Goal: Task Accomplishment & Management: Manage account settings

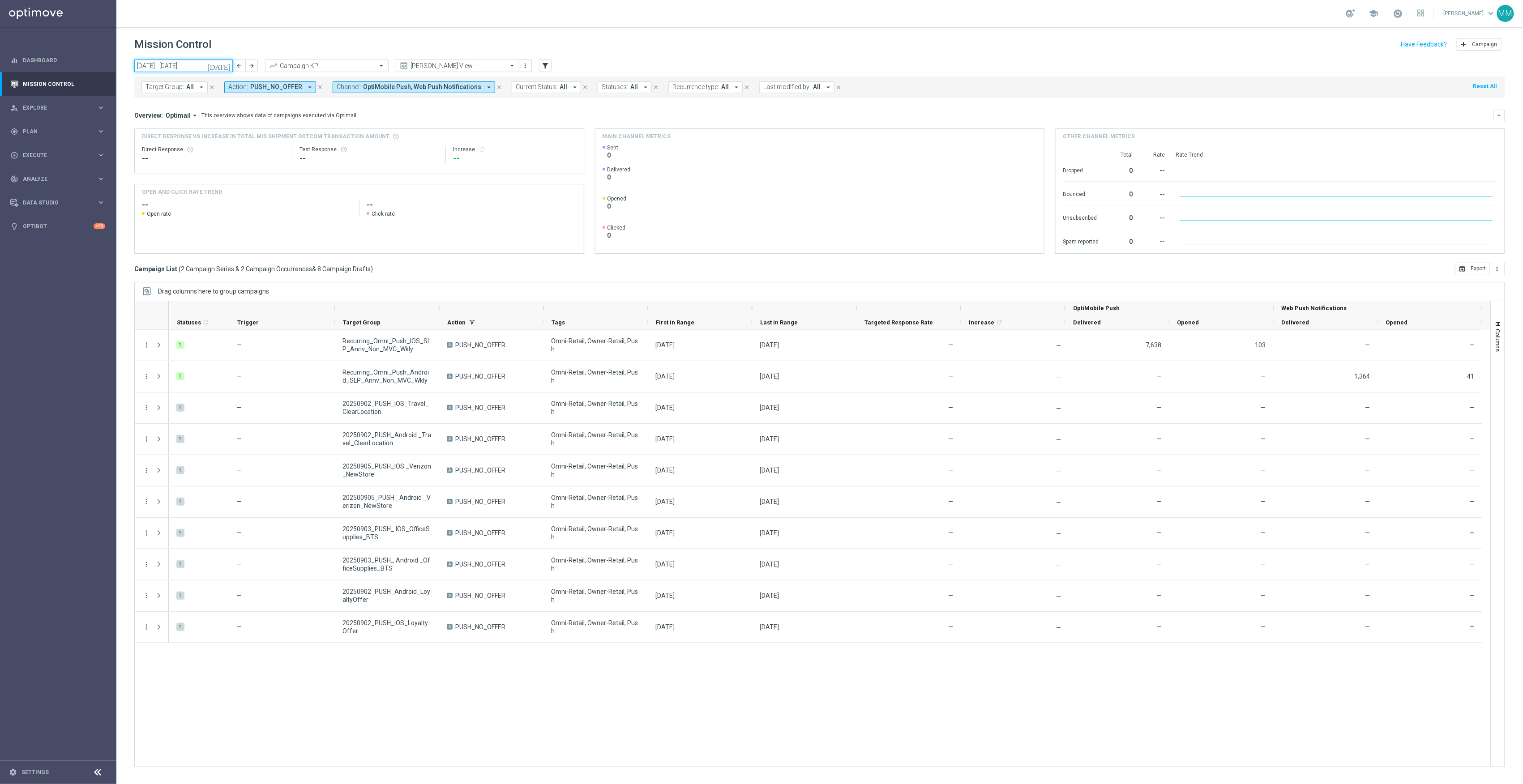
click at [196, 60] on input "01 Sep 2025 - 07 Sep 2025" at bounding box center [183, 66] width 98 height 13
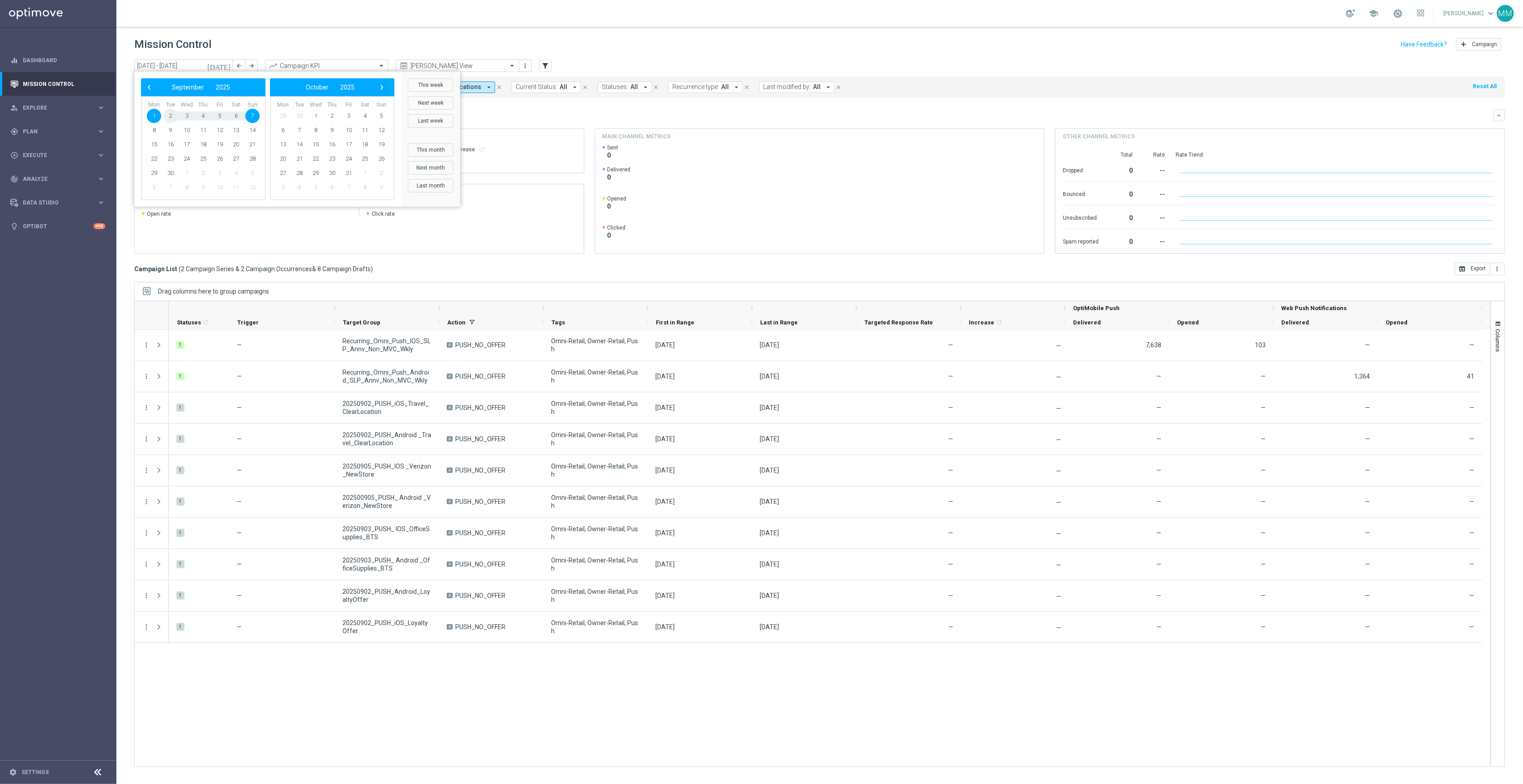
click at [169, 117] on span "2" at bounding box center [170, 116] width 15 height 15
type input "02 Sep 2025 - 02 Sep 2025"
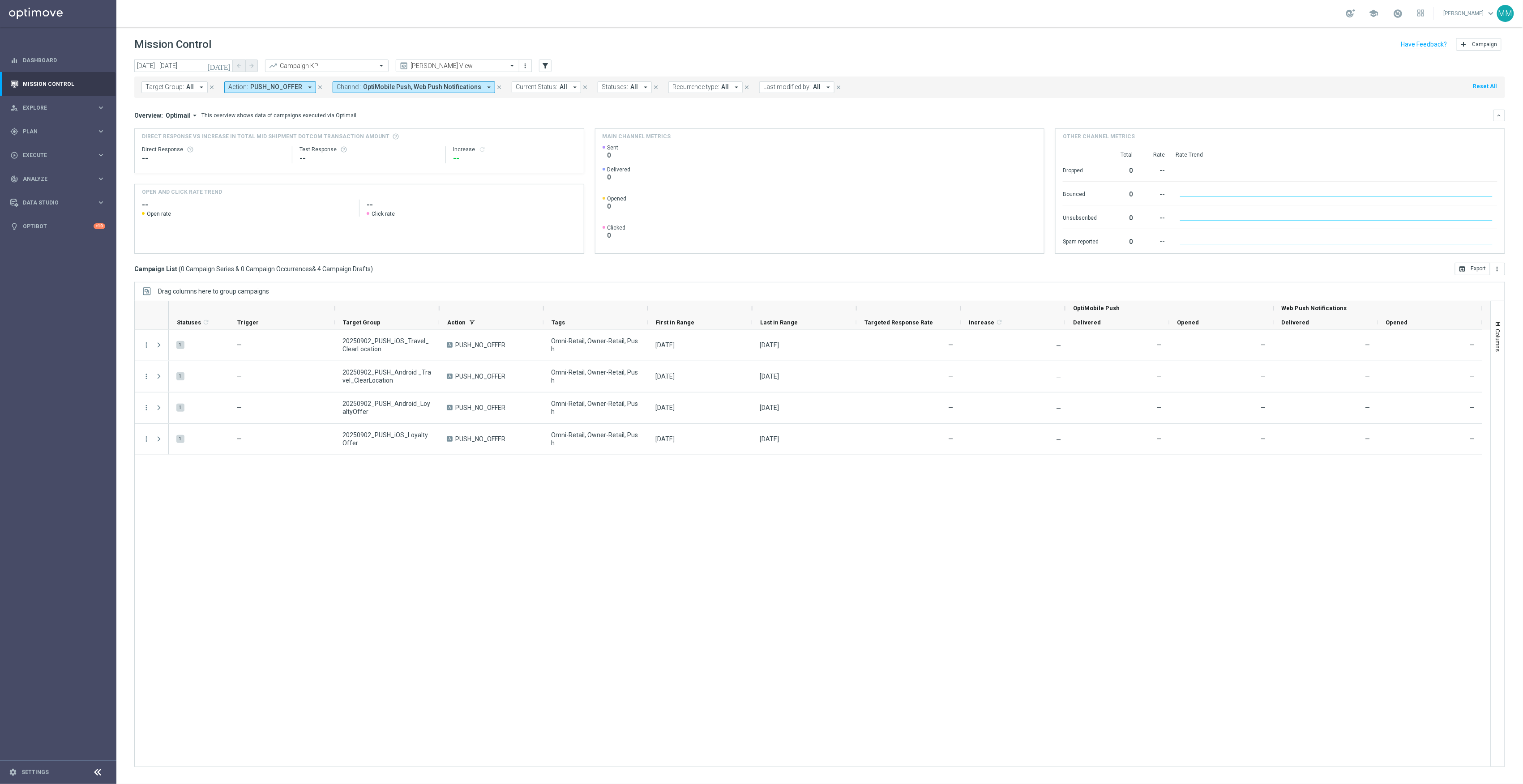
click at [496, 84] on icon "close" at bounding box center [499, 88] width 6 height 6
click at [295, 84] on span "PUSH_NO_OFFER" at bounding box center [276, 87] width 52 height 8
click at [287, 145] on div "In-App_Inbox" at bounding box center [307, 144] width 139 height 5
type input "INBOX"
click at [314, 478] on div "1 — 20250902_PUSH_iOS_Travel_ClearLocation A PUSH_NO_OFFER Omni-Retail, Owner-R…" at bounding box center [829, 548] width 1322 height 437
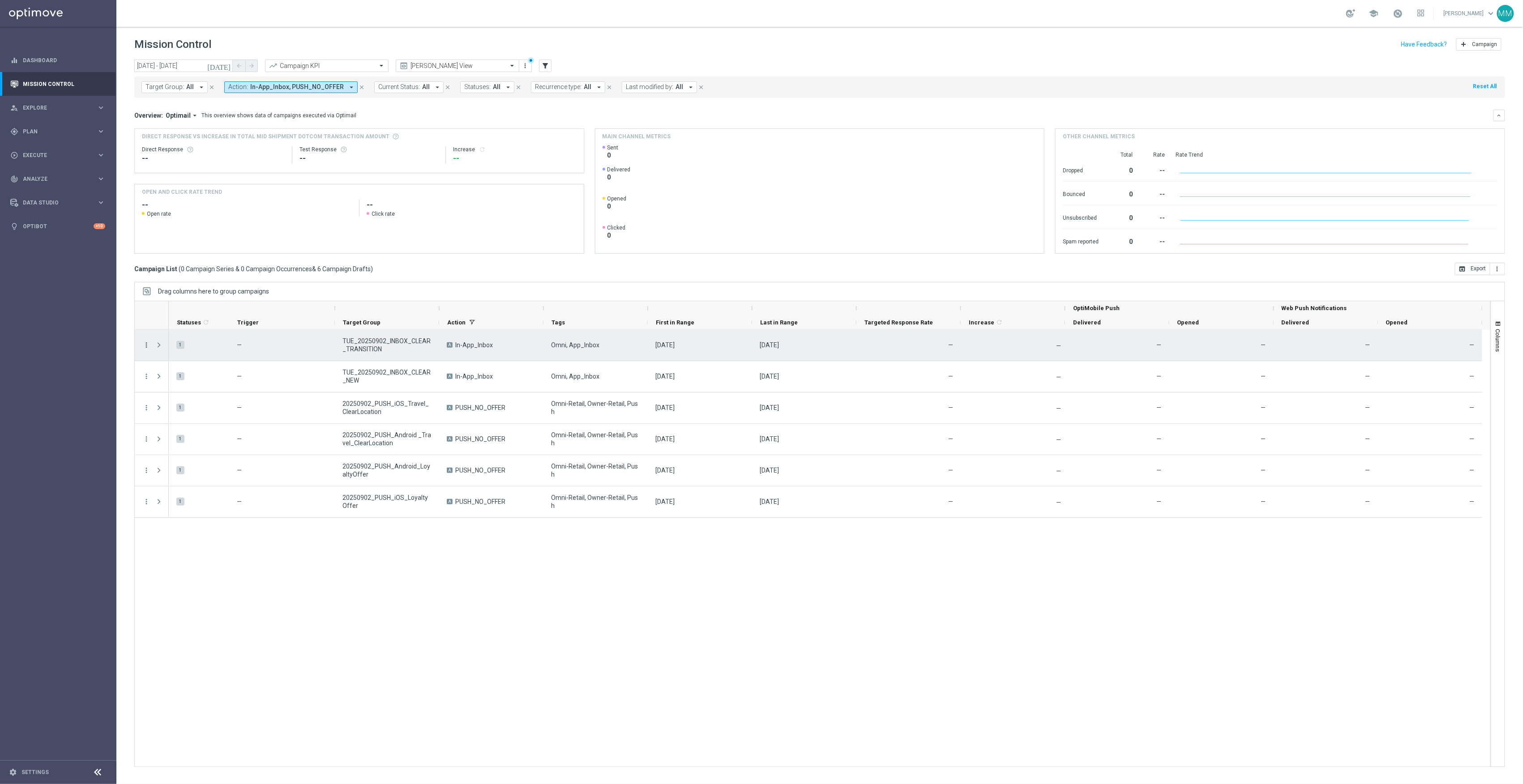
click at [144, 345] on icon "more_vert" at bounding box center [146, 345] width 8 height 8
click at [189, 380] on div "Edit" at bounding box center [206, 380] width 83 height 6
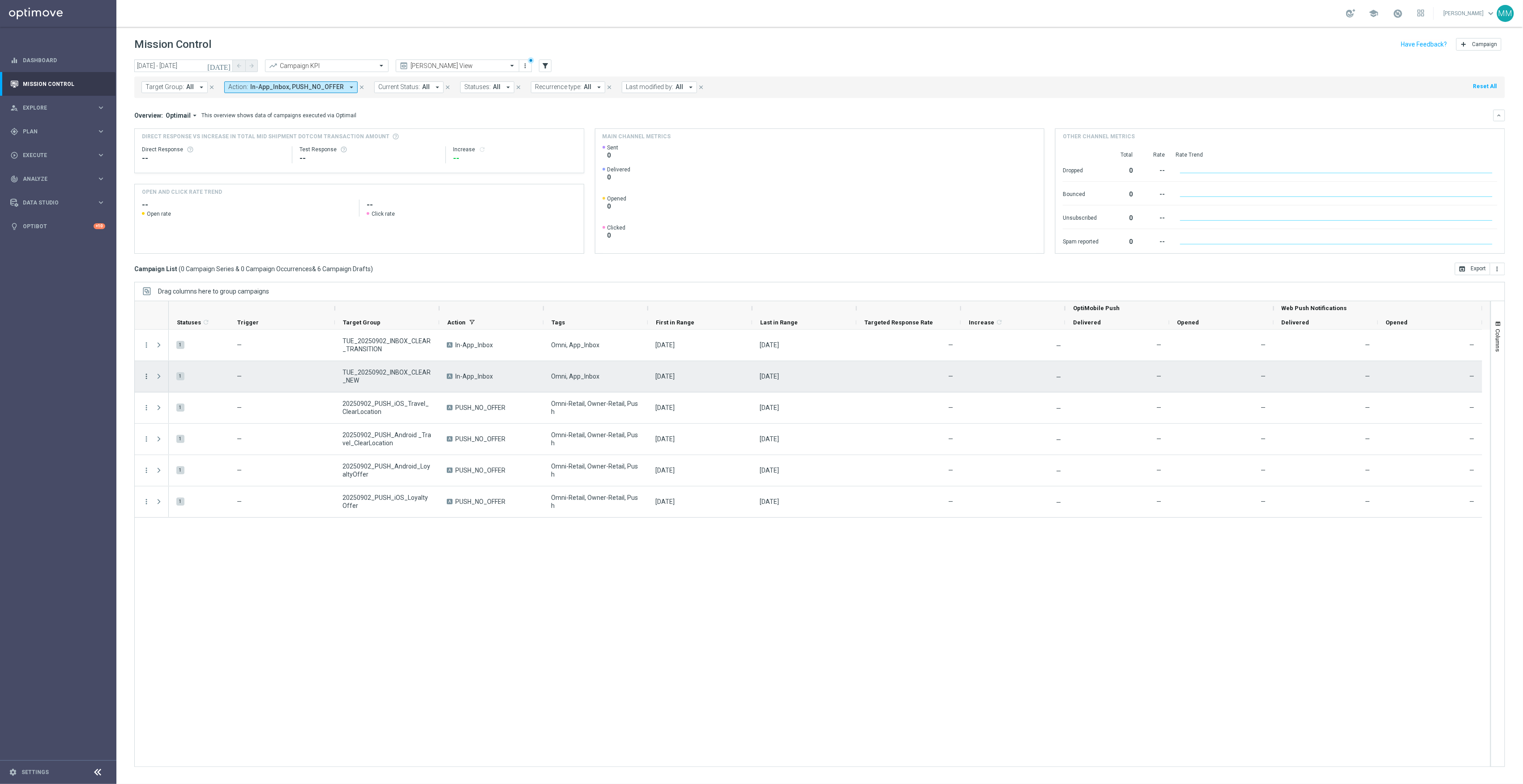
click at [145, 375] on icon "more_vert" at bounding box center [146, 376] width 8 height 8
click at [170, 412] on span "Edit" at bounding box center [170, 412] width 10 height 6
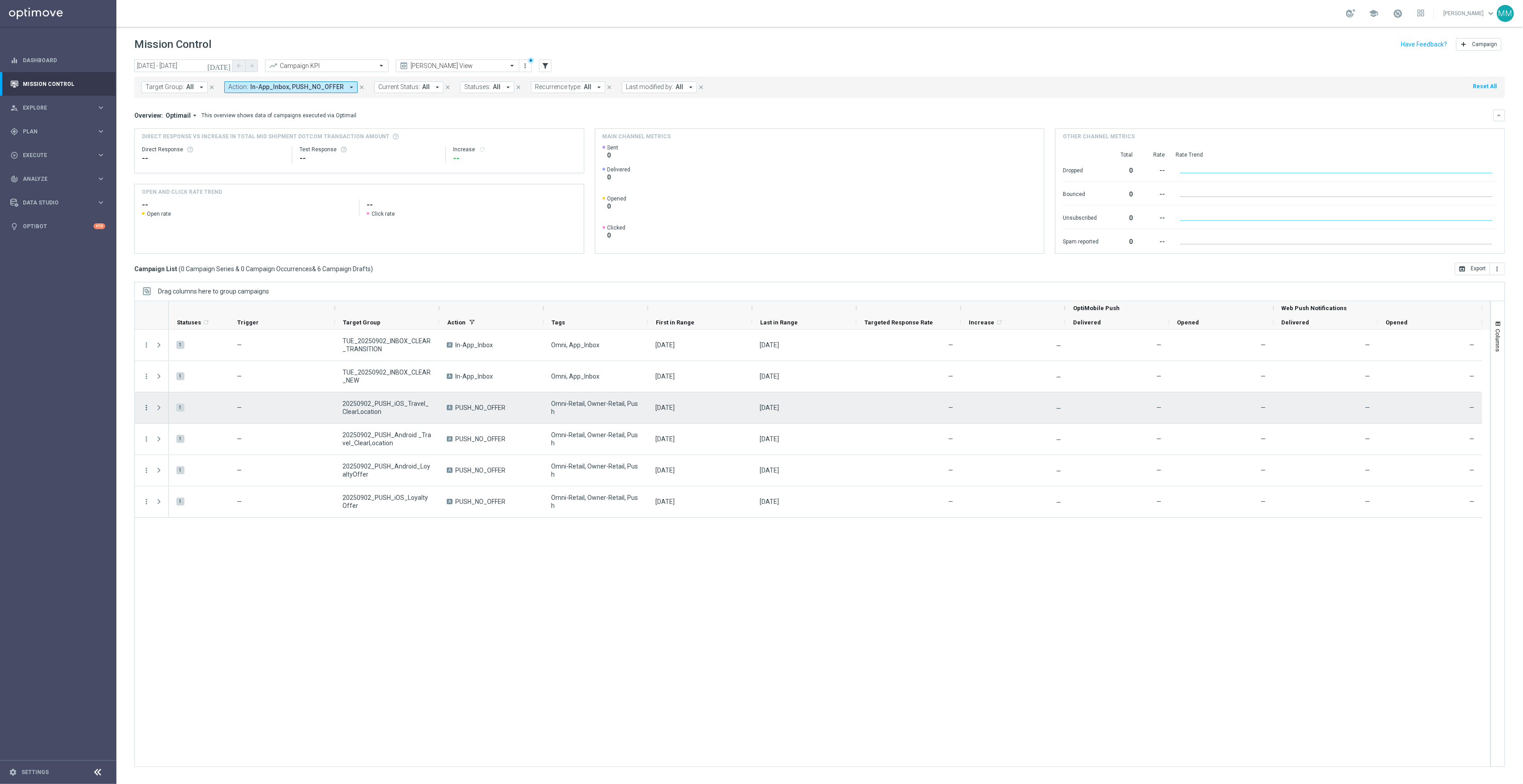
click at [149, 410] on icon "more_vert" at bounding box center [146, 408] width 8 height 8
click at [174, 442] on div "Edit" at bounding box center [206, 443] width 83 height 6
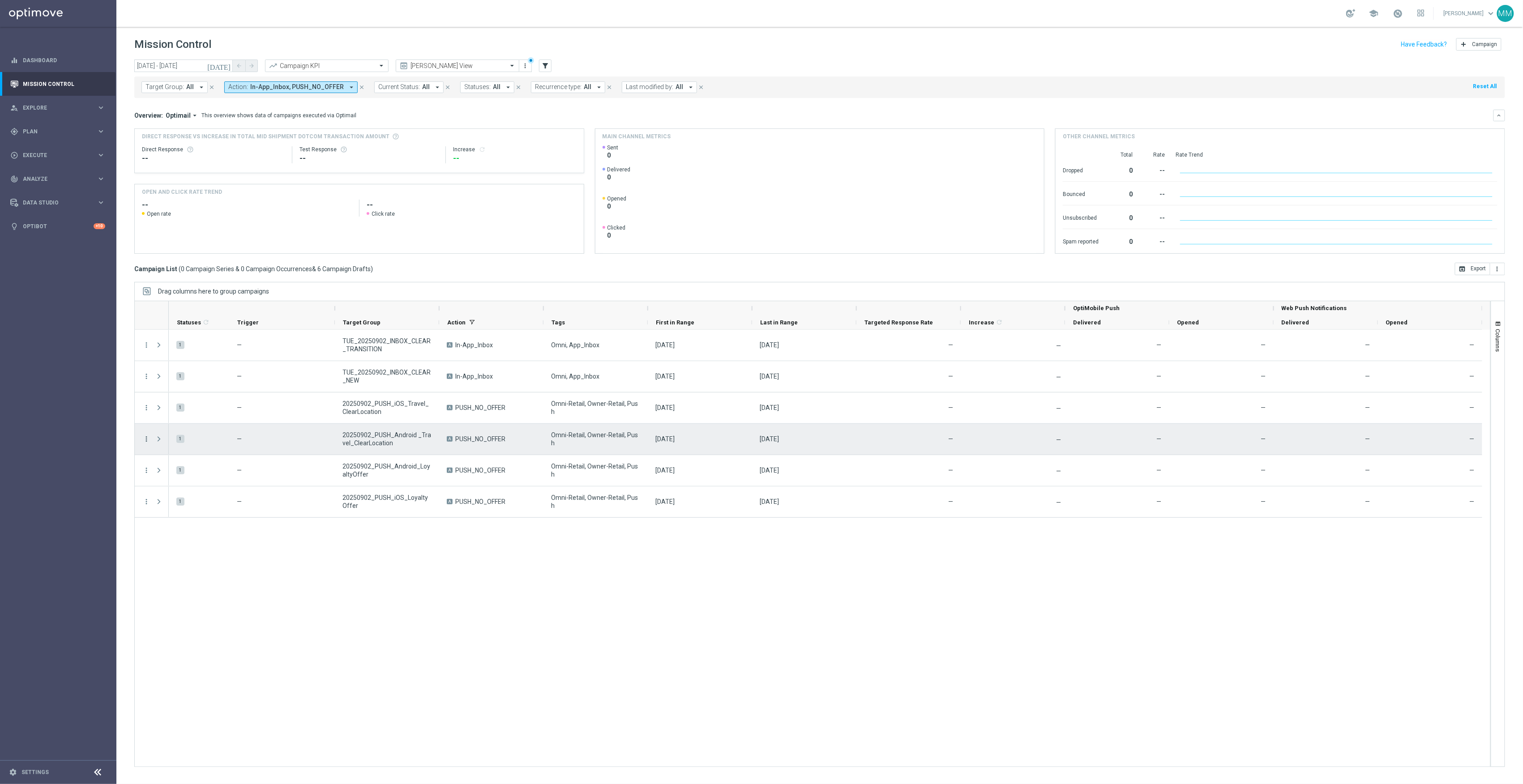
click at [146, 437] on icon "more_vert" at bounding box center [146, 439] width 8 height 8
click at [170, 474] on span "Edit" at bounding box center [170, 474] width 10 height 6
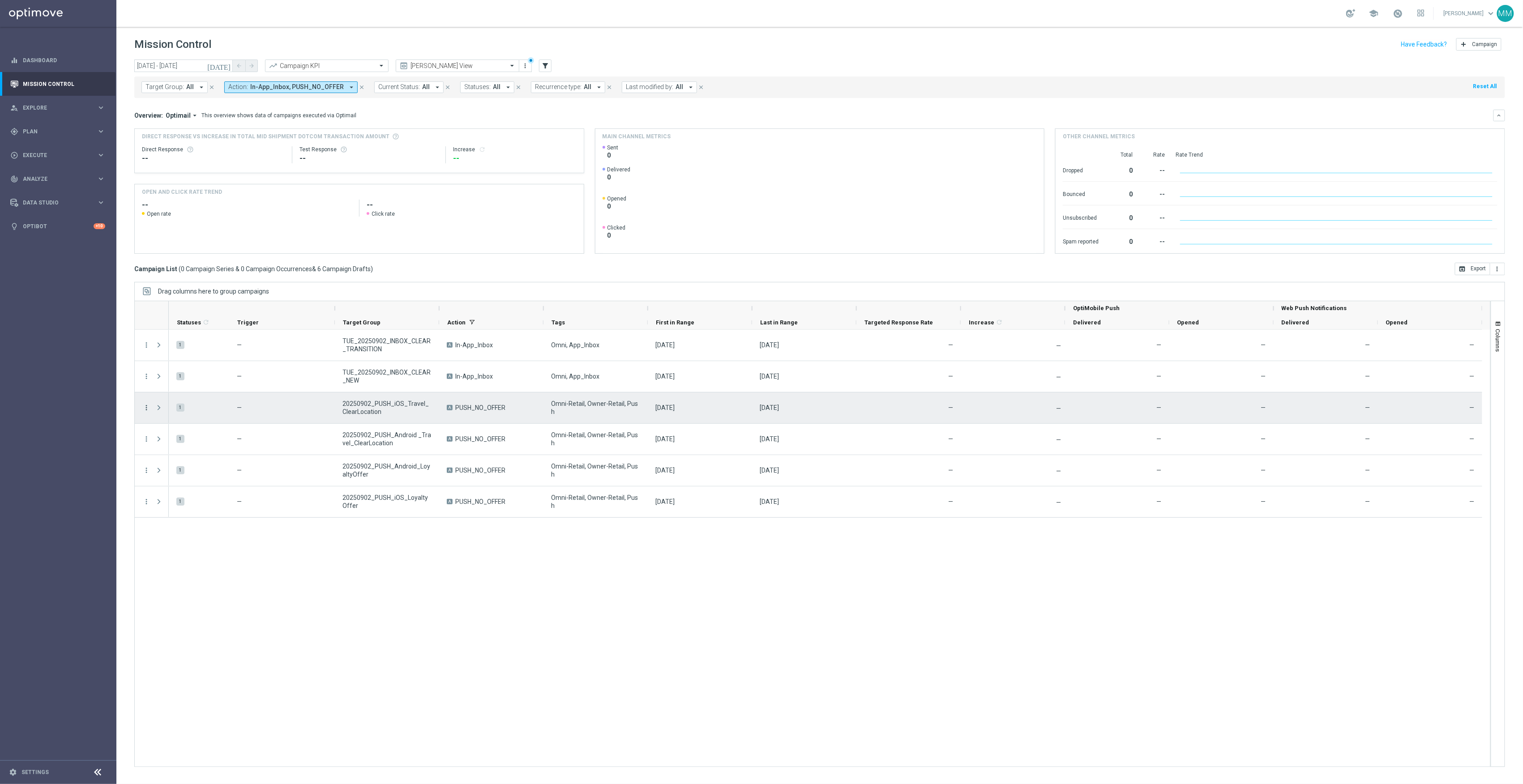
click at [147, 406] on icon "more_vert" at bounding box center [146, 408] width 8 height 8
click at [169, 442] on span "Edit" at bounding box center [170, 443] width 10 height 6
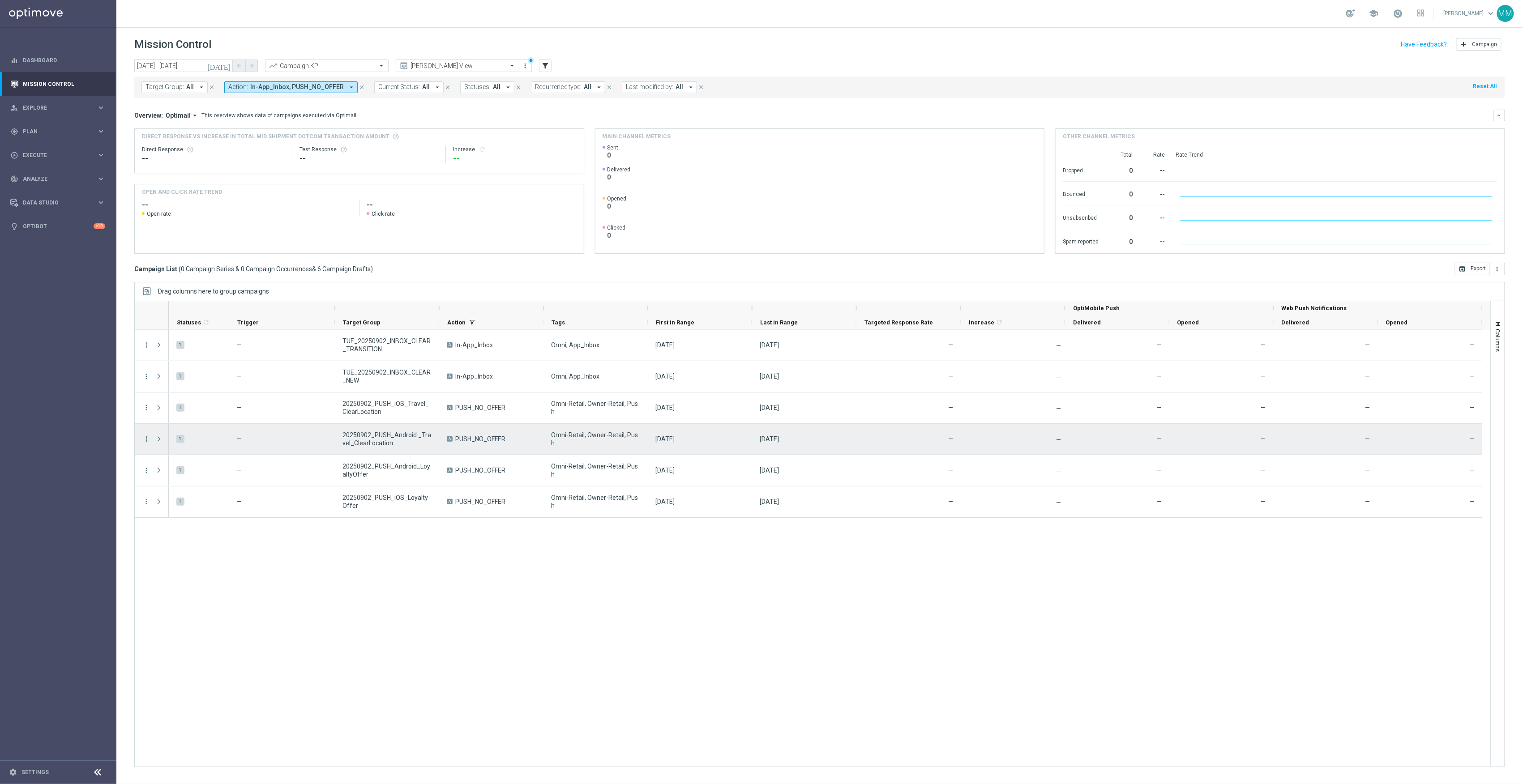
click at [144, 439] on icon "more_vert" at bounding box center [146, 439] width 8 height 8
click at [166, 474] on span "Edit" at bounding box center [170, 474] width 10 height 6
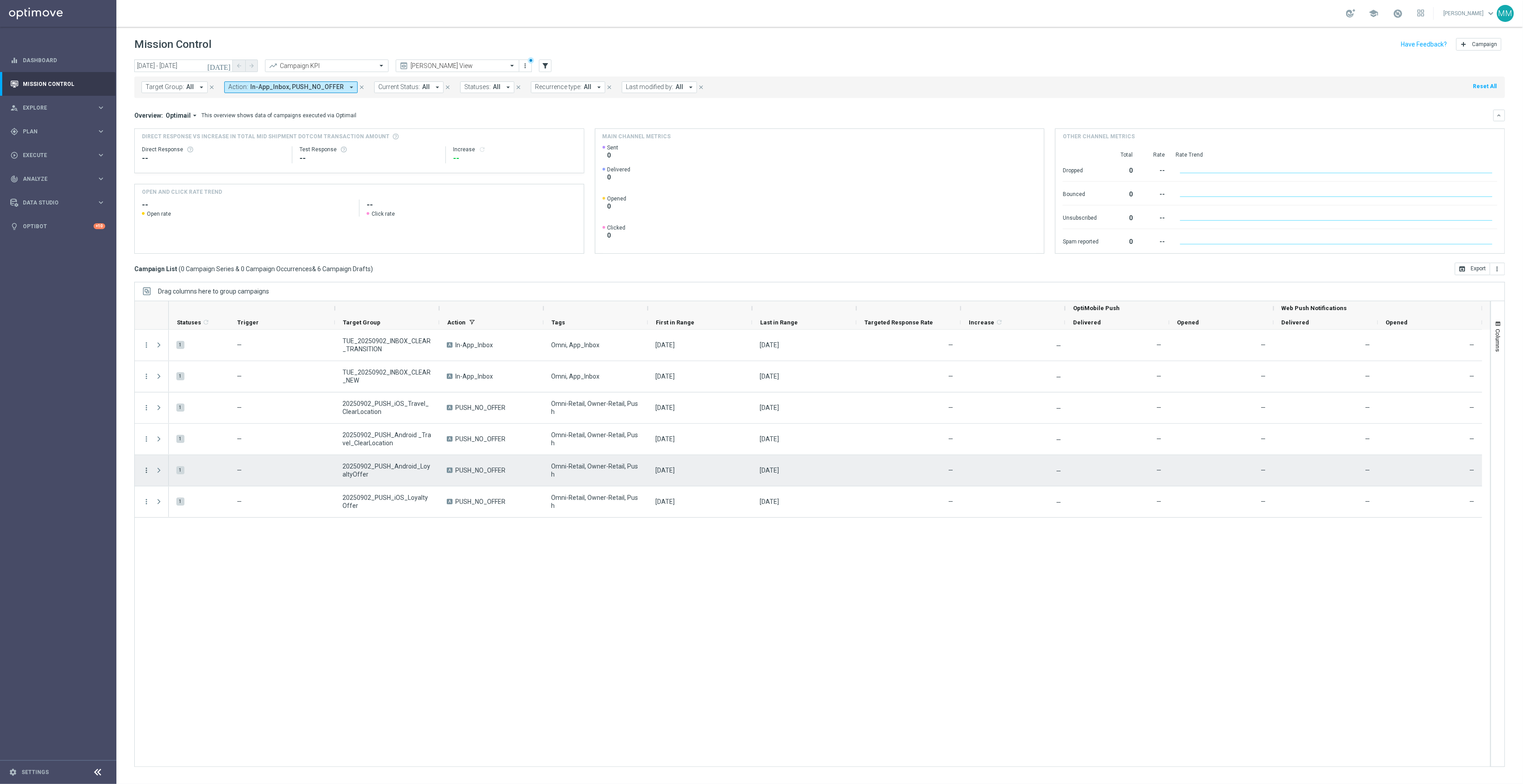
click at [145, 471] on icon "more_vert" at bounding box center [146, 470] width 8 height 8
click at [168, 503] on span "Edit" at bounding box center [170, 506] width 10 height 6
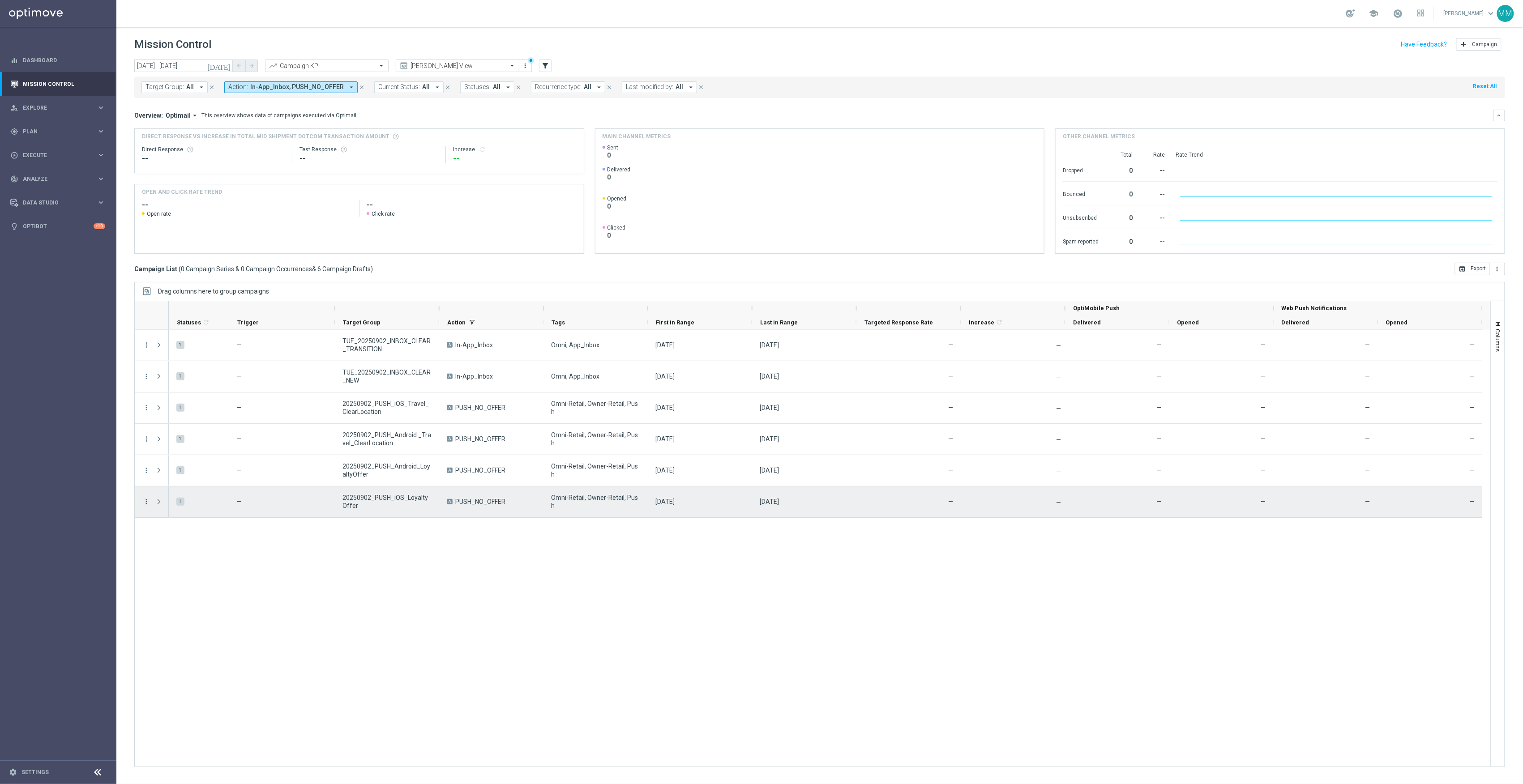
click at [147, 504] on icon "more_vert" at bounding box center [146, 502] width 8 height 8
click at [175, 537] on div "Edit" at bounding box center [206, 537] width 83 height 6
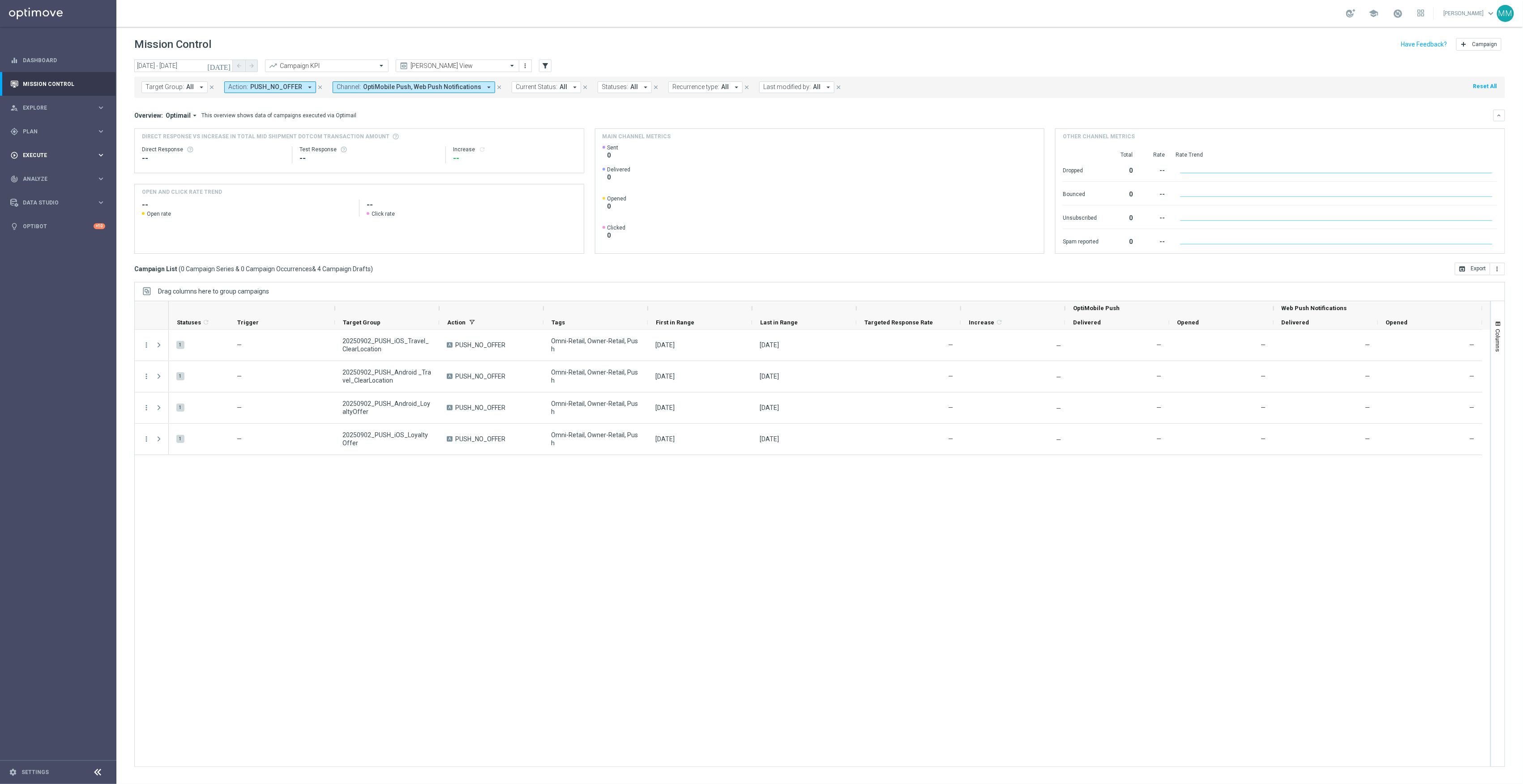
click at [62, 149] on div "play_circle_outline Execute keyboard_arrow_right" at bounding box center [58, 155] width 116 height 23
click at [63, 133] on span "Plan" at bounding box center [60, 131] width 74 height 5
click at [44, 149] on link "Target Groups" at bounding box center [58, 150] width 70 height 7
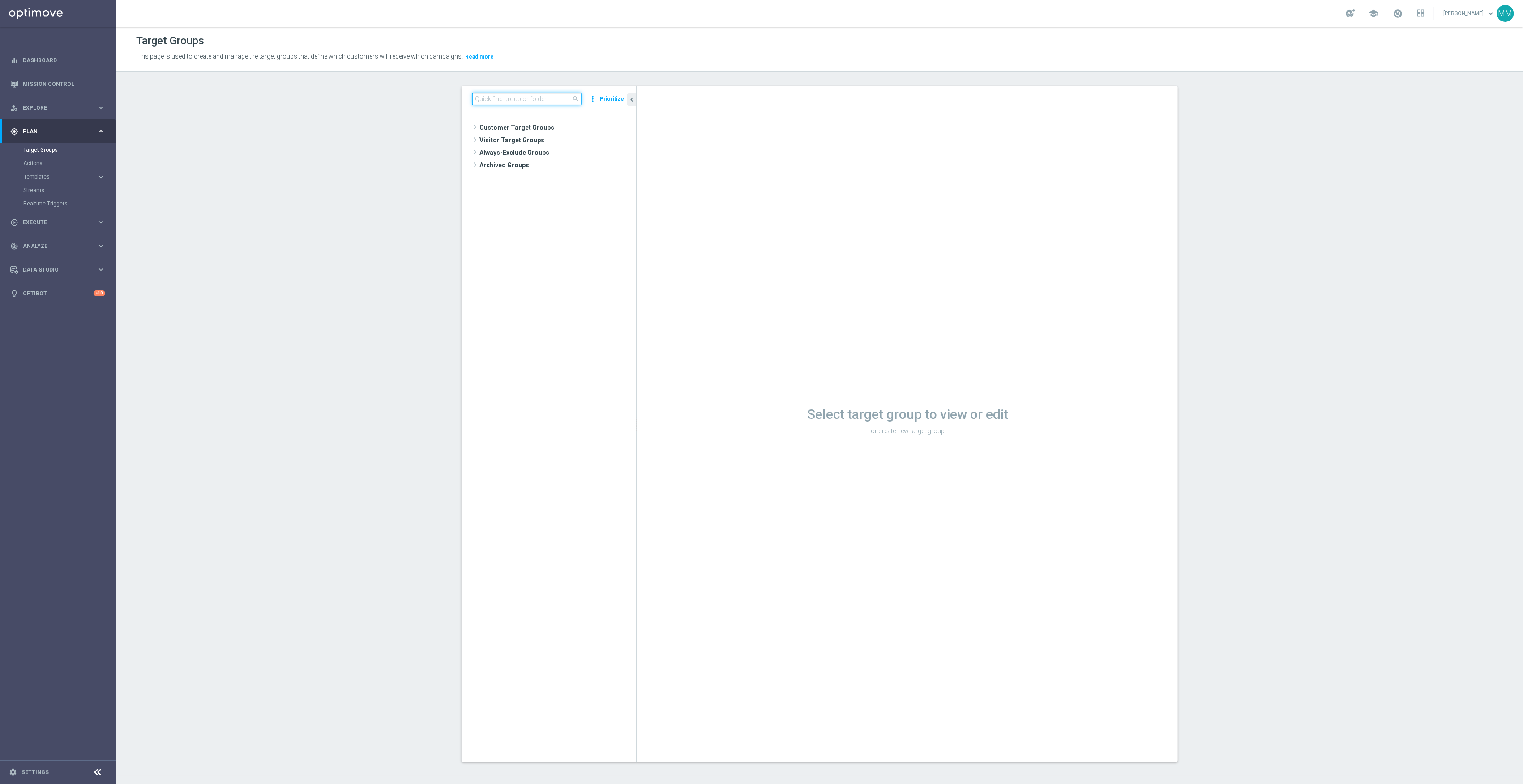
click at [521, 96] on input at bounding box center [527, 99] width 109 height 13
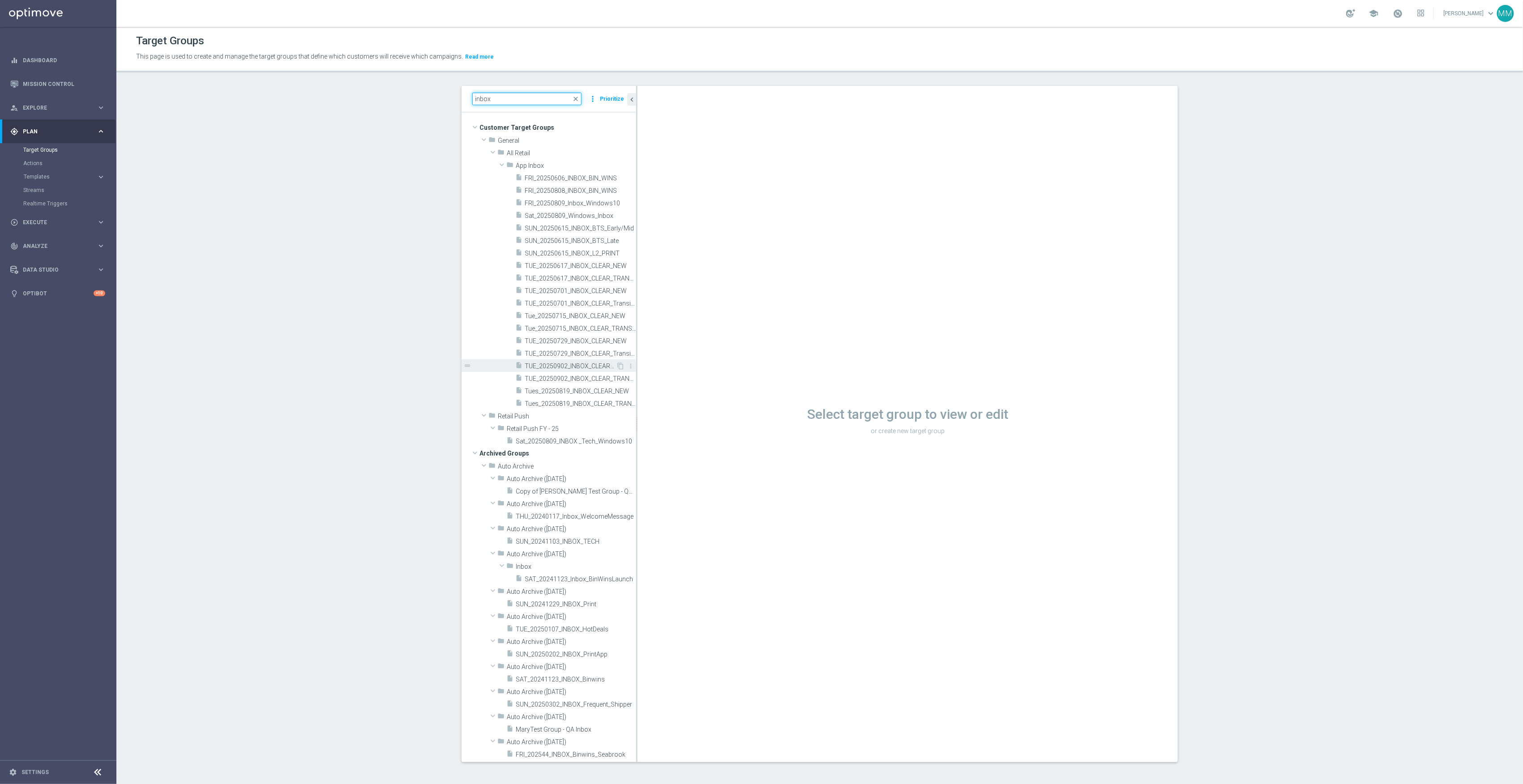
type input "inbox"
click at [574, 369] on span "TUE_20250902_INBOX_CLEAR_NEW" at bounding box center [570, 366] width 91 height 8
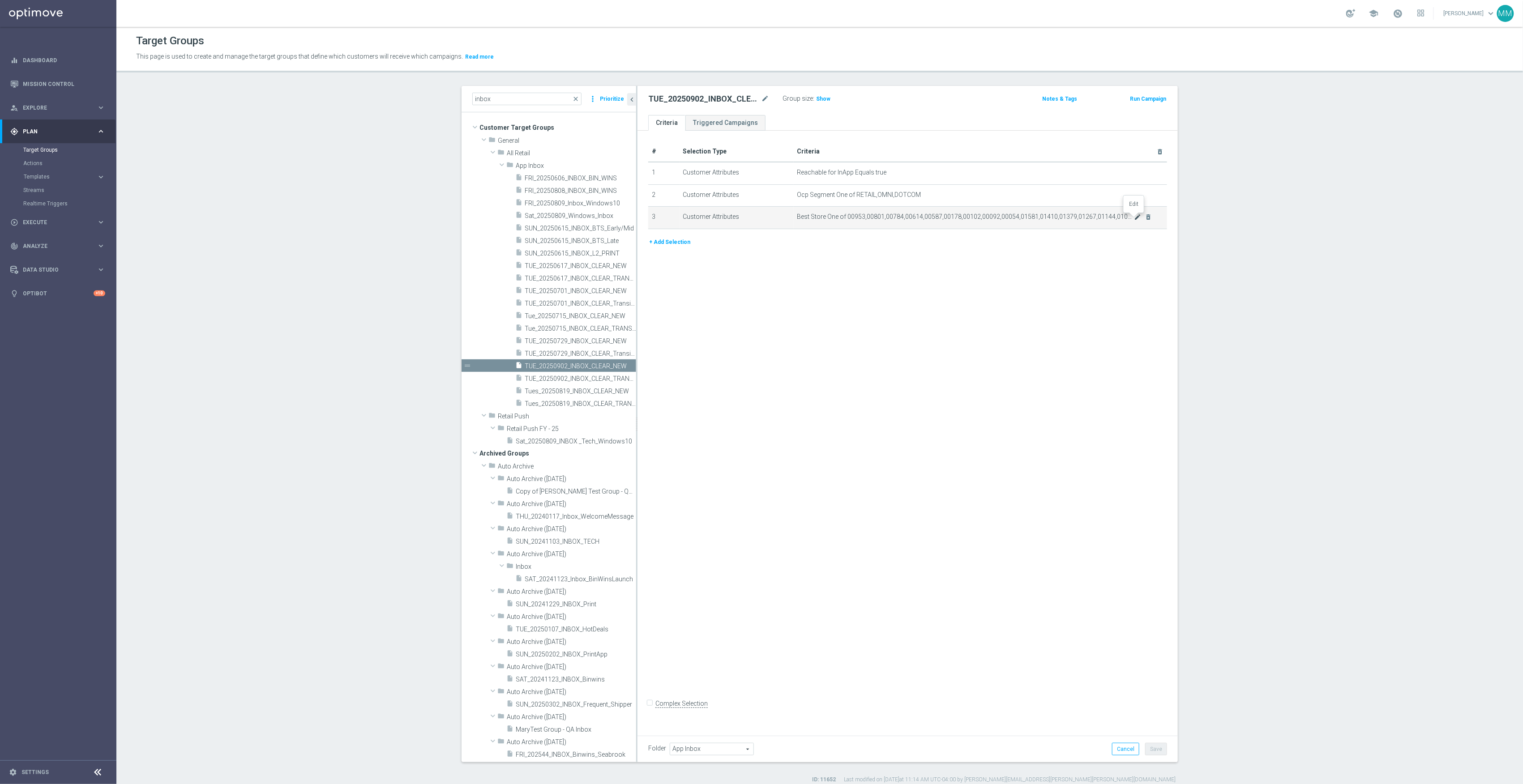
click at [1136, 221] on icon "mode_edit" at bounding box center [1137, 216] width 7 height 7
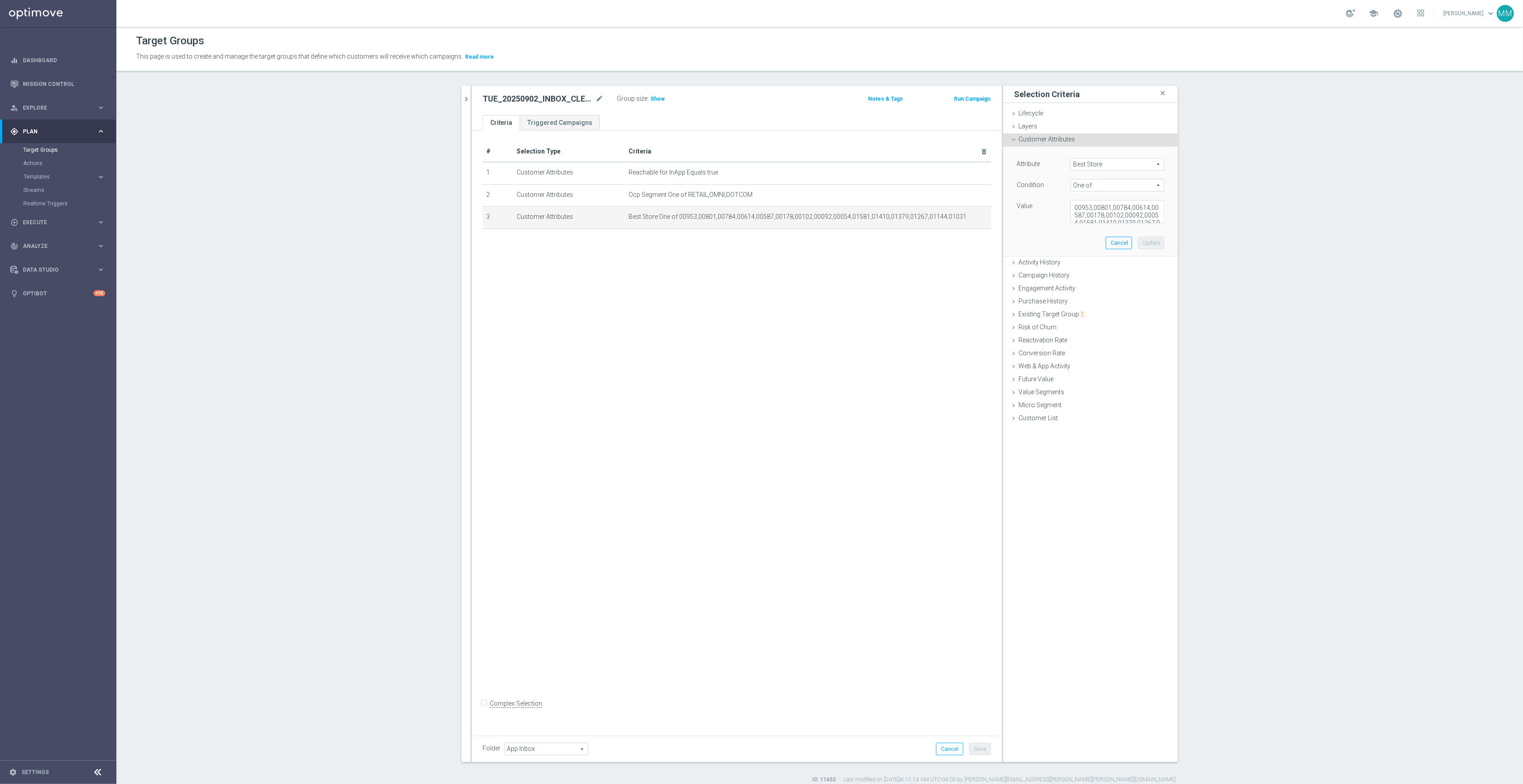
click at [555, 99] on h2 "TUE_20250902_INBOX_CLEAR_NEW" at bounding box center [538, 98] width 111 height 11
click at [579, 99] on h2 "TUE_20250902_INBOX_CLEAR_NEW" at bounding box center [538, 98] width 111 height 11
click at [596, 99] on icon "mode_edit" at bounding box center [600, 98] width 8 height 11
click at [676, 347] on div "# Selection Type Criteria delete_forever 1 Customer Attributes Reachable for In…" at bounding box center [737, 430] width 530 height 599
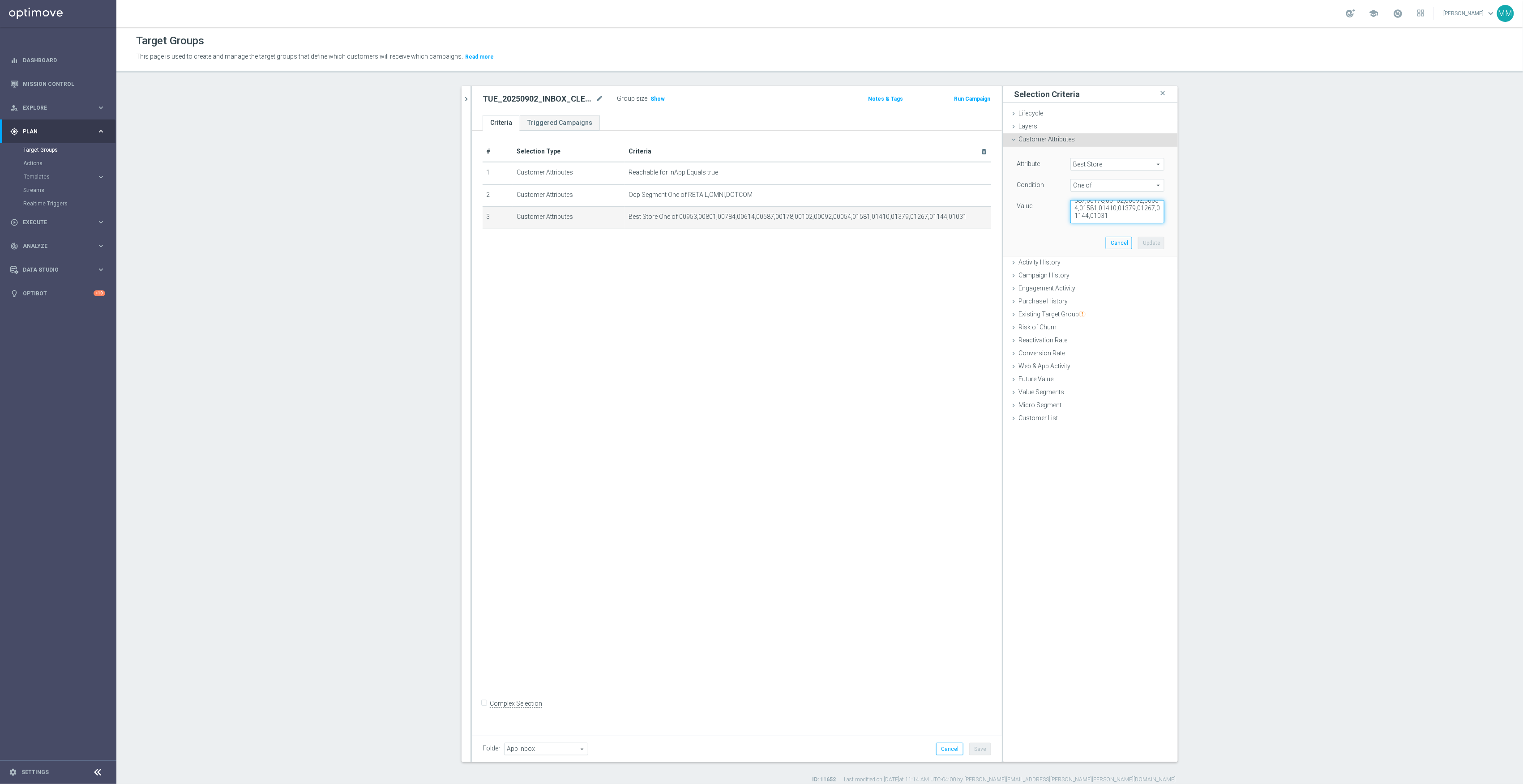
drag, startPoint x: 1070, startPoint y: 204, endPoint x: 1222, endPoint y: 342, distance: 205.3
click at [1222, 342] on section "inbox close more_vert Prioritize Customer Target Groups library_add create_new_…" at bounding box center [819, 434] width 1407 height 698
paste textarea "01590,00268,00240,01367,01107,00486,00896,00942,00174,00328,01090,01417,00422,0…"
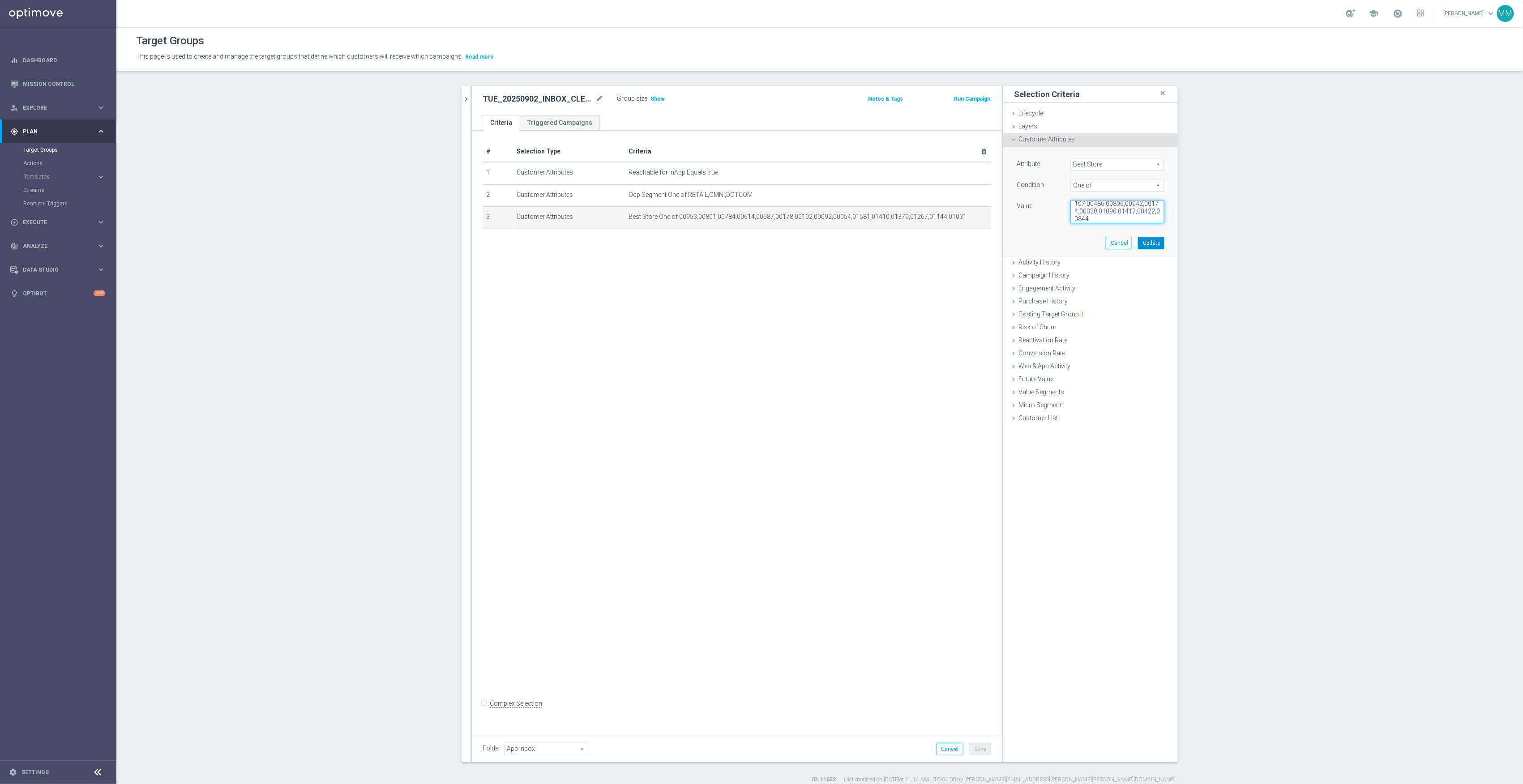
type textarea "01590,00268,00240,01367,01107,00486,00896,00942,00174,00328,01090,01417,00422,0…"
click at [1146, 242] on button "Update" at bounding box center [1151, 243] width 27 height 13
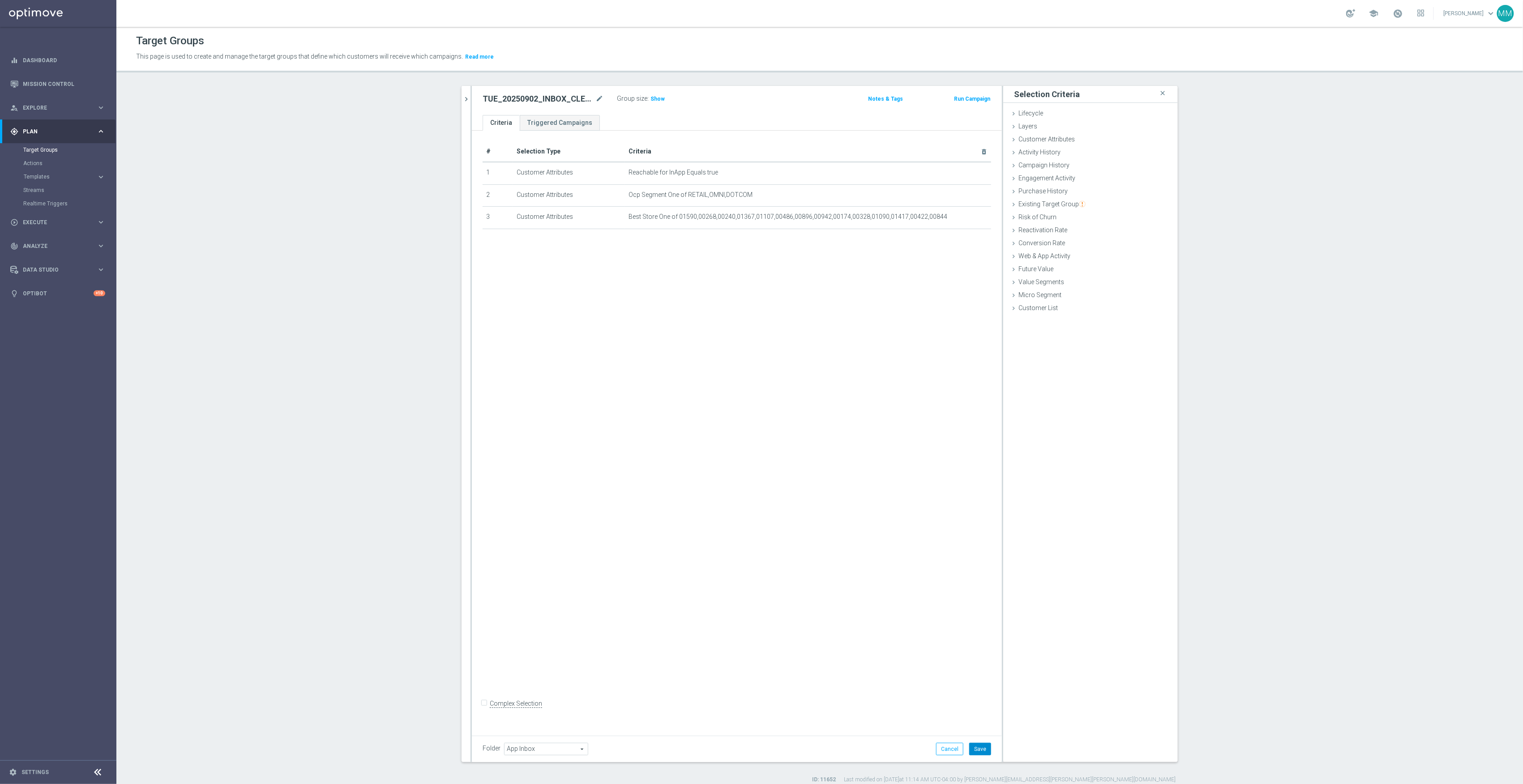
click at [974, 747] on button "Save" at bounding box center [980, 749] width 22 height 13
click at [1070, 203] on span "Existing Target Group" at bounding box center [1052, 204] width 67 height 7
click at [909, 339] on div "# Selection Type Criteria delete_forever 1 Customer Attributes Reachable for In…" at bounding box center [737, 430] width 530 height 599
click at [650, 96] on span "Show" at bounding box center [657, 99] width 15 height 6
click at [462, 97] on icon "chevron_right" at bounding box center [466, 98] width 8 height 8
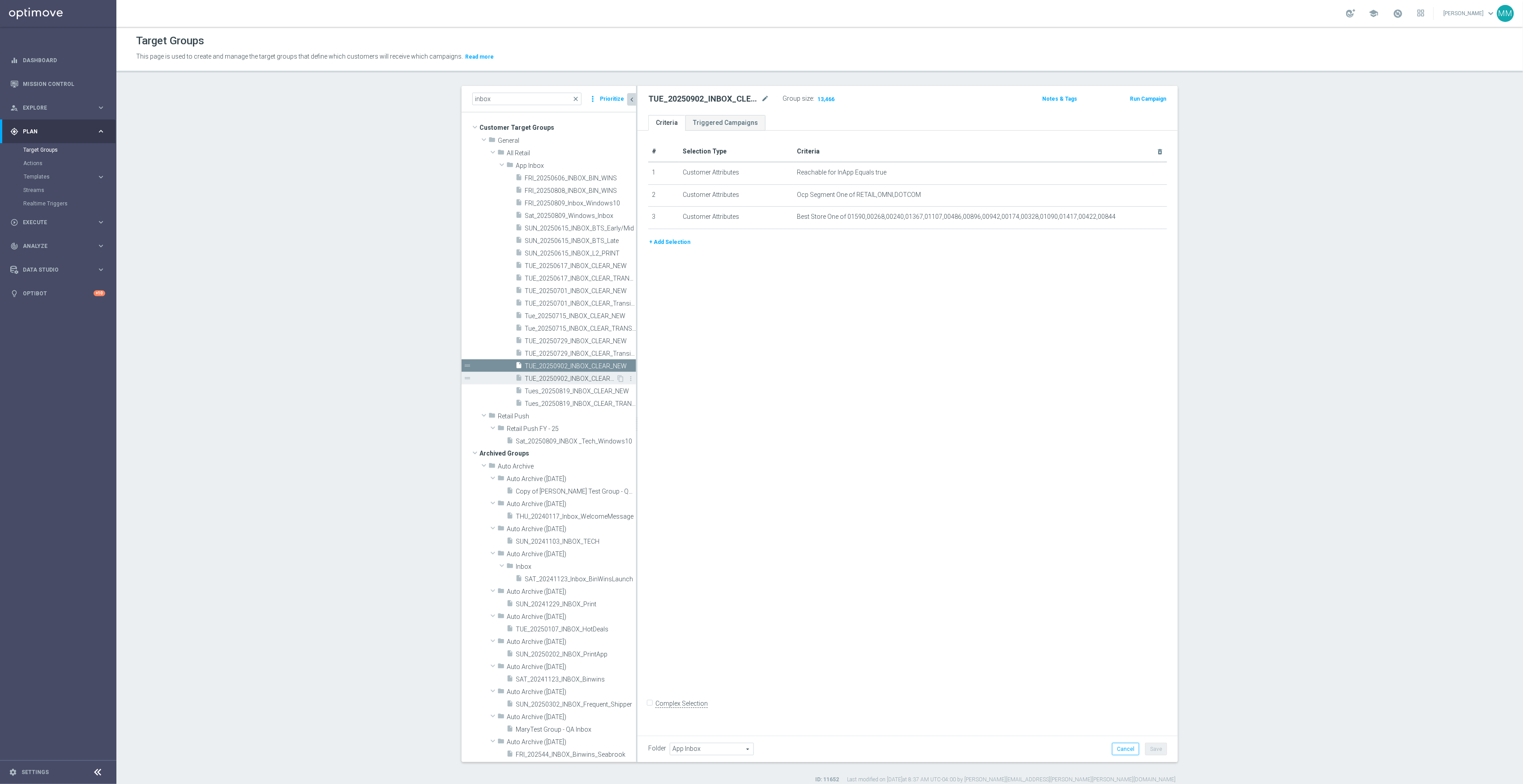
click at [582, 378] on span "TUE_20250902_INBOX_CLEAR_TRANSITION" at bounding box center [570, 379] width 91 height 8
click at [1134, 218] on icon "mode_edit" at bounding box center [1137, 216] width 7 height 7
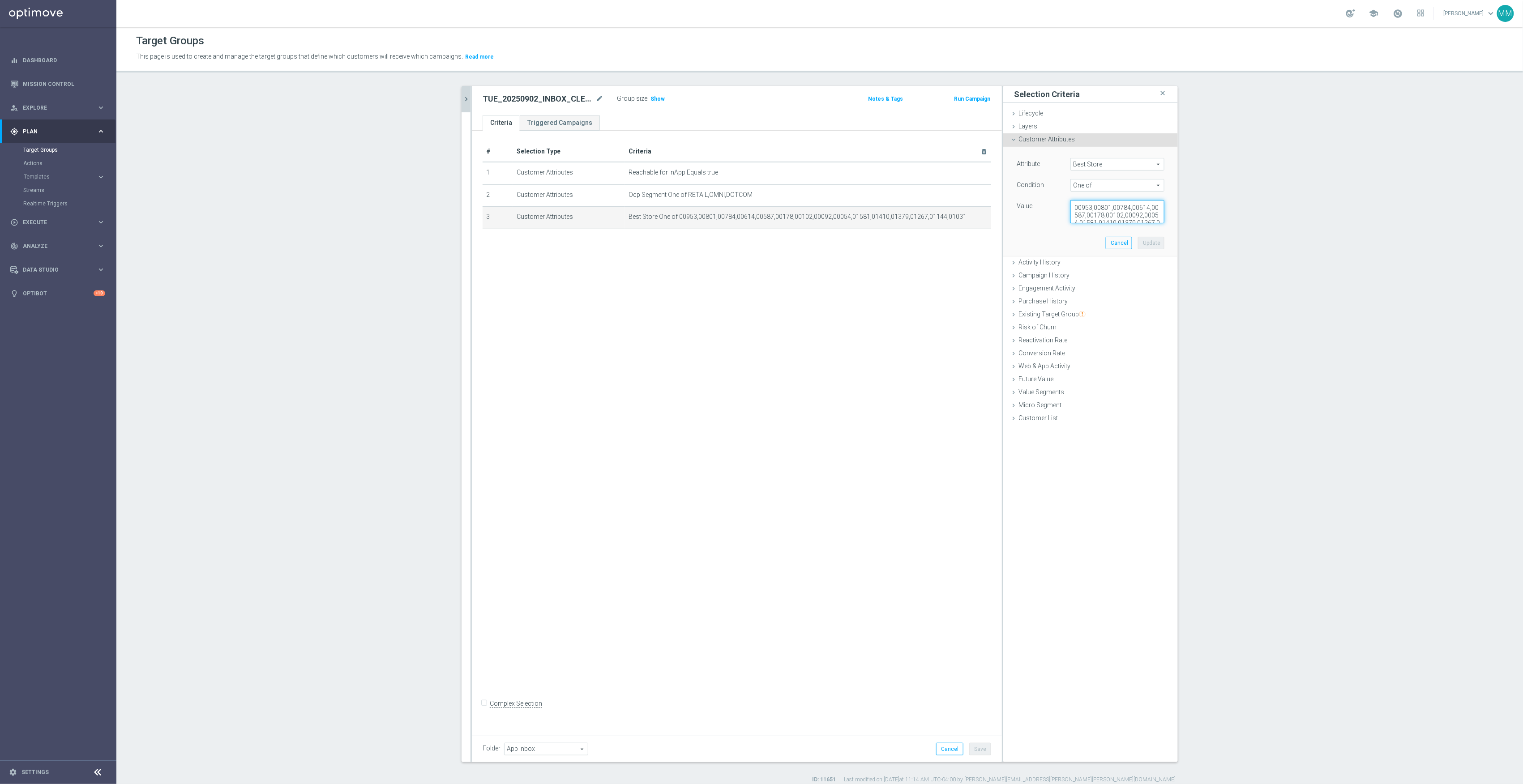
scroll to position [15, 0]
drag, startPoint x: 1070, startPoint y: 208, endPoint x: 1237, endPoint y: 336, distance: 210.4
click at [1238, 337] on section "inbox close more_vert Prioritize Customer Target Groups library_add create_new_…" at bounding box center [819, 434] width 1407 height 698
paste textarea "00008,00843,01434,00276,00005,00255,01270,01593,00453,01827,00071,00003,00715,0…"
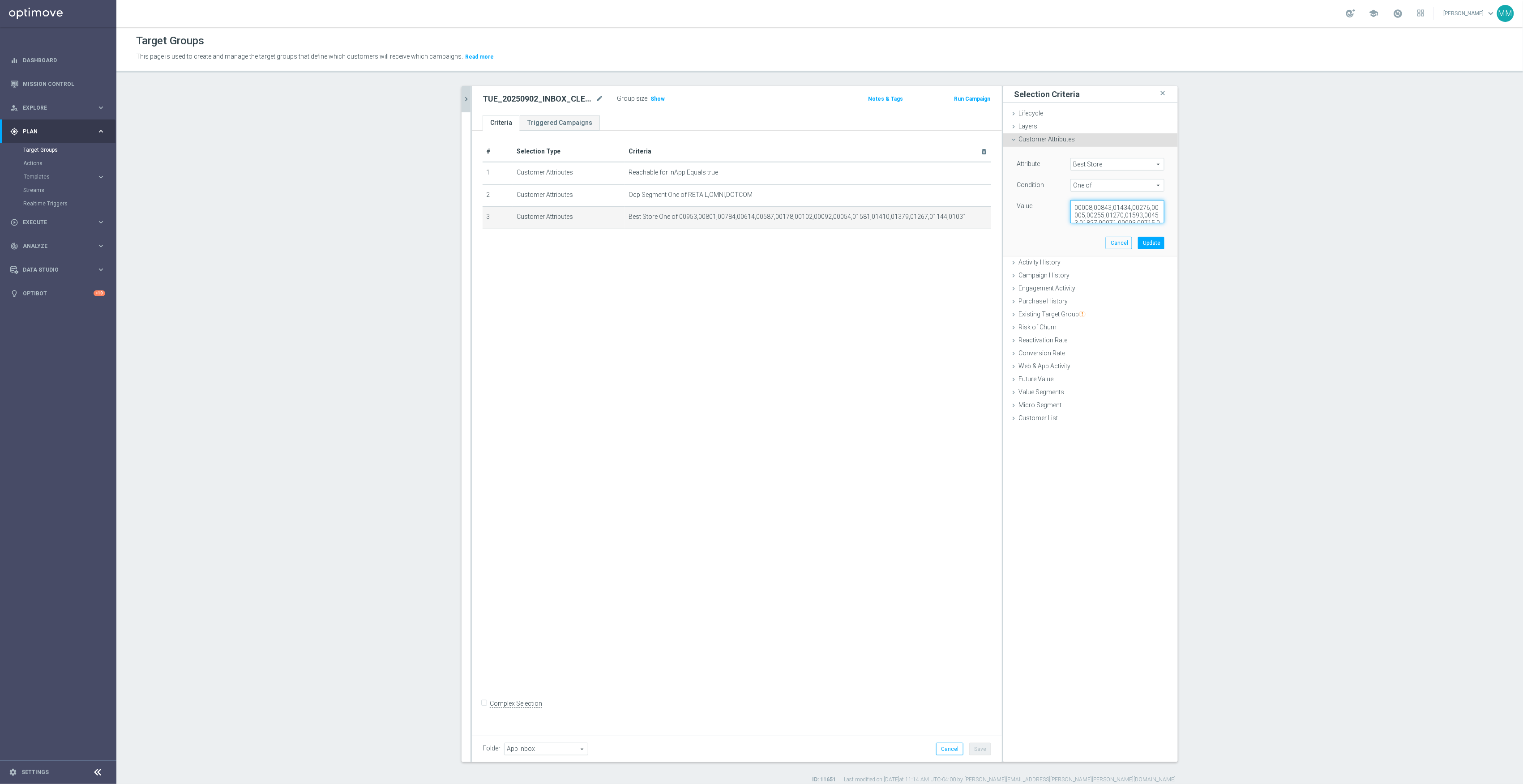
scroll to position [11, 0]
type textarea "00008,00843,01434,00276,00005,00255,01270,01593,00453,01827,00071,00003,00715,0…"
click at [1157, 246] on button "Update" at bounding box center [1151, 243] width 27 height 13
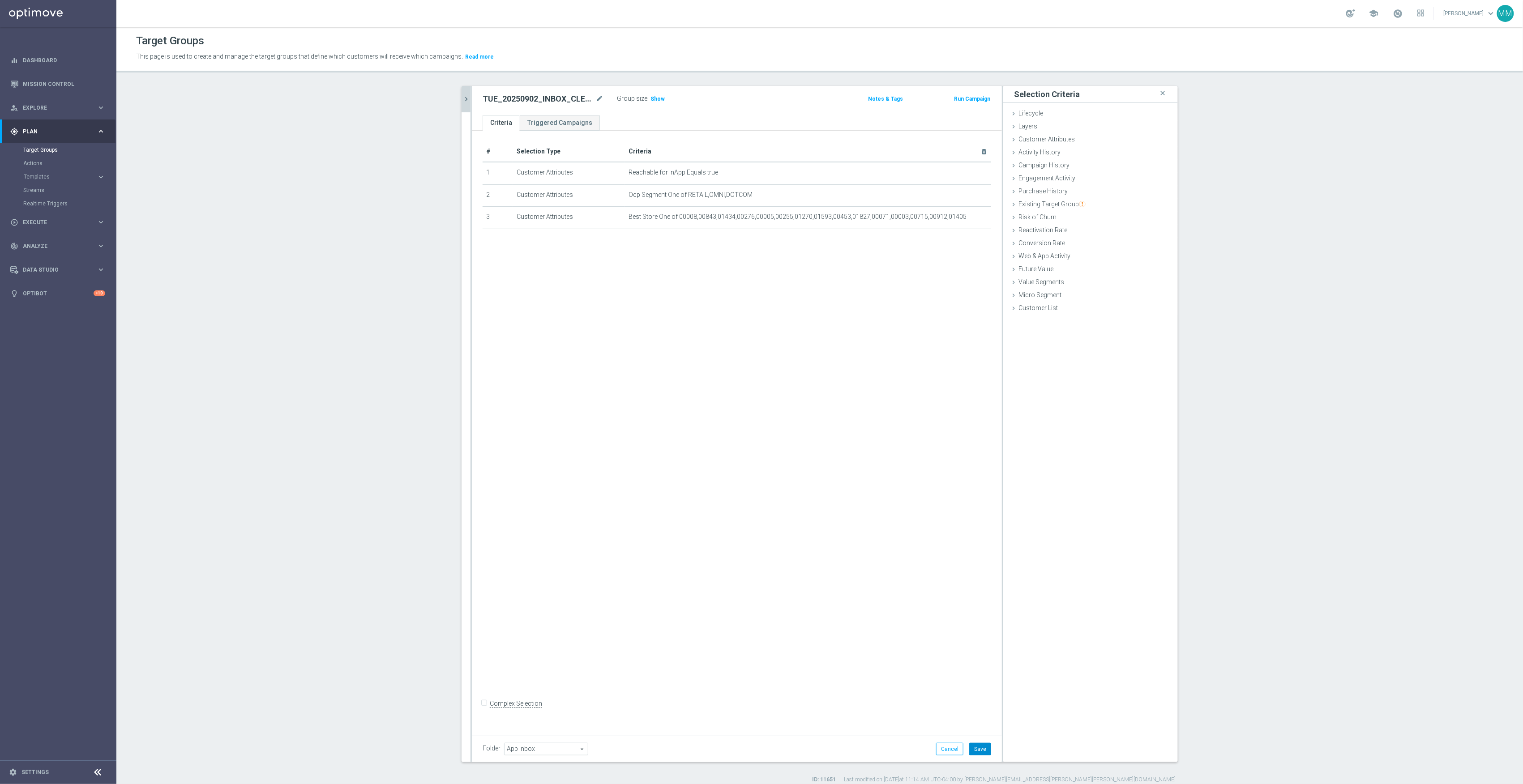
click at [975, 750] on button "Save" at bounding box center [980, 749] width 22 height 13
click at [462, 96] on icon "chevron_right" at bounding box center [466, 98] width 8 height 8
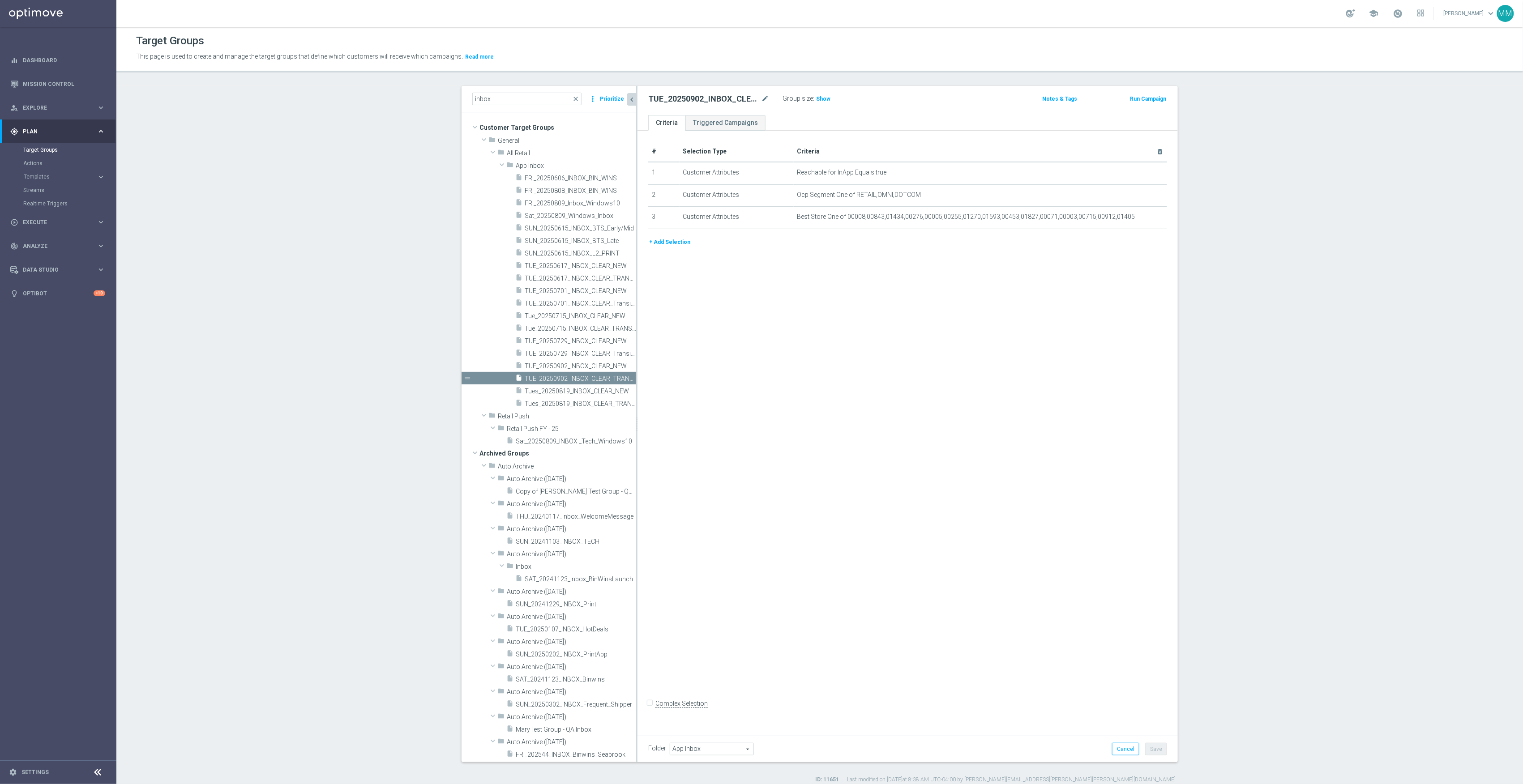
click at [511, 105] on div "inbox close more_vert Prioritize" at bounding box center [549, 99] width 175 height 27
drag, startPoint x: 511, startPoint y: 102, endPoint x: 386, endPoint y: 103, distance: 125.0
click at [386, 103] on section "inbox close more_vert Prioritize Customer Target Groups library_add create_new_…" at bounding box center [819, 434] width 1407 height 698
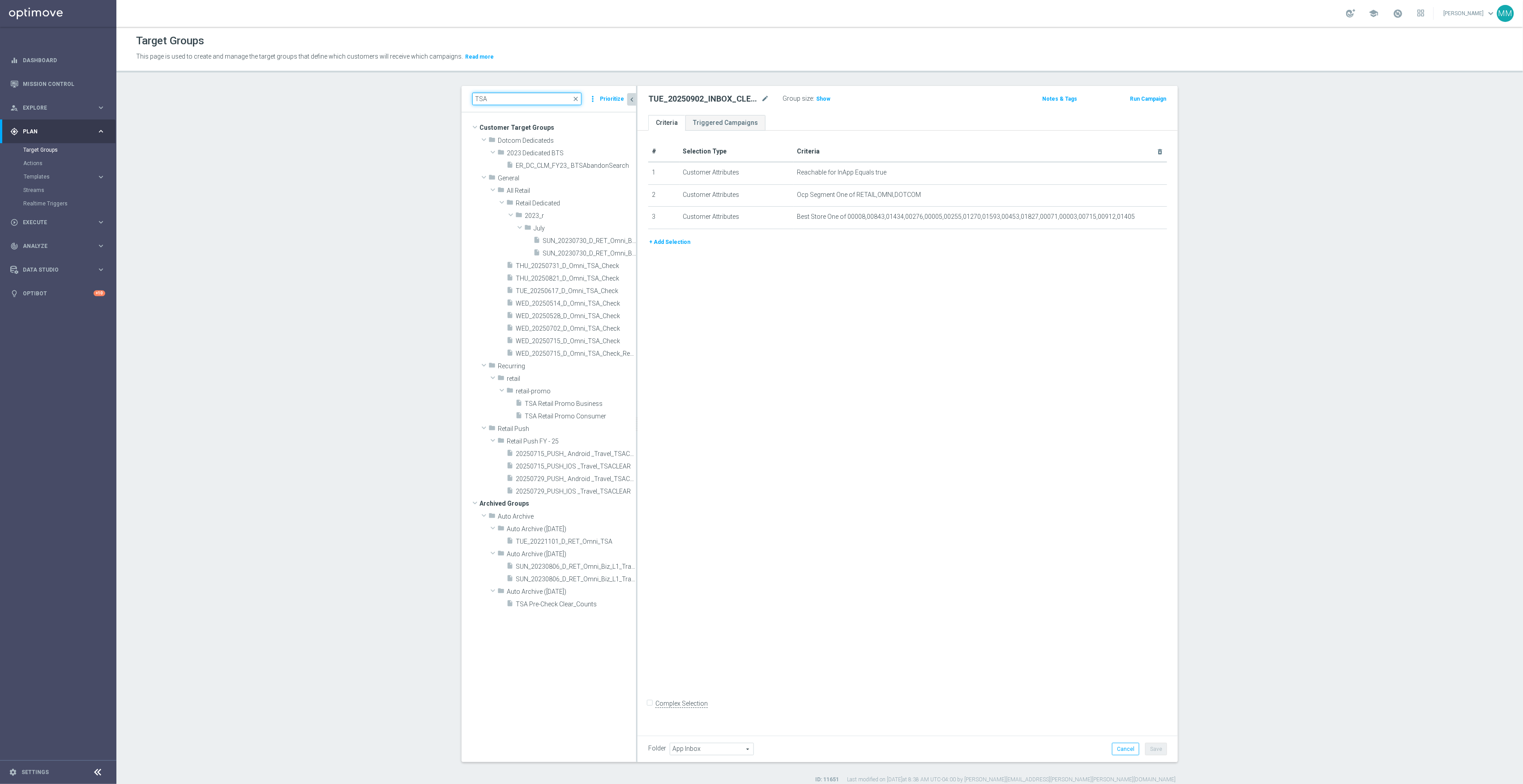
drag, startPoint x: 498, startPoint y: 101, endPoint x: 409, endPoint y: 94, distance: 89.3
click at [409, 94] on section "TSA close more_vert Prioritize Customer Target Groups library_add create_new_fo…" at bounding box center [819, 434] width 1407 height 698
paste input "20250902_PUSH_Android _Travel_ClearLocation"
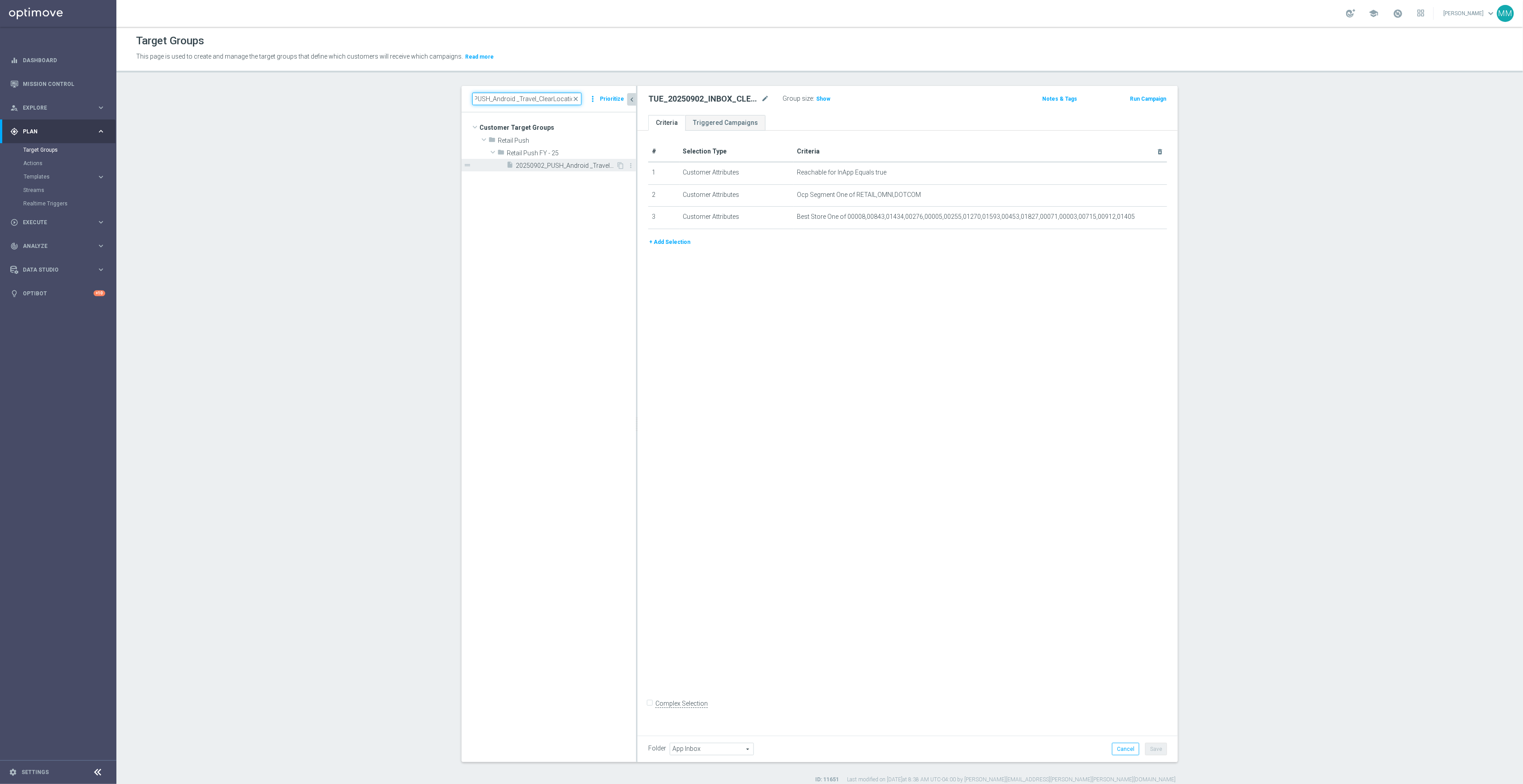
type input "20250902_PUSH_Android _Travel_ClearLocation"
click at [548, 164] on span "20250902_PUSH_Android _Travel_ClearLocation" at bounding box center [566, 166] width 100 height 8
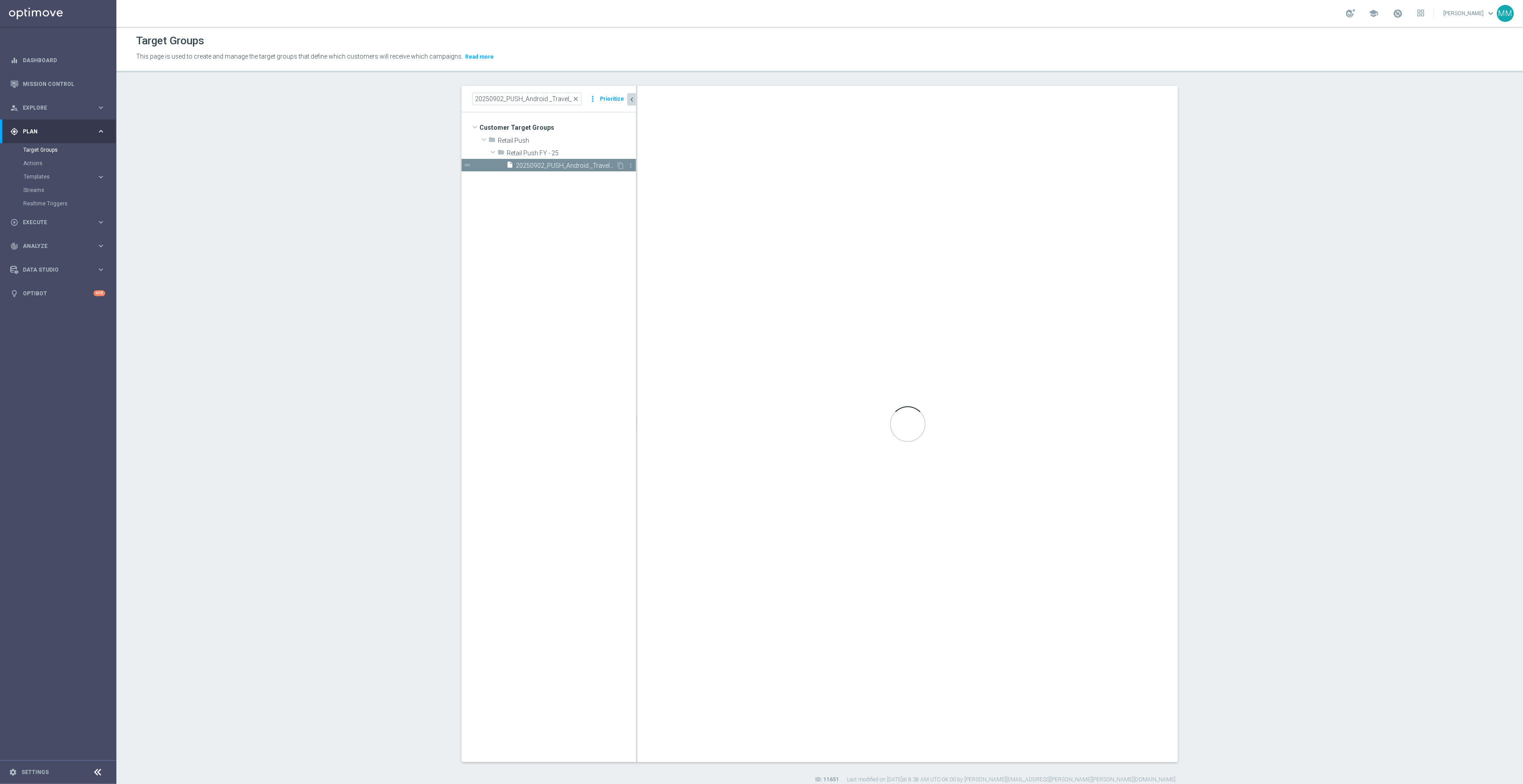
checkbox input "true"
type input "Retail Push FY - 25"
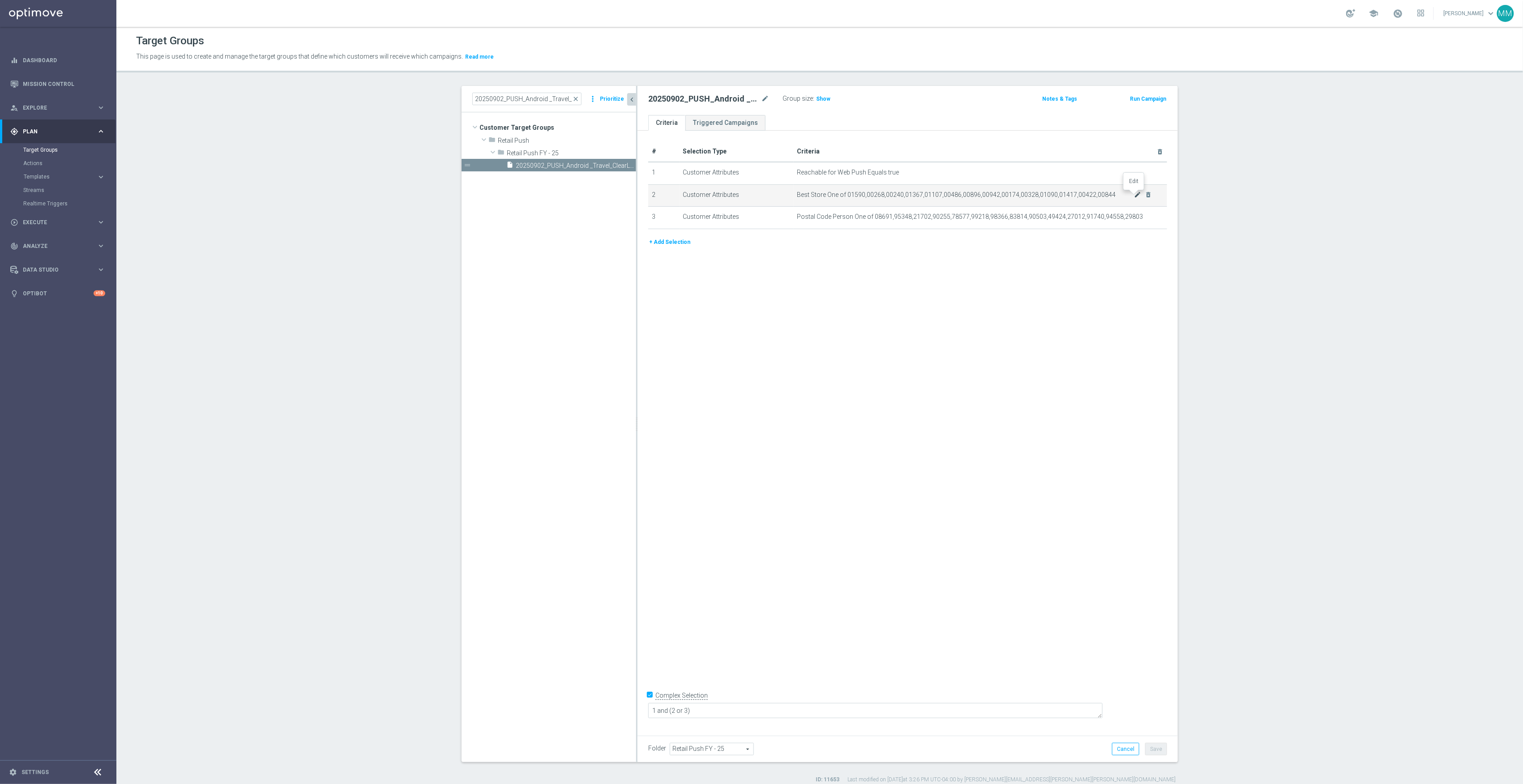
click at [1134, 195] on icon "mode_edit" at bounding box center [1137, 194] width 7 height 7
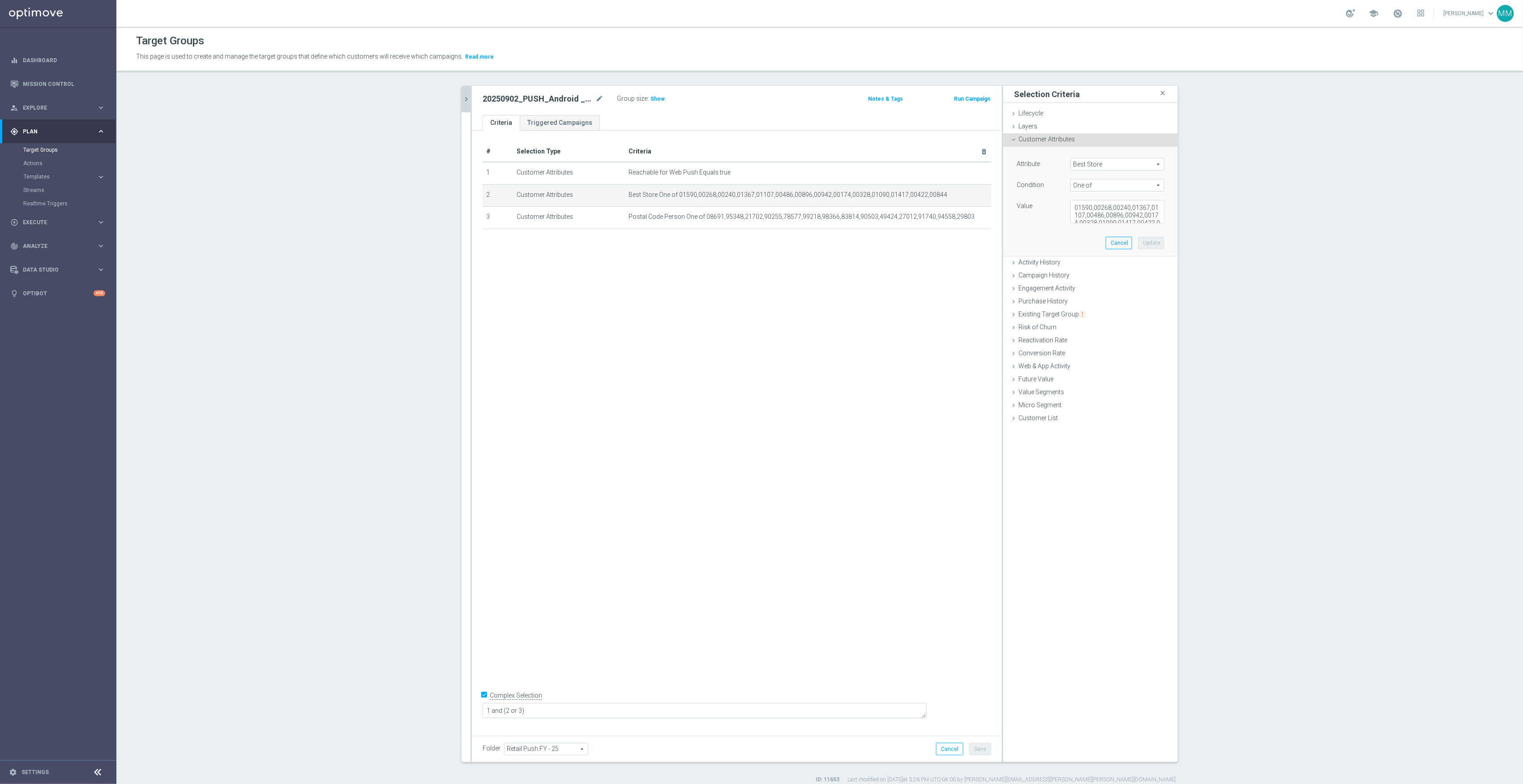
scroll to position [15, 0]
click at [930, 293] on div "# Selection Type Criteria delete_forever 1 Customer Attributes Reachable for We…" at bounding box center [737, 430] width 530 height 599
click at [462, 95] on icon "chevron_right" at bounding box center [466, 98] width 8 height 8
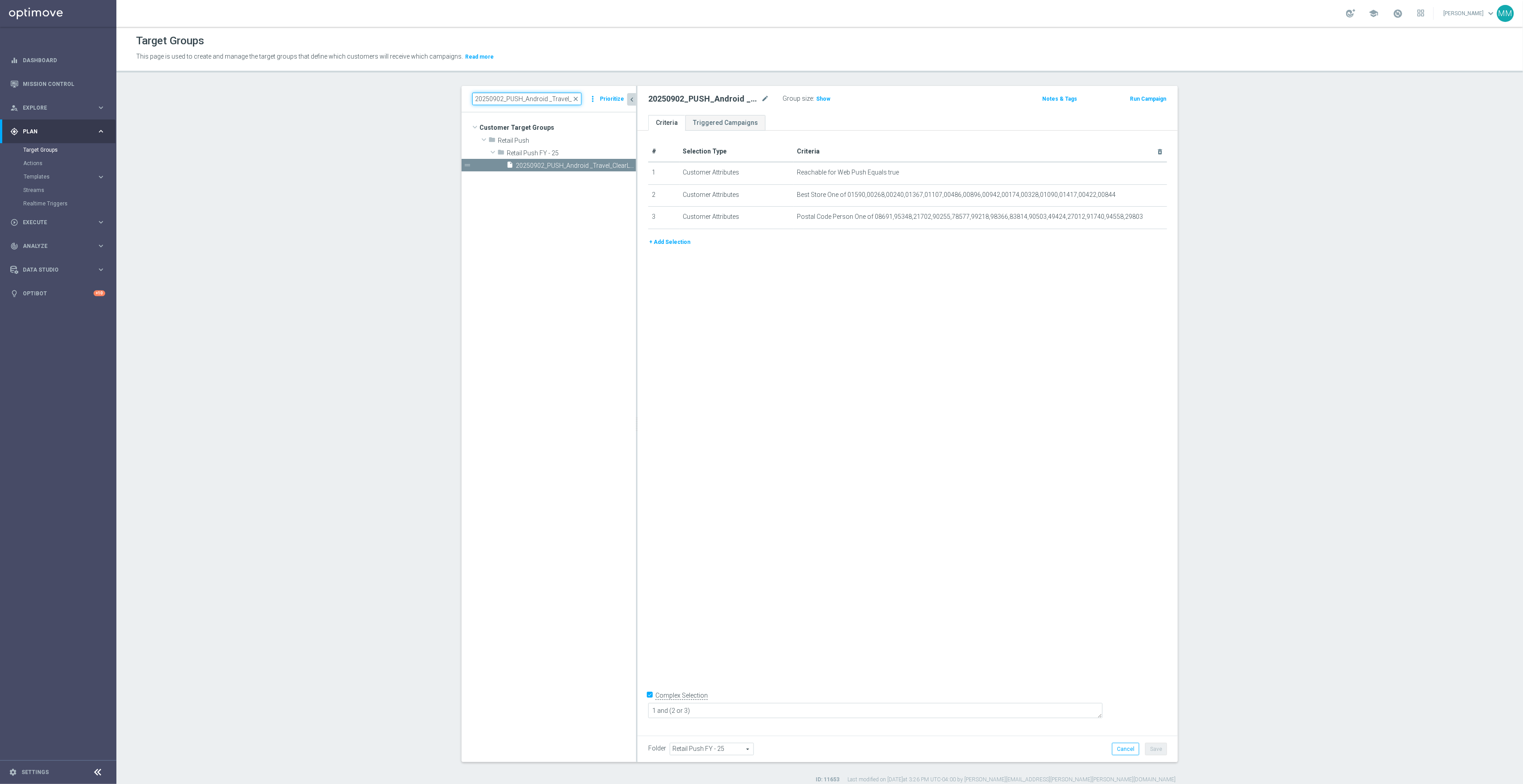
click at [507, 95] on input "20250902_PUSH_Android _Travel_ClearLocation" at bounding box center [527, 99] width 109 height 13
click at [509, 95] on input "20250902_PUSH_Android _Travel_ClearLocation" at bounding box center [527, 99] width 109 height 13
paste input "iOS"
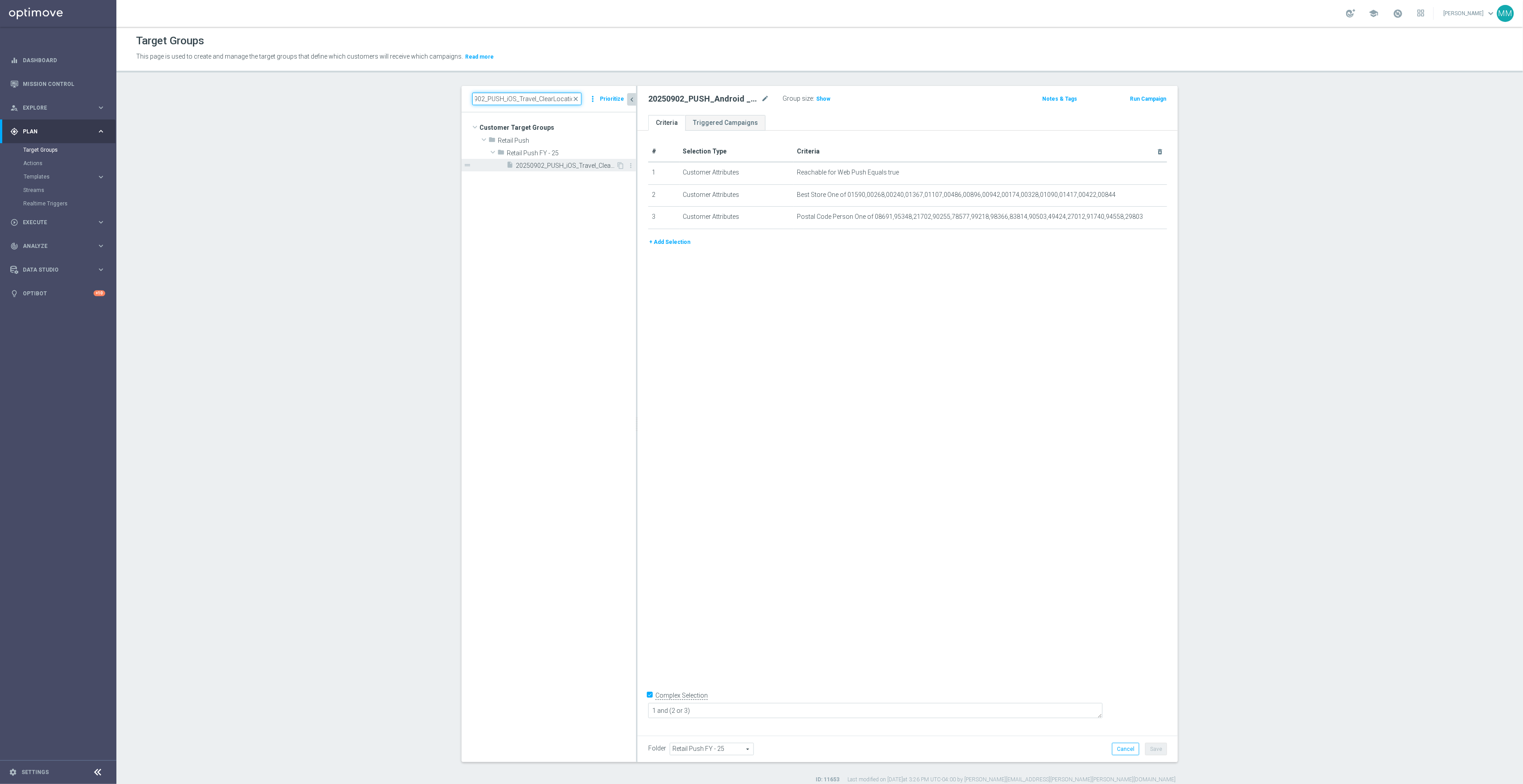
type input "20250902_PUSH_iOS_Travel_ClearLocation"
click at [574, 167] on span "20250902_PUSH_iOS_Travel_ClearLocation" at bounding box center [566, 166] width 100 height 8
click at [1134, 172] on icon "mode_edit" at bounding box center [1137, 172] width 7 height 7
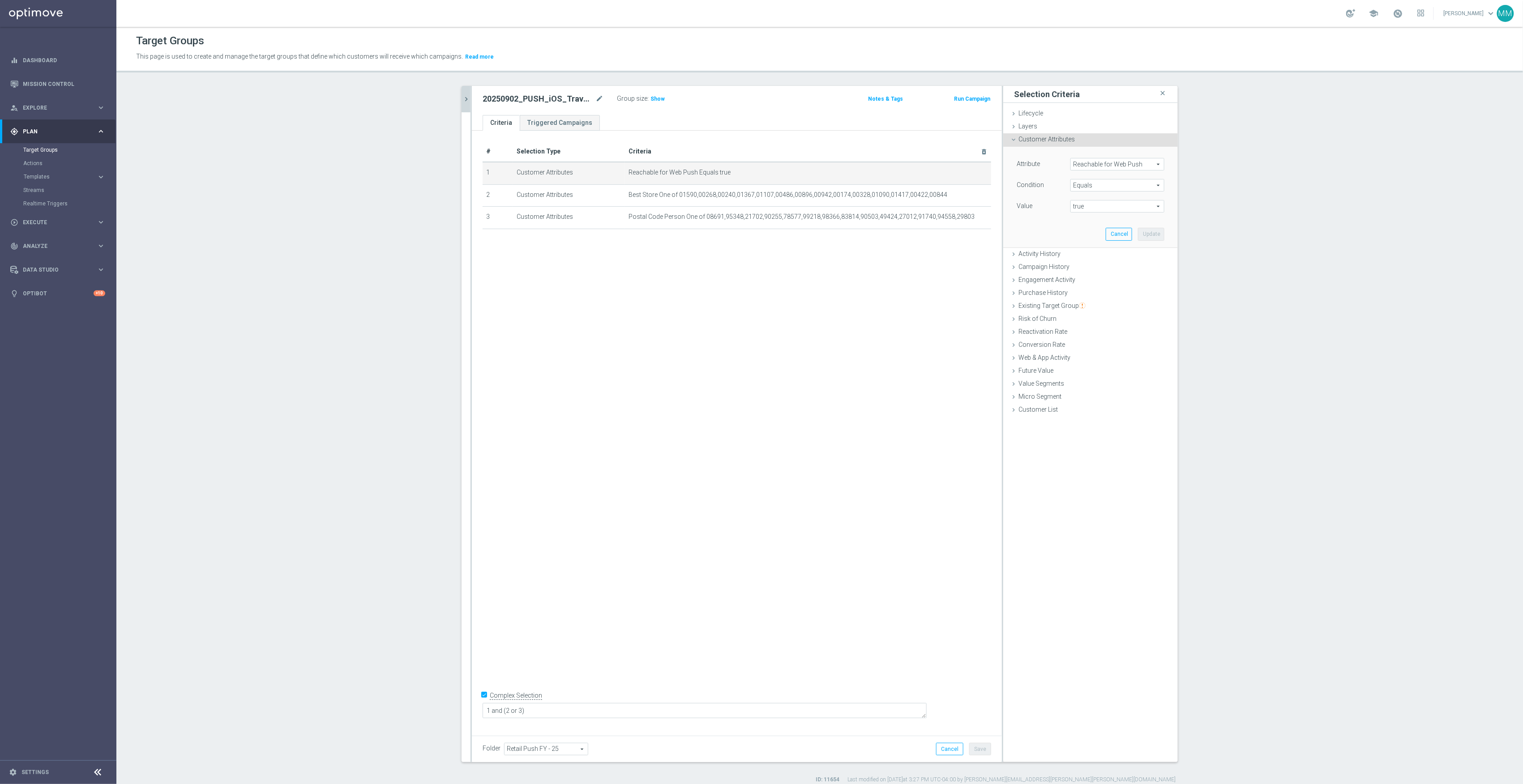
click at [1118, 160] on span "Reachable for Web Push" at bounding box center [1117, 164] width 93 height 11
click at [1120, 164] on input "search" at bounding box center [1117, 164] width 94 height 13
type input "REACHAB"
click at [1120, 188] on span "Reachable for Mobile Push" at bounding box center [1113, 189] width 77 height 7
type input "Reachable for Mobile Push"
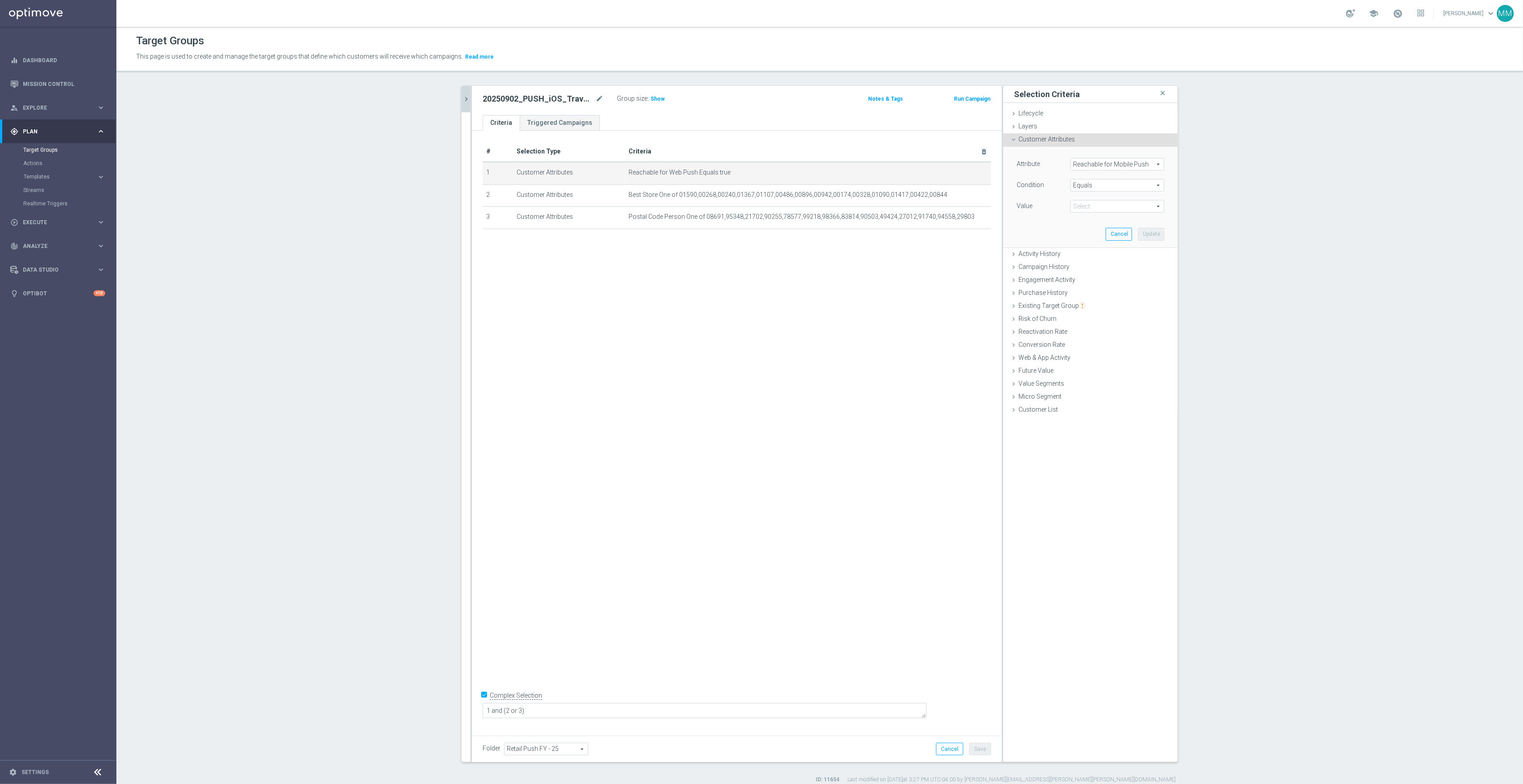
click at [1141, 210] on span "true" at bounding box center [1117, 206] width 93 height 11
click at [1102, 229] on span "true" at bounding box center [1117, 231] width 85 height 7
type input "true"
click at [1147, 231] on button "Update" at bounding box center [1151, 234] width 27 height 13
click at [983, 747] on button "Save" at bounding box center [980, 749] width 22 height 13
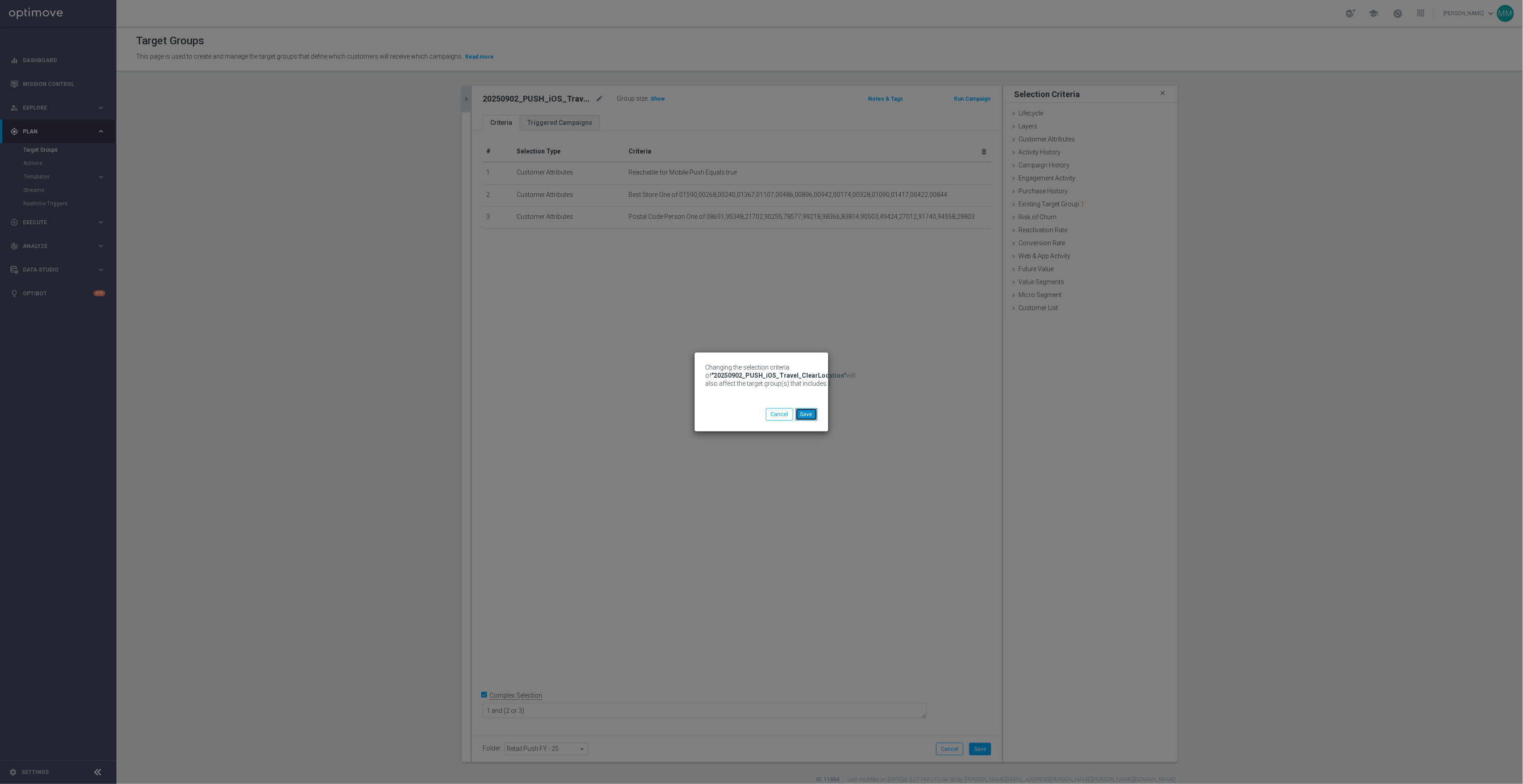
click at [811, 415] on button "Save" at bounding box center [807, 415] width 22 height 13
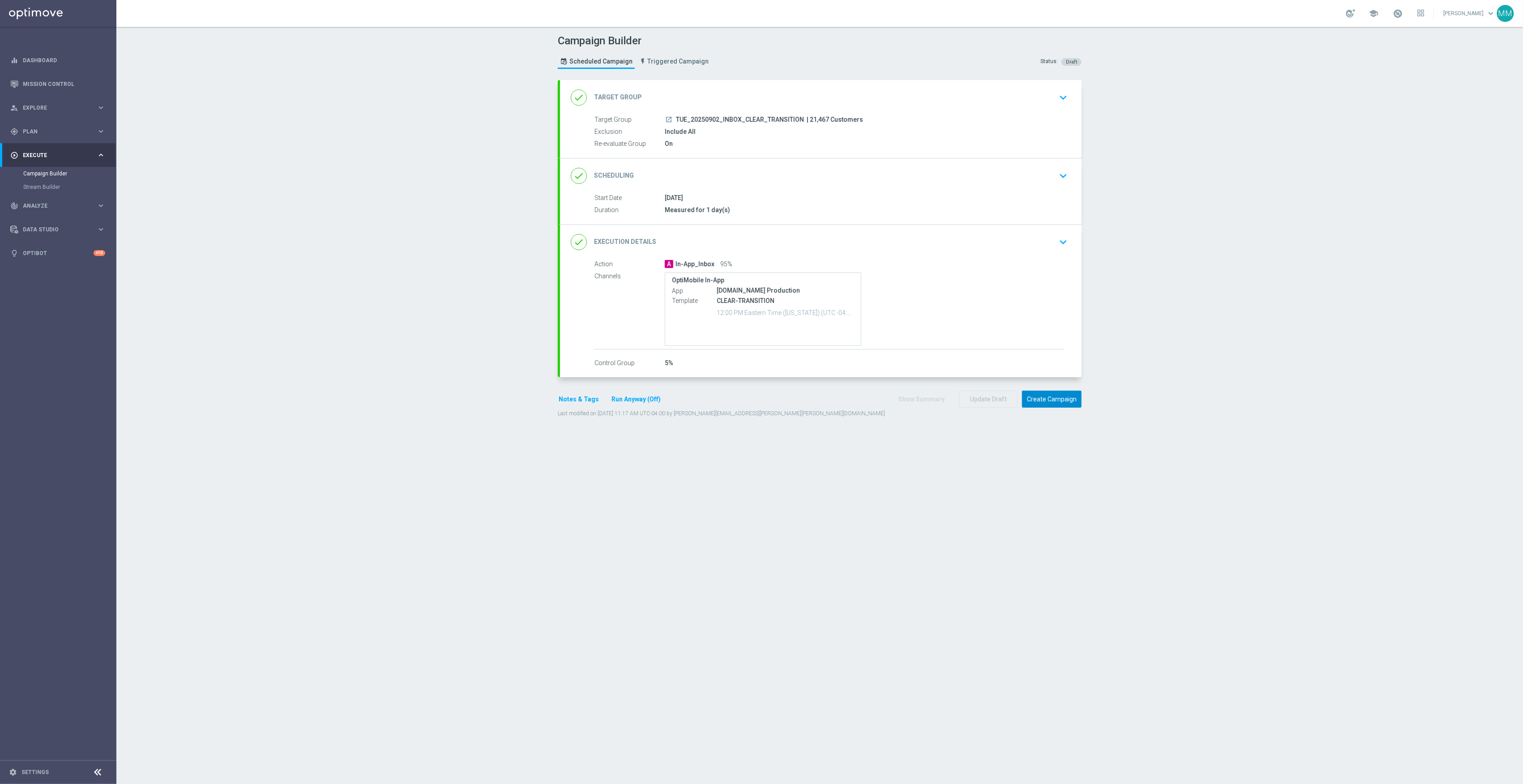
click at [1044, 398] on button "Create Campaign" at bounding box center [1052, 399] width 60 height 17
click at [1050, 404] on button "Create Campaign" at bounding box center [1052, 399] width 60 height 17
click at [1023, 98] on div "done Target Group keyboard_arrow_down" at bounding box center [821, 97] width 500 height 17
click at [1043, 402] on button "Create Campaign" at bounding box center [1052, 399] width 60 height 17
click at [1044, 403] on button "Create Campaign" at bounding box center [1052, 399] width 60 height 17
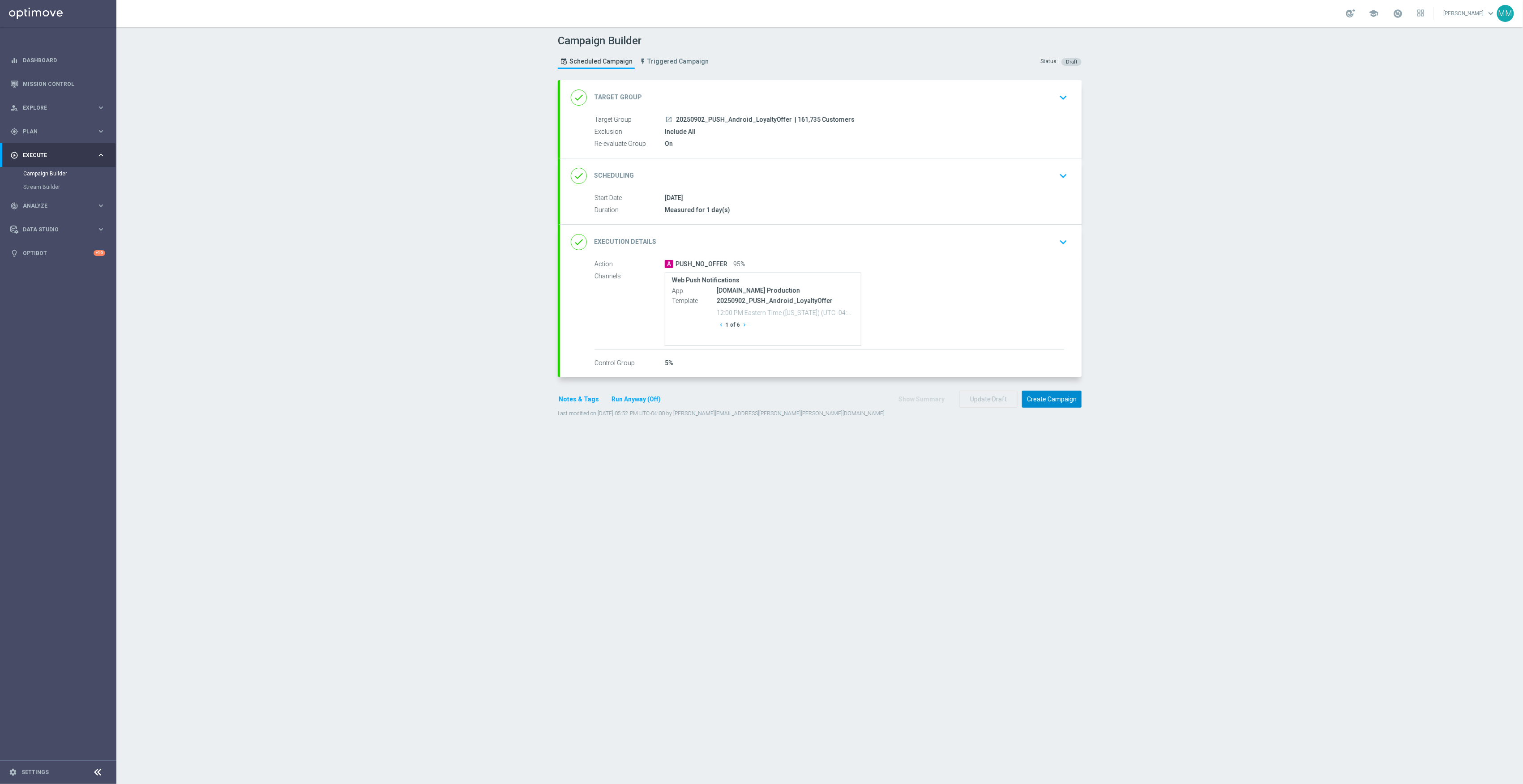
click at [1072, 406] on button "Create Campaign" at bounding box center [1052, 399] width 60 height 17
drag, startPoint x: 768, startPoint y: 119, endPoint x: 672, endPoint y: 122, distance: 96.0
click at [672, 122] on div "launch 20250902_PUSH_iOS_LoyaltyOffer | 910,888 Customers" at bounding box center [864, 119] width 399 height 9
copy span "20250902_PUSH_iOS_LoyaltyOffer"
click at [1168, 183] on div "Campaign Builder Scheduled Campaign Triggered Campaign Status: Draft done Targe…" at bounding box center [819, 405] width 1407 height 757
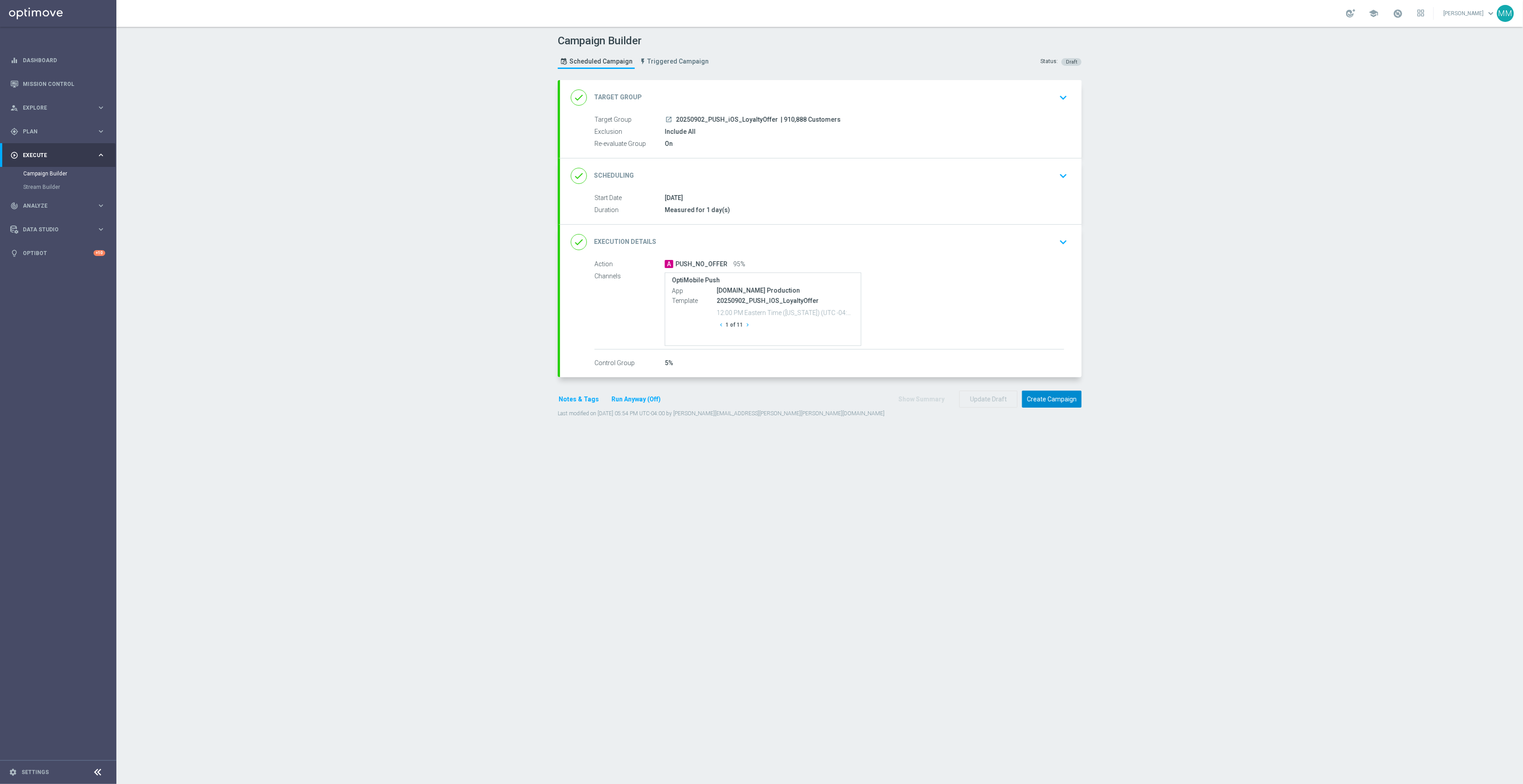
click at [1057, 400] on button "Create Campaign" at bounding box center [1052, 399] width 60 height 17
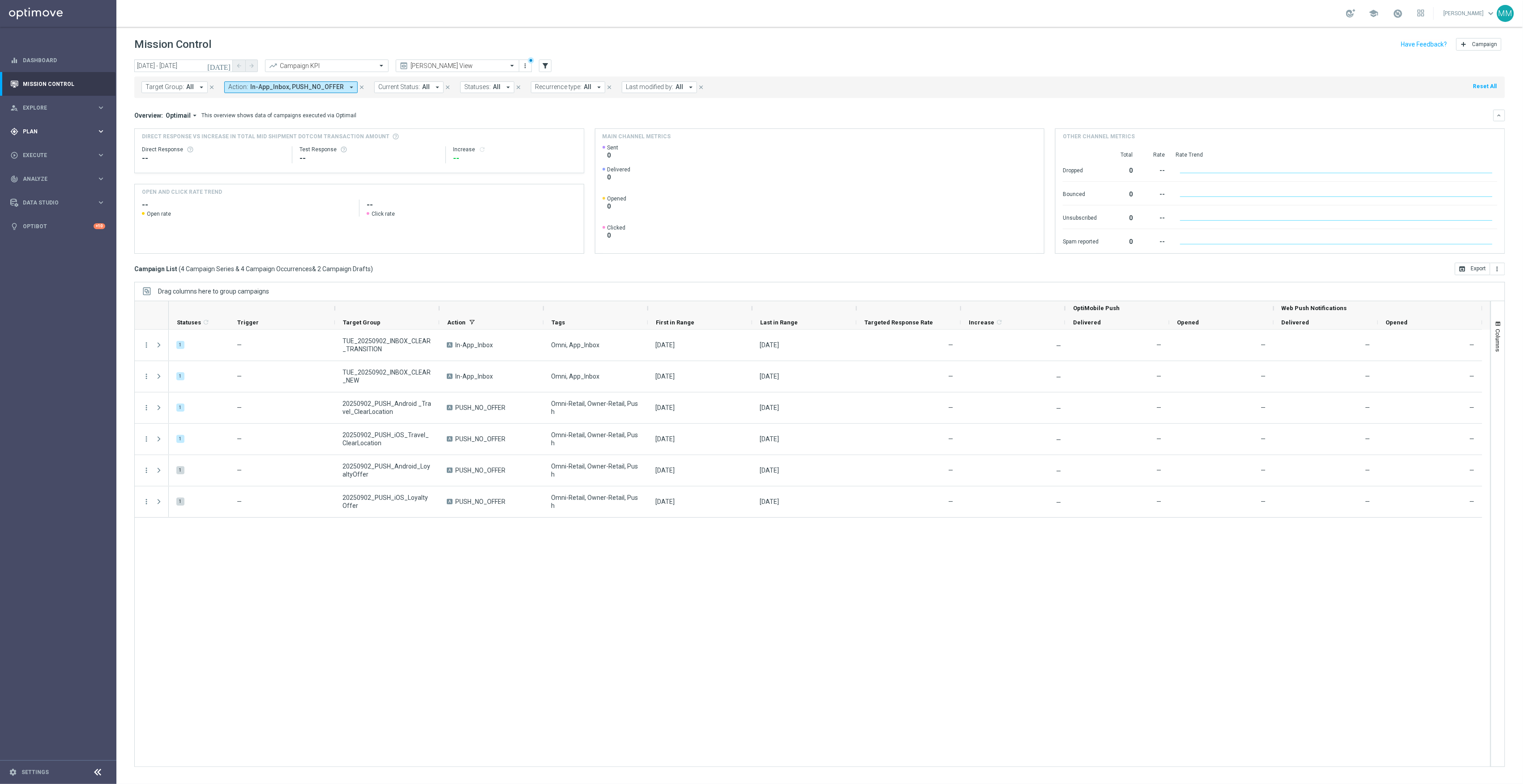
click at [36, 135] on div "gps_fixed Plan" at bounding box center [53, 131] width 86 height 8
click at [44, 147] on link "Target Groups" at bounding box center [58, 150] width 70 height 7
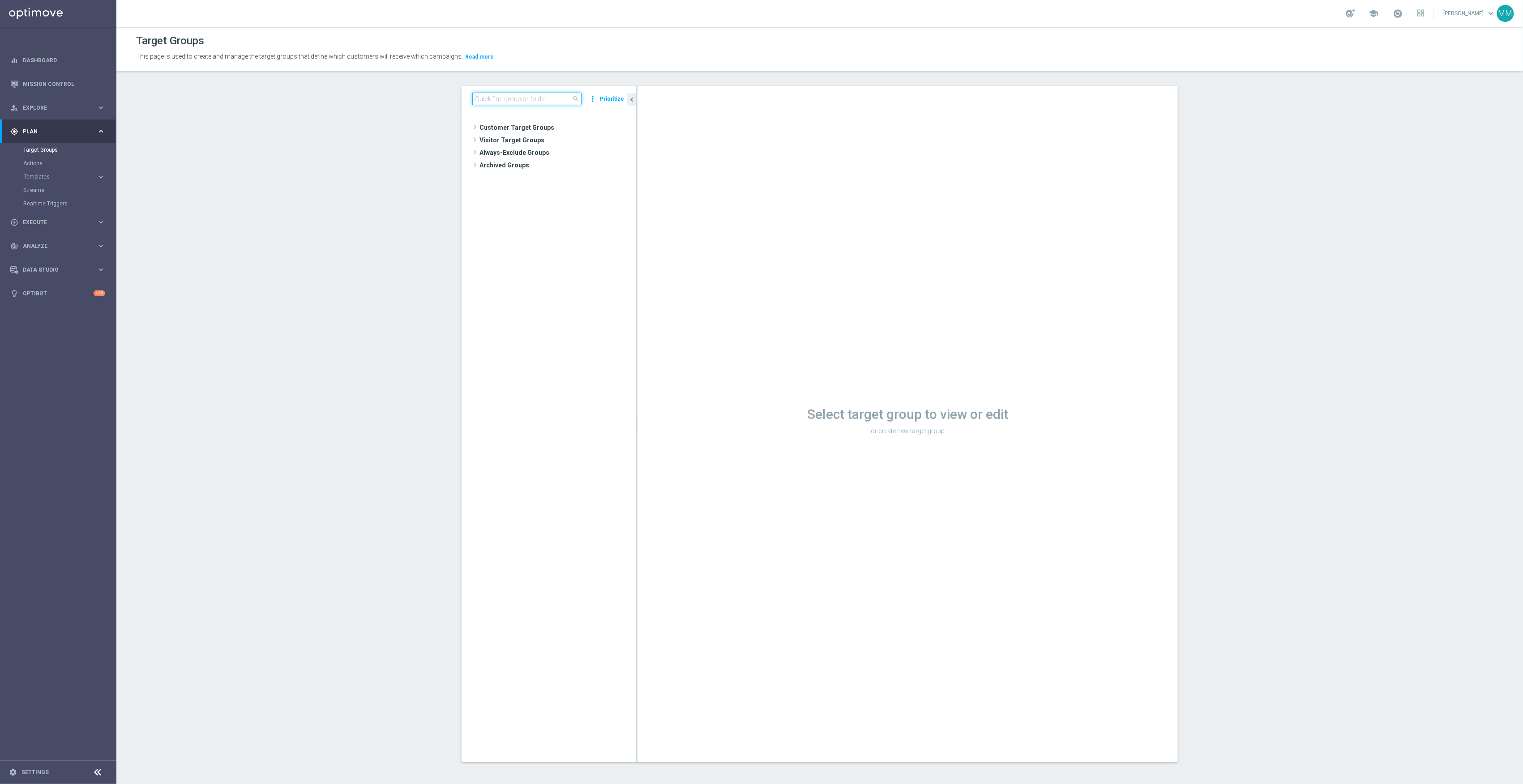
click at [553, 100] on input at bounding box center [527, 99] width 109 height 13
paste input "20250902_PUSH_iOS_LoyaltyOffer"
click at [572, 168] on span "20250902_PUSH_iOS_LoyaltyOffer" at bounding box center [565, 166] width 99 height 8
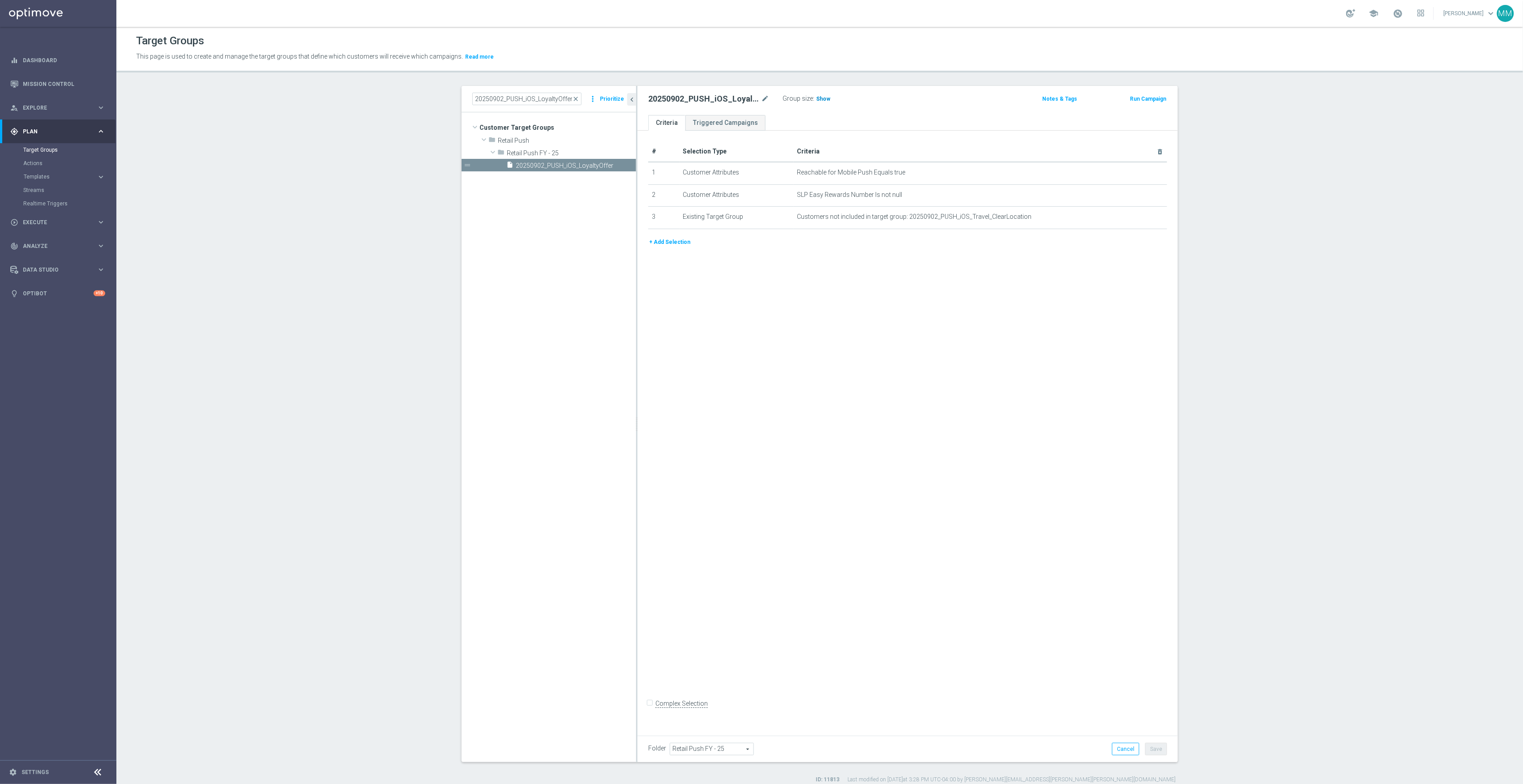
click at [820, 94] on h3 "Show" at bounding box center [823, 99] width 16 height 10
click at [528, 98] on input "20250902_PUSH_iOS_LoyaltyOffer" at bounding box center [527, 99] width 109 height 13
type input "20250902_PUSH_Android_LoyaltyOffer"
click at [561, 166] on span "20250902_PUSH_Android_LoyaltyOffer" at bounding box center [566, 166] width 100 height 8
click at [817, 97] on span "Show" at bounding box center [823, 99] width 15 height 6
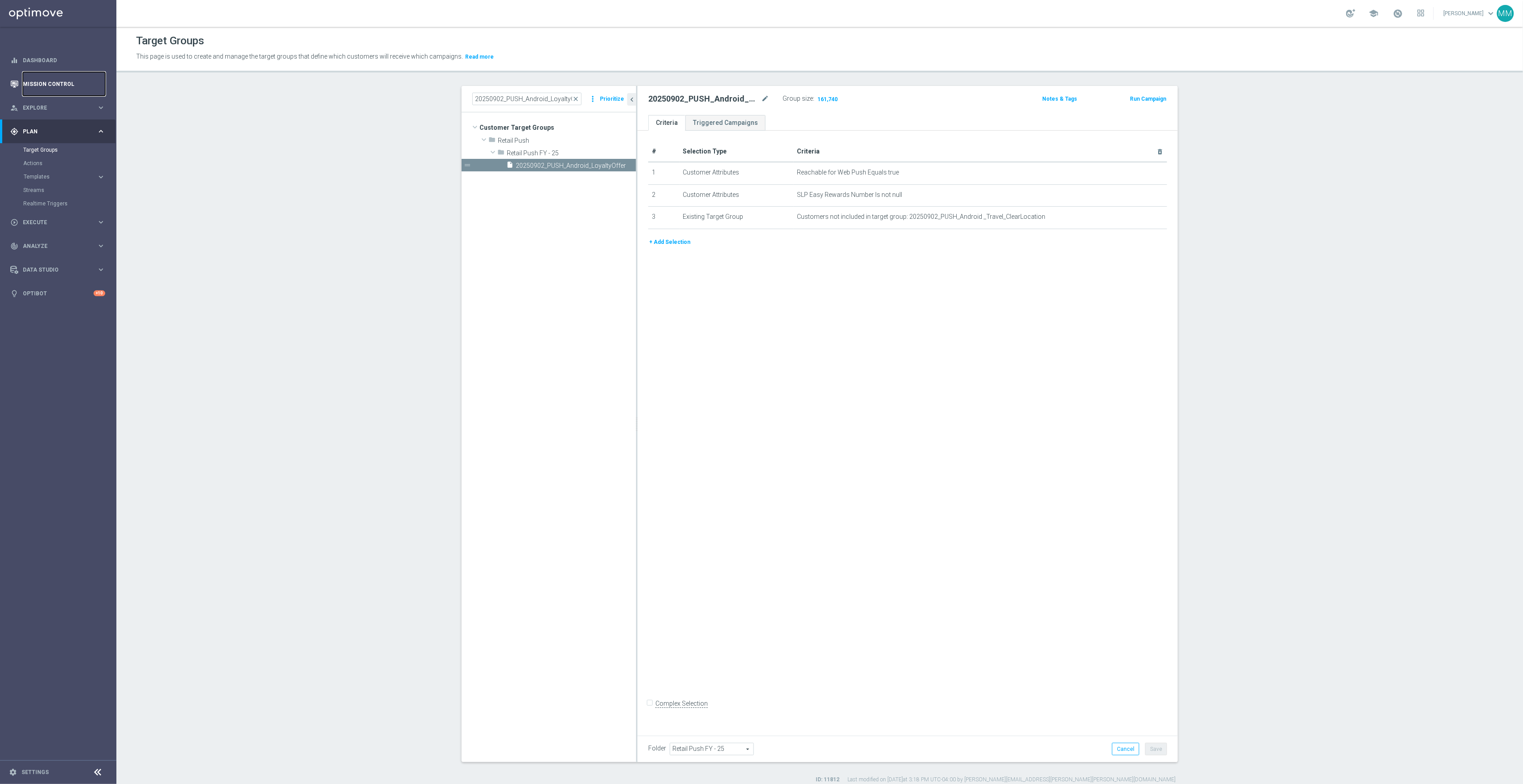
click at [44, 83] on link "Mission Control" at bounding box center [64, 83] width 83 height 23
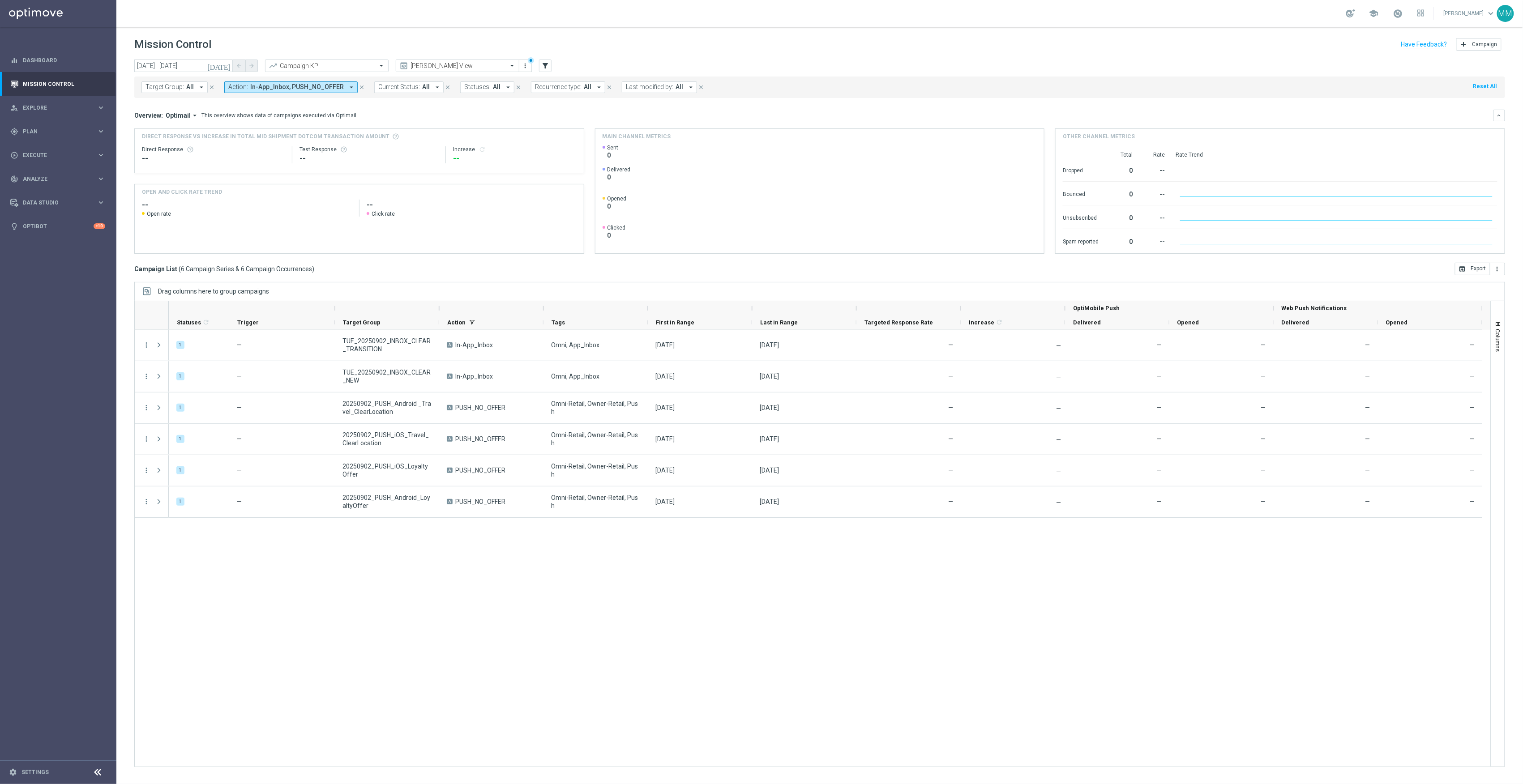
click at [311, 87] on span "In-App_Inbox, PUSH_NO_OFFER" at bounding box center [297, 87] width 93 height 8
click at [66, 179] on span "Analyze" at bounding box center [60, 179] width 74 height 5
click at [51, 260] on accordion "BI Studio keyboard_arrow_right Campaigns Deliverability Emails Baseline Matchba…" at bounding box center [69, 264] width 92 height 13
click at [51, 263] on span "BI Studio" at bounding box center [55, 264] width 64 height 5
click at [76, 319] on link "Push Baseline Matchback" at bounding box center [60, 318] width 65 height 7
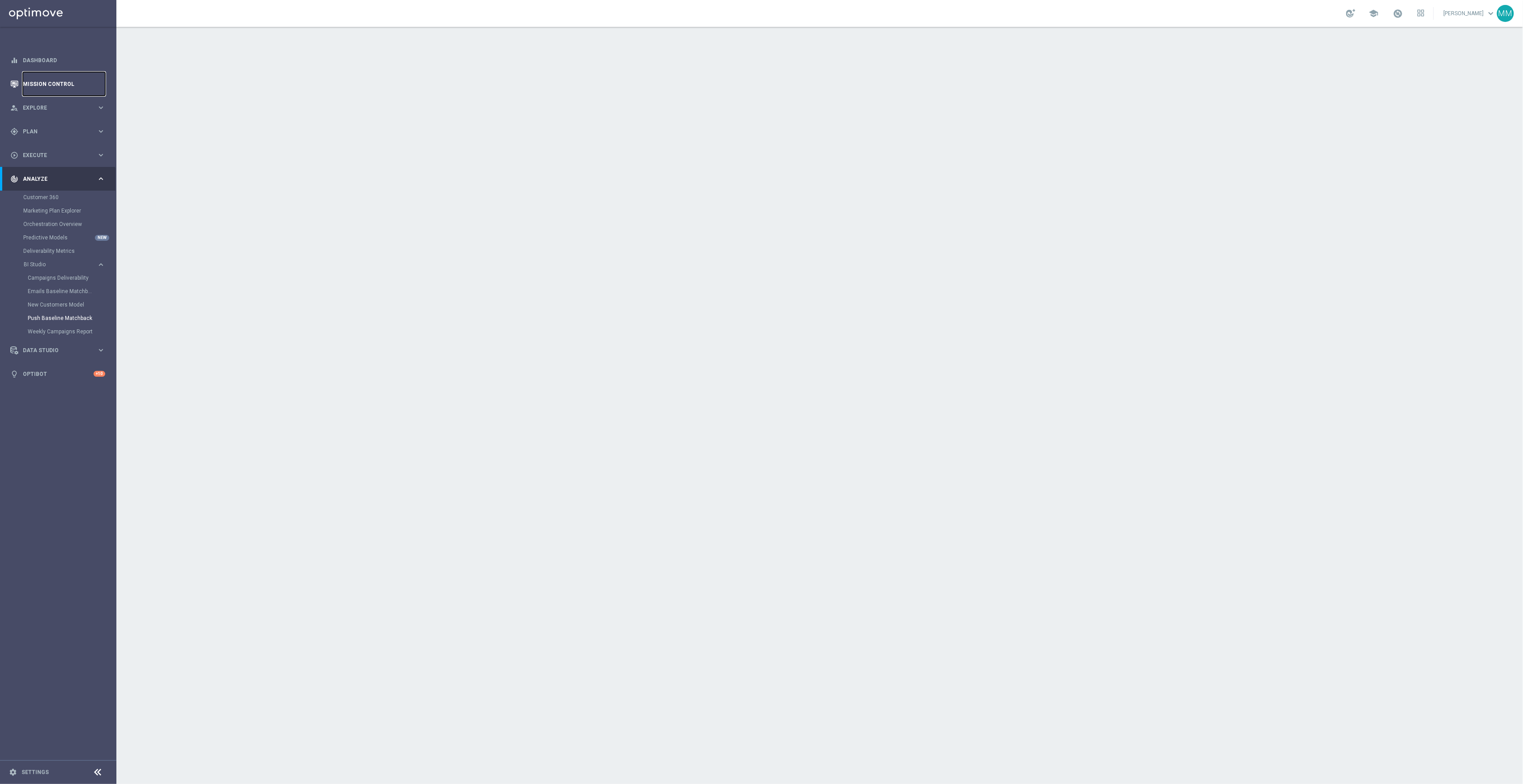
click at [65, 81] on link "Mission Control" at bounding box center [64, 83] width 83 height 23
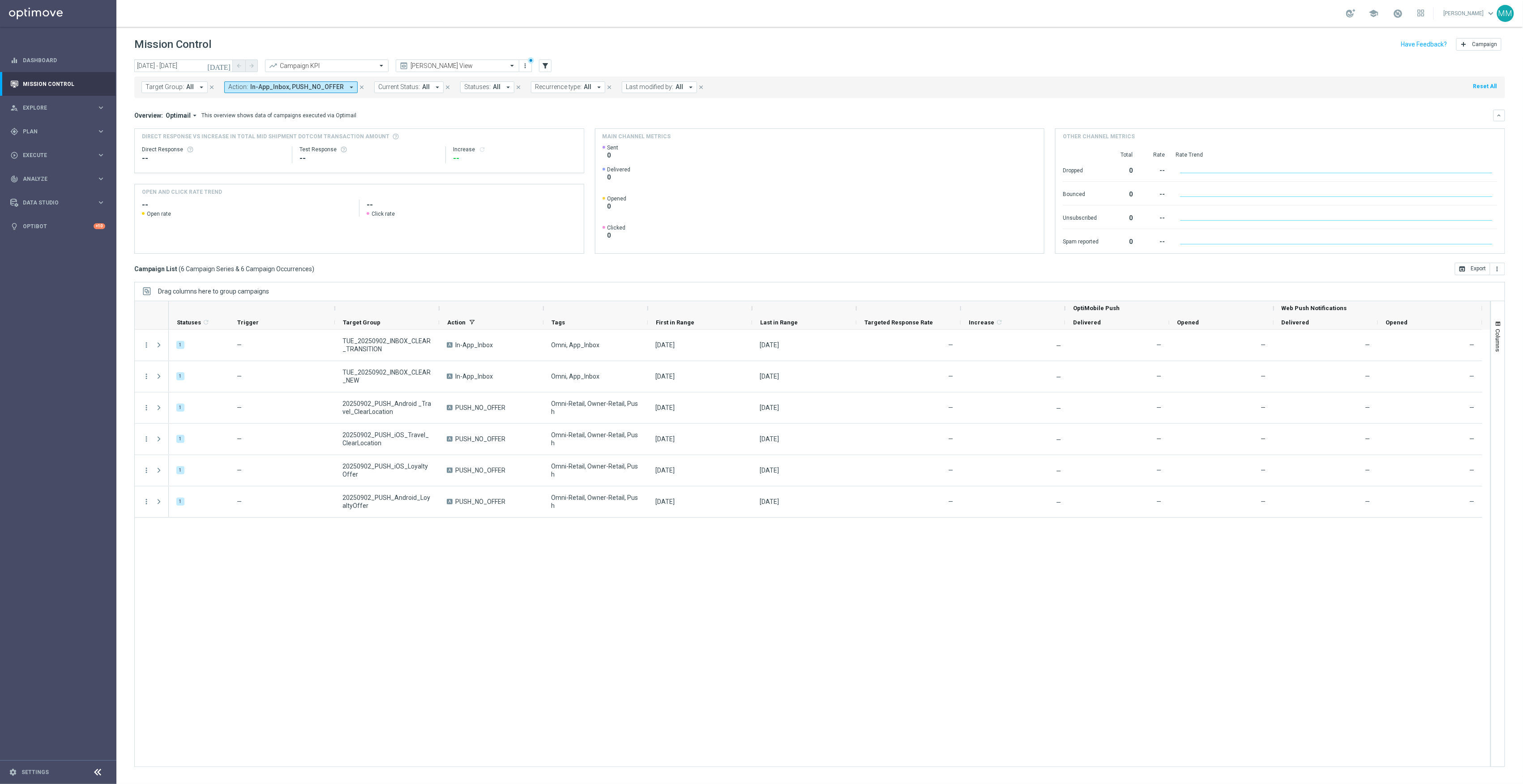
click at [227, 62] on icon "[DATE]" at bounding box center [219, 65] width 24 height 8
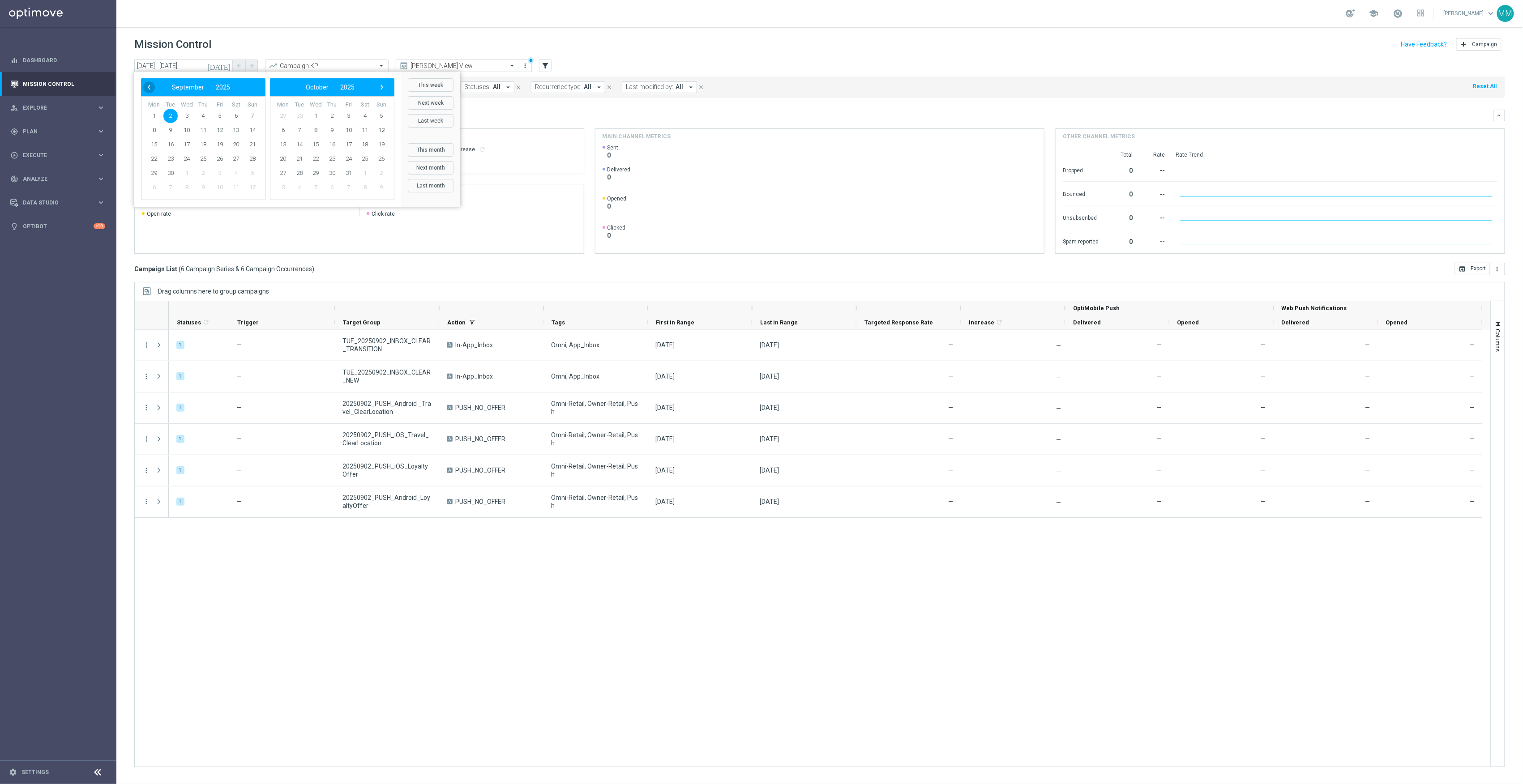
click at [144, 88] on span "‹" at bounding box center [149, 87] width 11 height 11
click at [564, 8] on div "school [PERSON_NAME] keyboard_arrow_down MM" at bounding box center [819, 13] width 1407 height 27
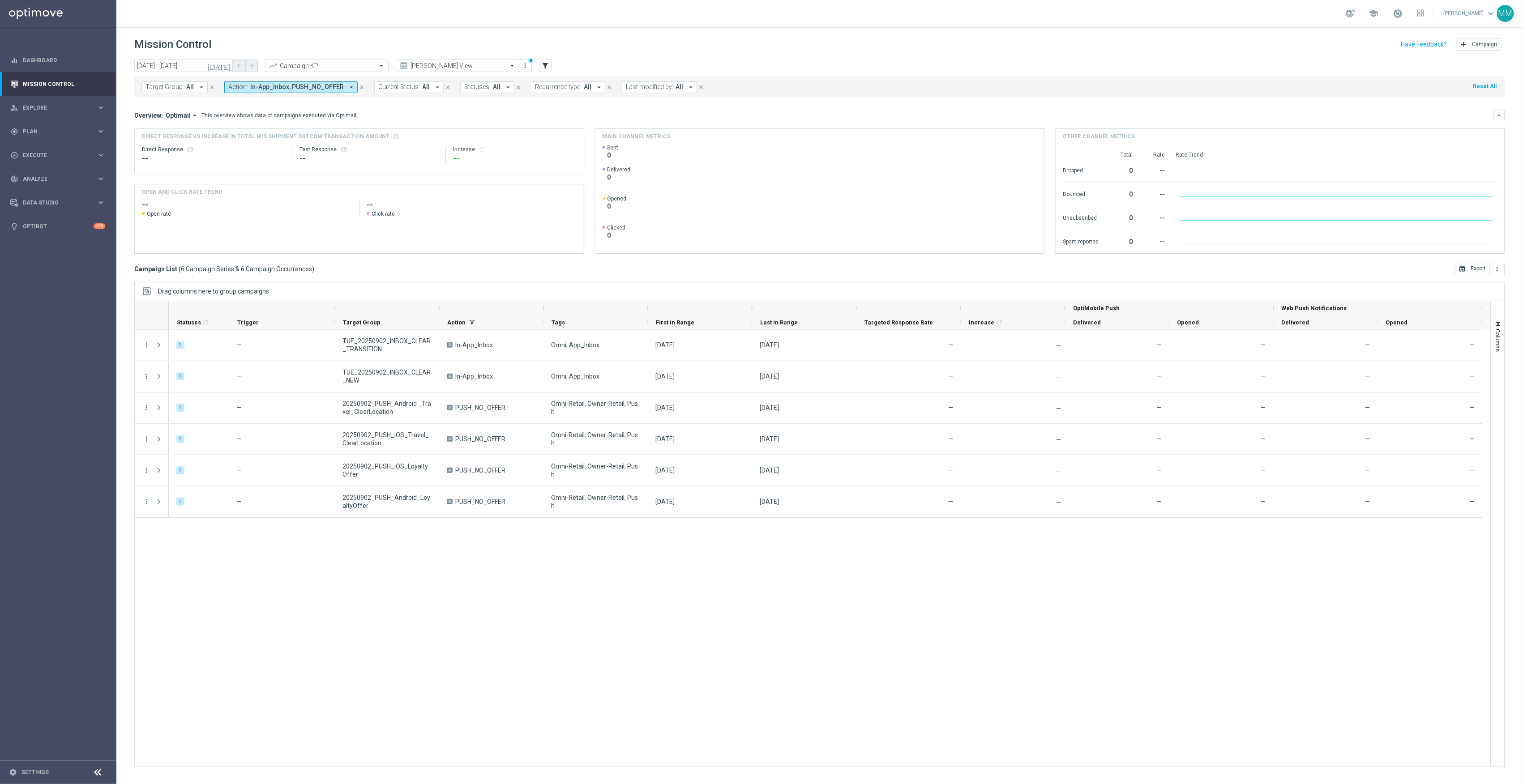
click at [332, 88] on span "In-App_Inbox, PUSH_NO_OFFER" at bounding box center [297, 87] width 93 height 8
click at [0, 0] on div "Clear" at bounding box center [0, 0] width 0 height 0
click at [319, 103] on input "text" at bounding box center [299, 104] width 131 height 8
click at [447, 62] on input "text" at bounding box center [448, 66] width 96 height 8
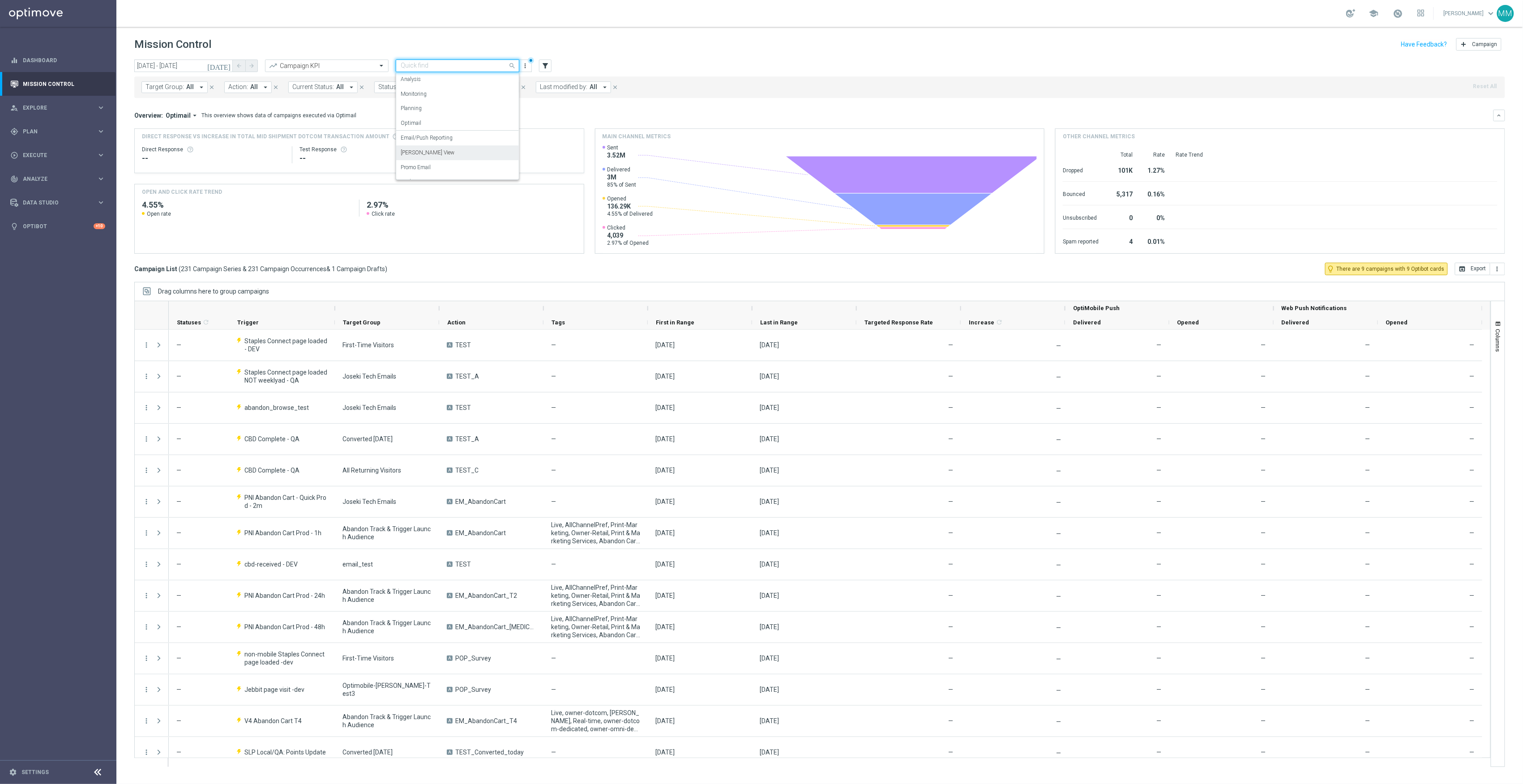
click at [439, 155] on div "Mary Push View" at bounding box center [457, 152] width 114 height 15
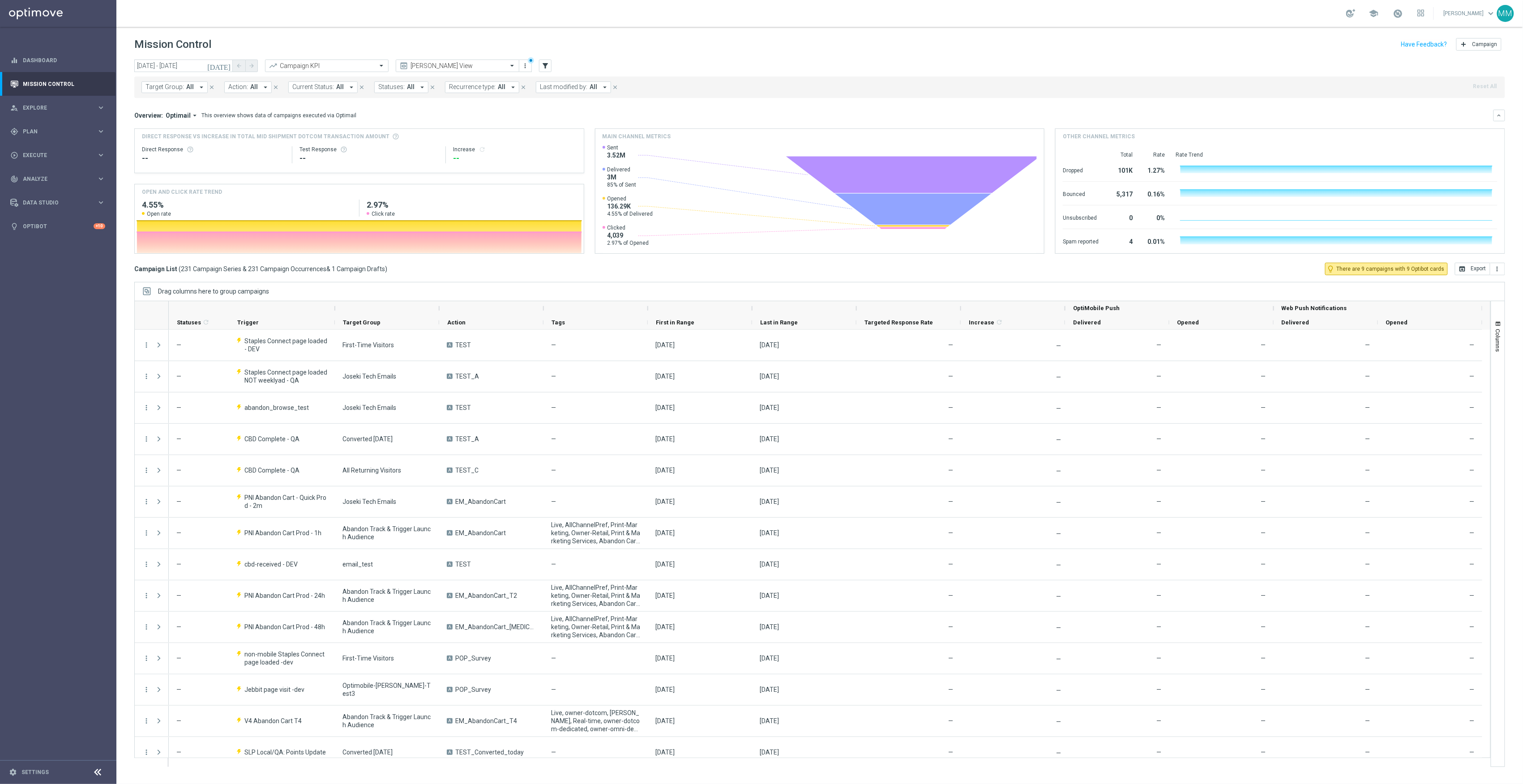
click at [262, 88] on icon "arrow_drop_down" at bounding box center [265, 87] width 8 height 8
click at [262, 108] on input "text" at bounding box center [299, 104] width 131 height 8
click at [287, 142] on div "PUSH_NO_OFFER" at bounding box center [307, 144] width 139 height 5
type input "push"
click at [424, 109] on mini-dashboard "Overview: Optimail arrow_drop_down This overview shows data of campaigns execut…" at bounding box center [819, 180] width 1371 height 164
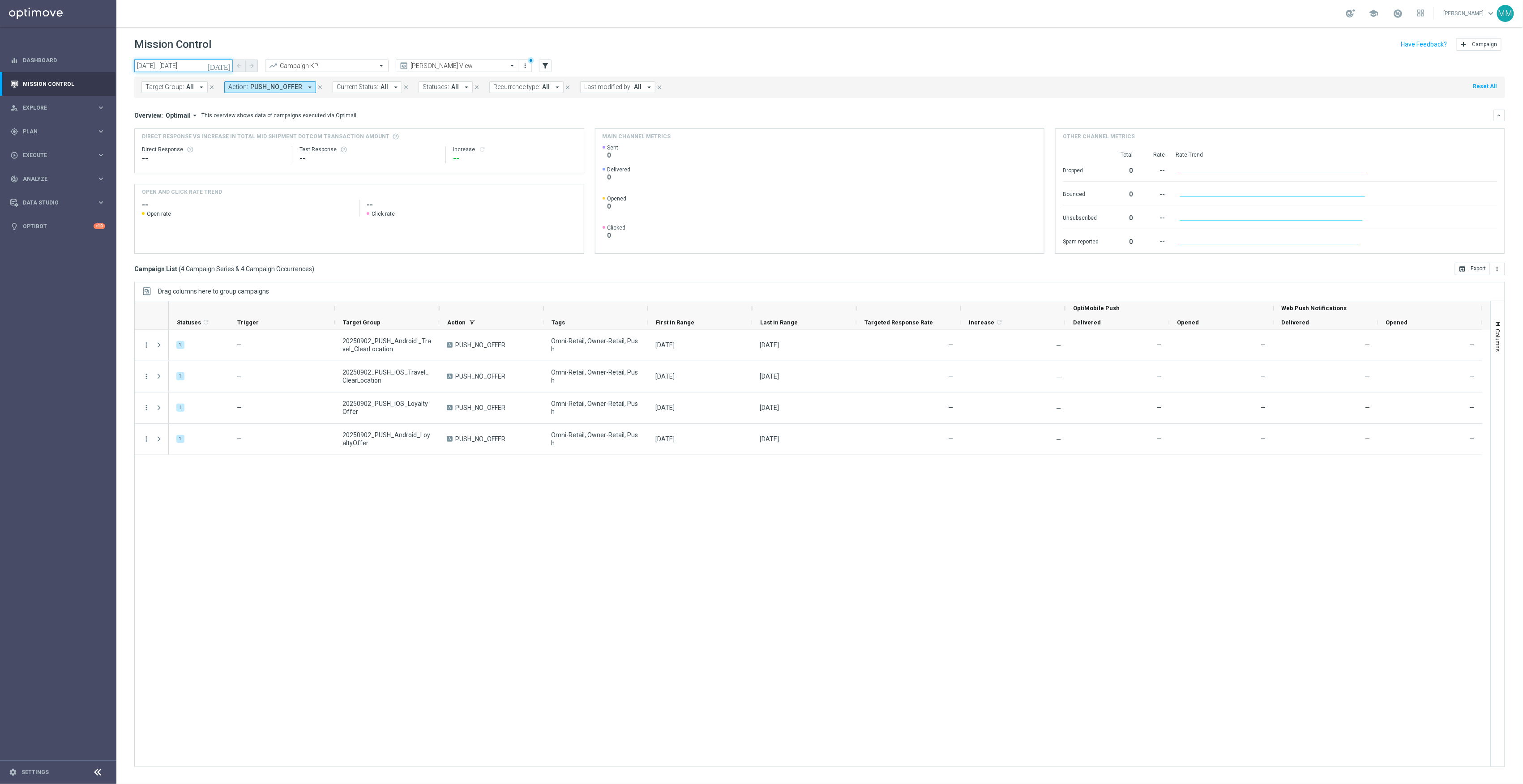
click at [215, 60] on input "02 Sep 2025 - 02 Sep 2025" at bounding box center [183, 66] width 98 height 13
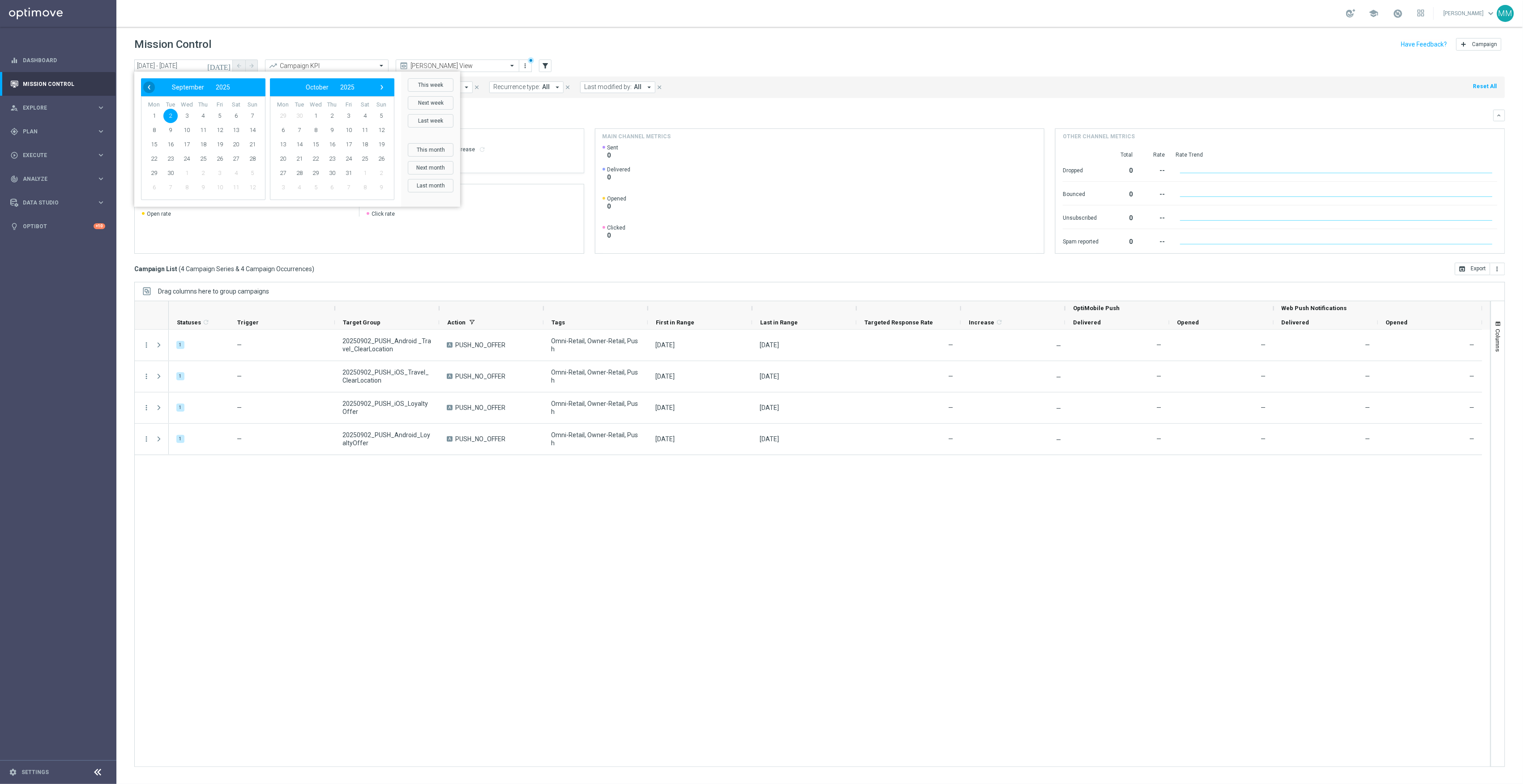
click at [152, 84] on span "‹" at bounding box center [149, 87] width 11 height 11
click at [249, 156] on span "24" at bounding box center [252, 159] width 15 height 15
click at [251, 147] on span "17" at bounding box center [252, 144] width 15 height 15
click at [251, 174] on span "31" at bounding box center [252, 173] width 15 height 15
type input "17 Aug 2025 - 31 Aug 2025"
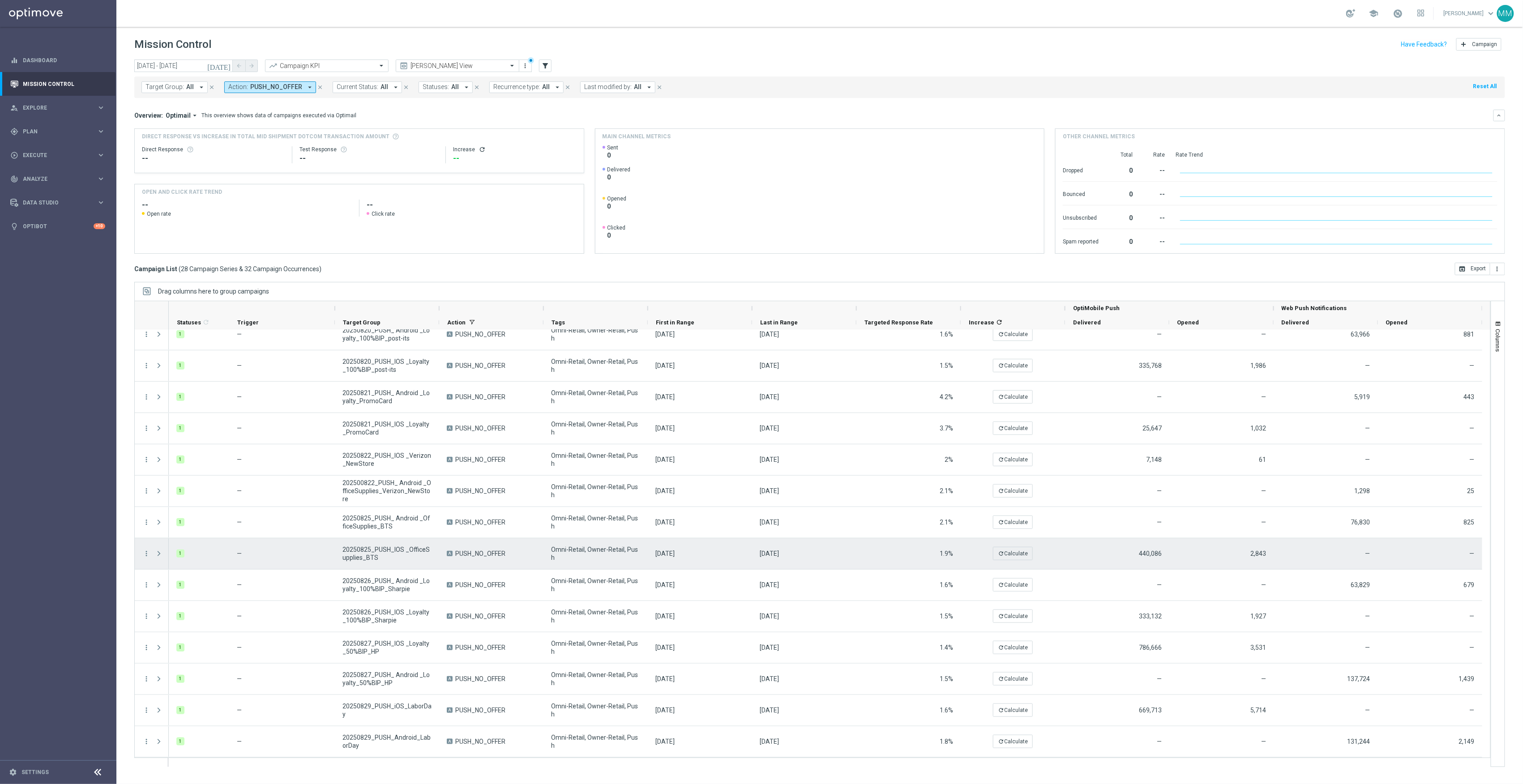
scroll to position [152, 0]
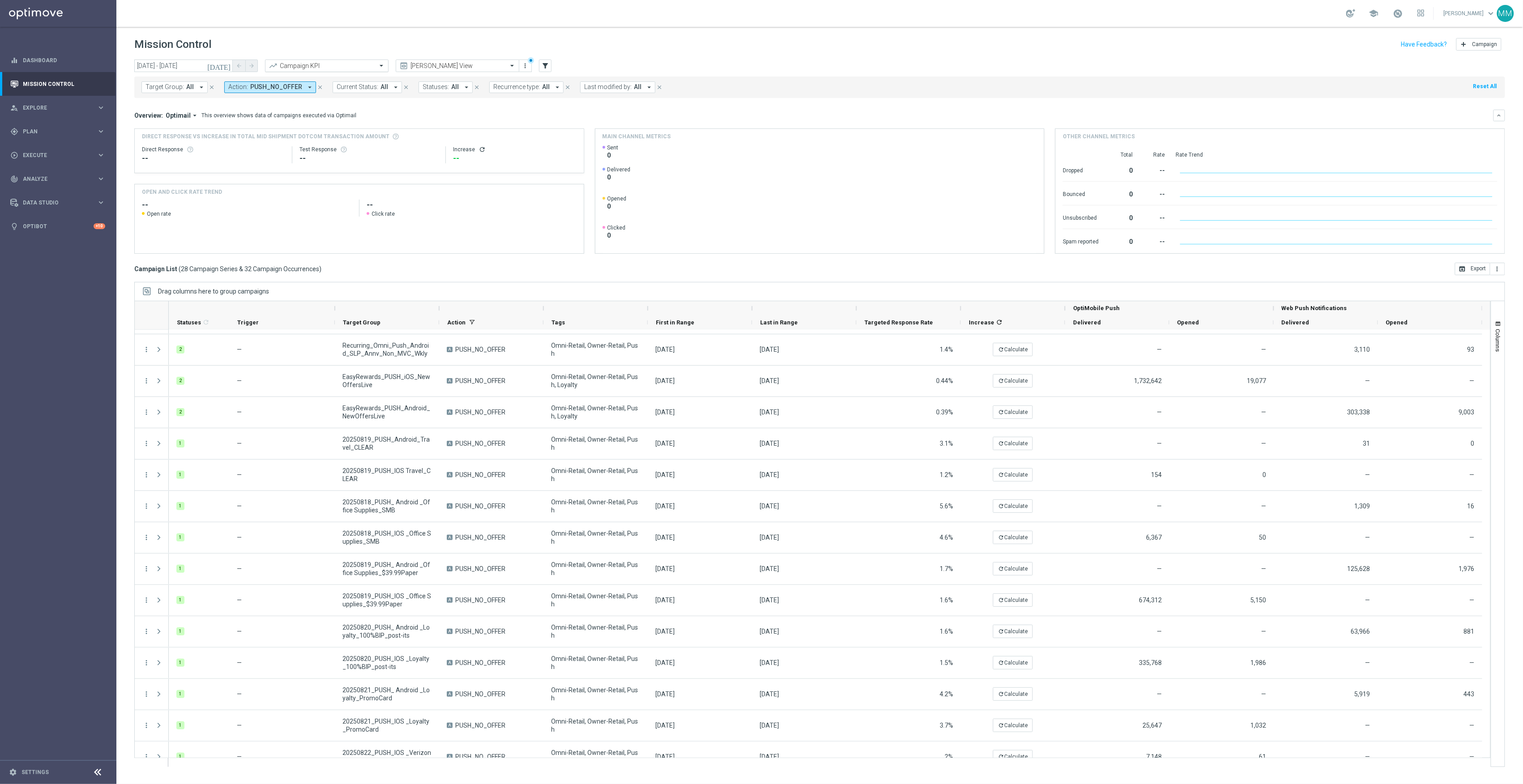
click at [321, 63] on input "text" at bounding box center [318, 66] width 96 height 8
click at [321, 92] on label "Total CORP Product Margin" at bounding box center [302, 94] width 65 height 8
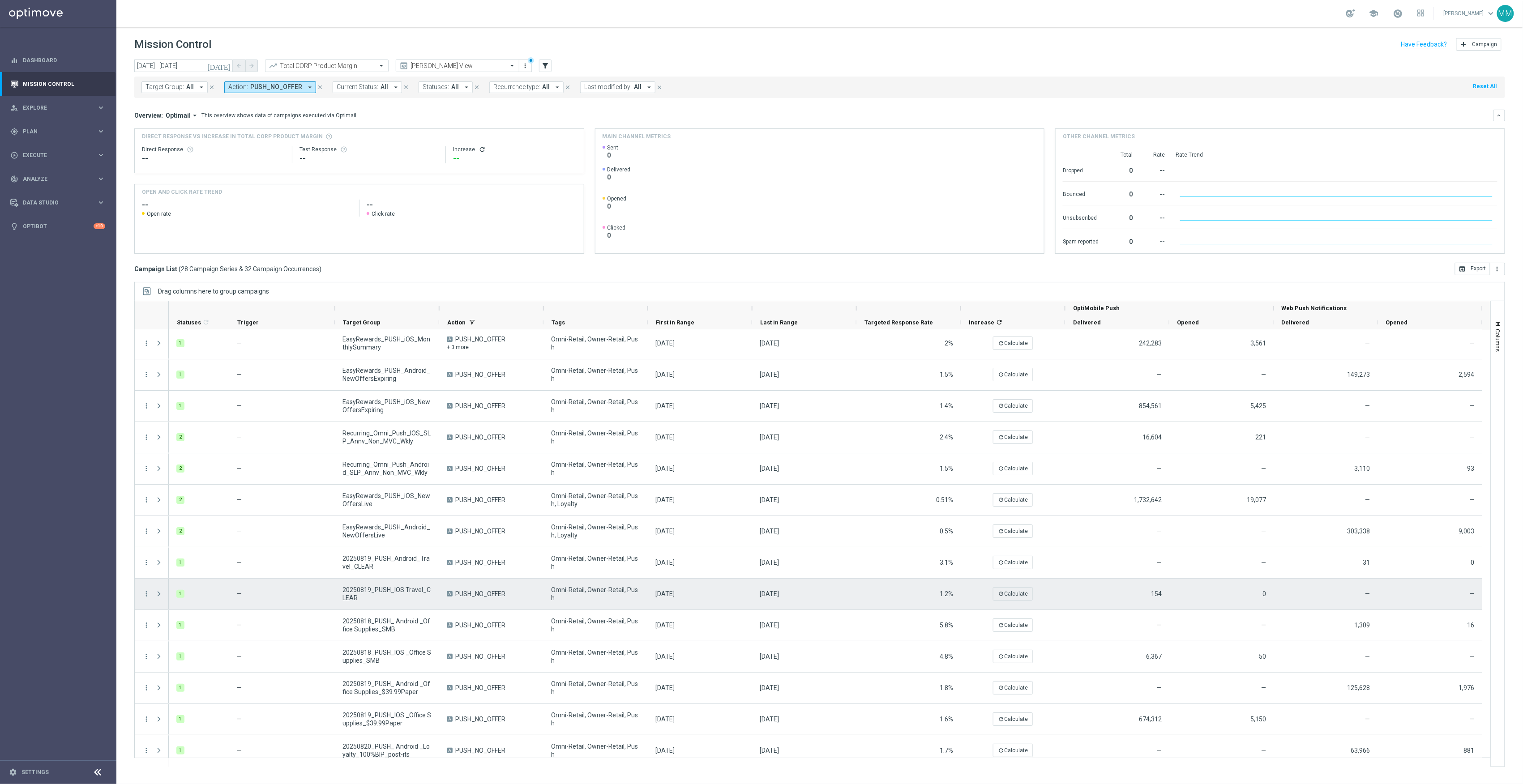
scroll to position [0, 0]
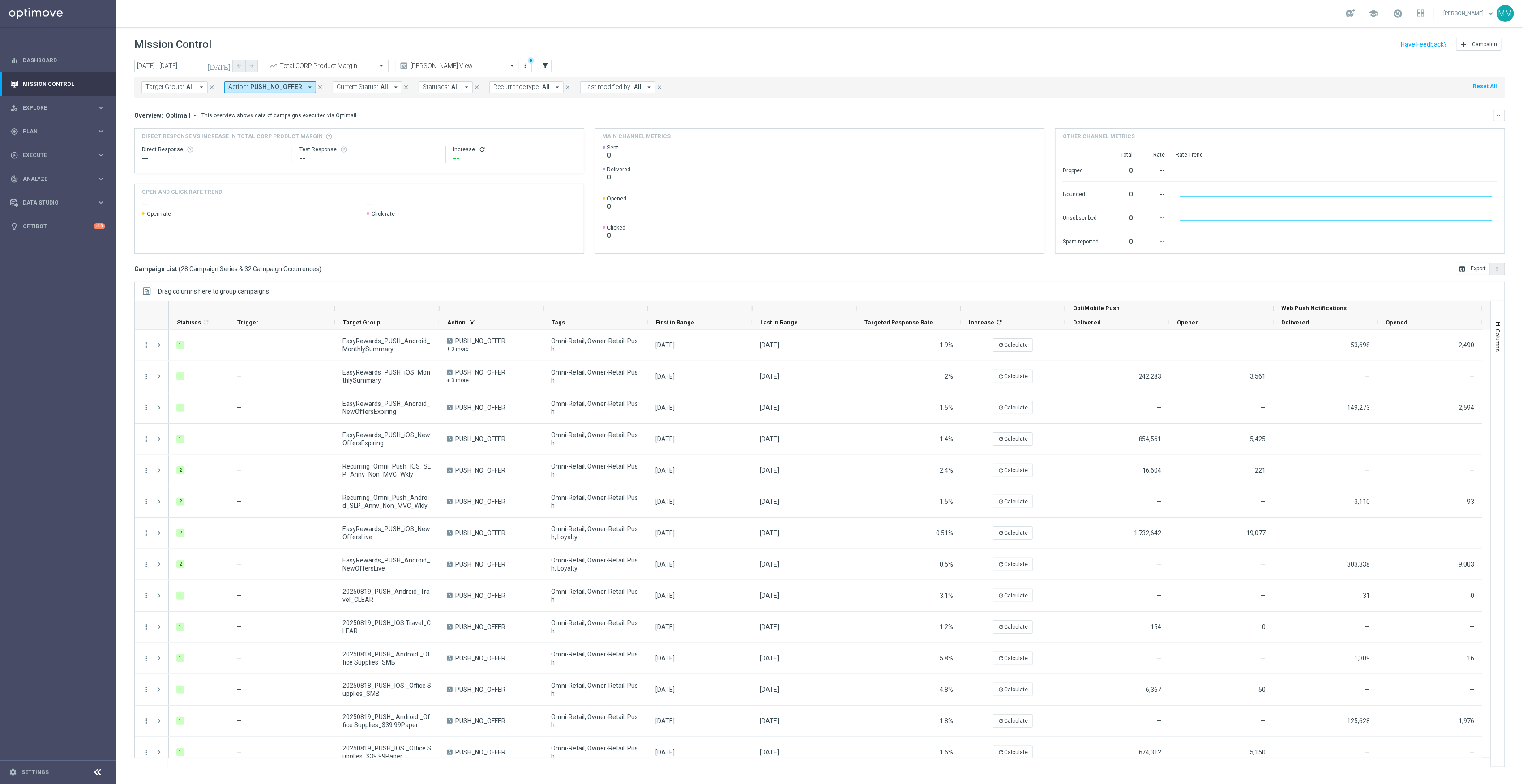
click at [1501, 264] on button "more_vert" at bounding box center [1498, 269] width 15 height 13
click at [1487, 290] on li "Export with occurrences" at bounding box center [1468, 284] width 74 height 15
click at [203, 66] on input "17 Aug 2025 - 31 Aug 2025" at bounding box center [183, 66] width 98 height 13
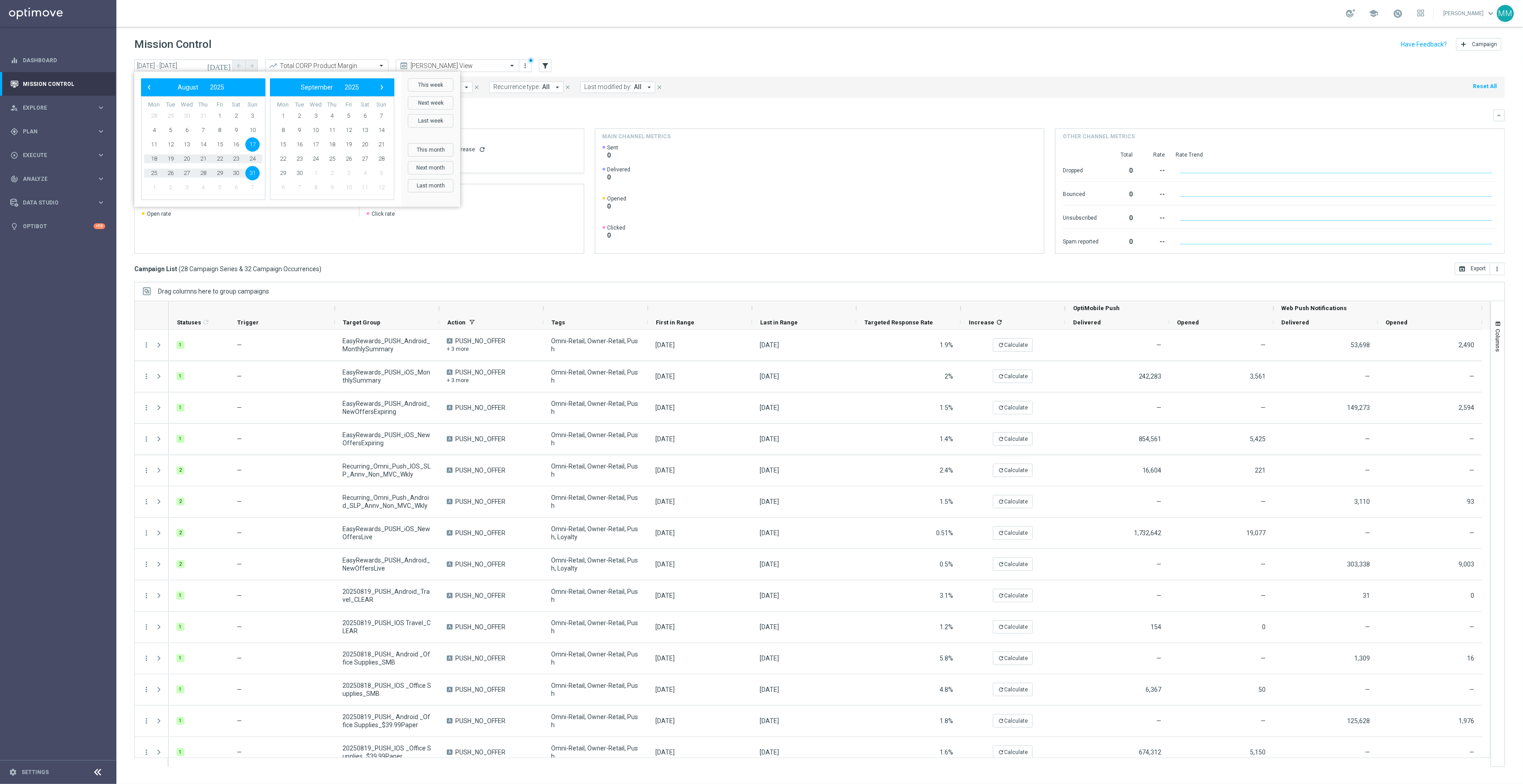
click at [662, 44] on div "Mission Control add Campaign" at bounding box center [819, 44] width 1371 height 17
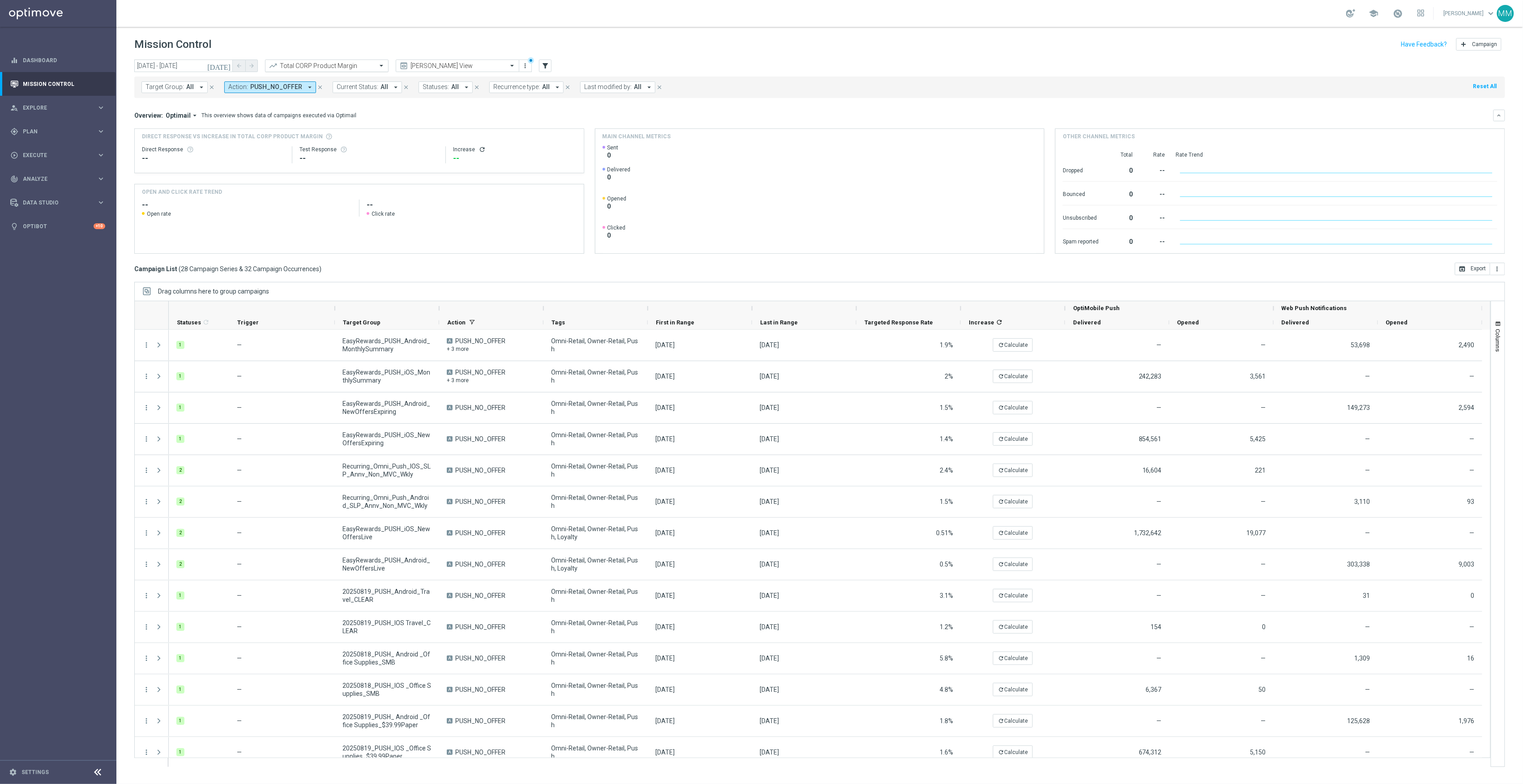
click at [290, 66] on input "text" at bounding box center [318, 66] width 96 height 8
click at [332, 105] on div "Total CORP Sales Amount" at bounding box center [326, 108] width 114 height 15
click at [1499, 270] on icon "more_vert" at bounding box center [1497, 269] width 7 height 7
click at [1474, 289] on li "Export with occurrences" at bounding box center [1468, 284] width 74 height 15
drag, startPoint x: 1489, startPoint y: 1, endPoint x: 1107, endPoint y: 79, distance: 389.9
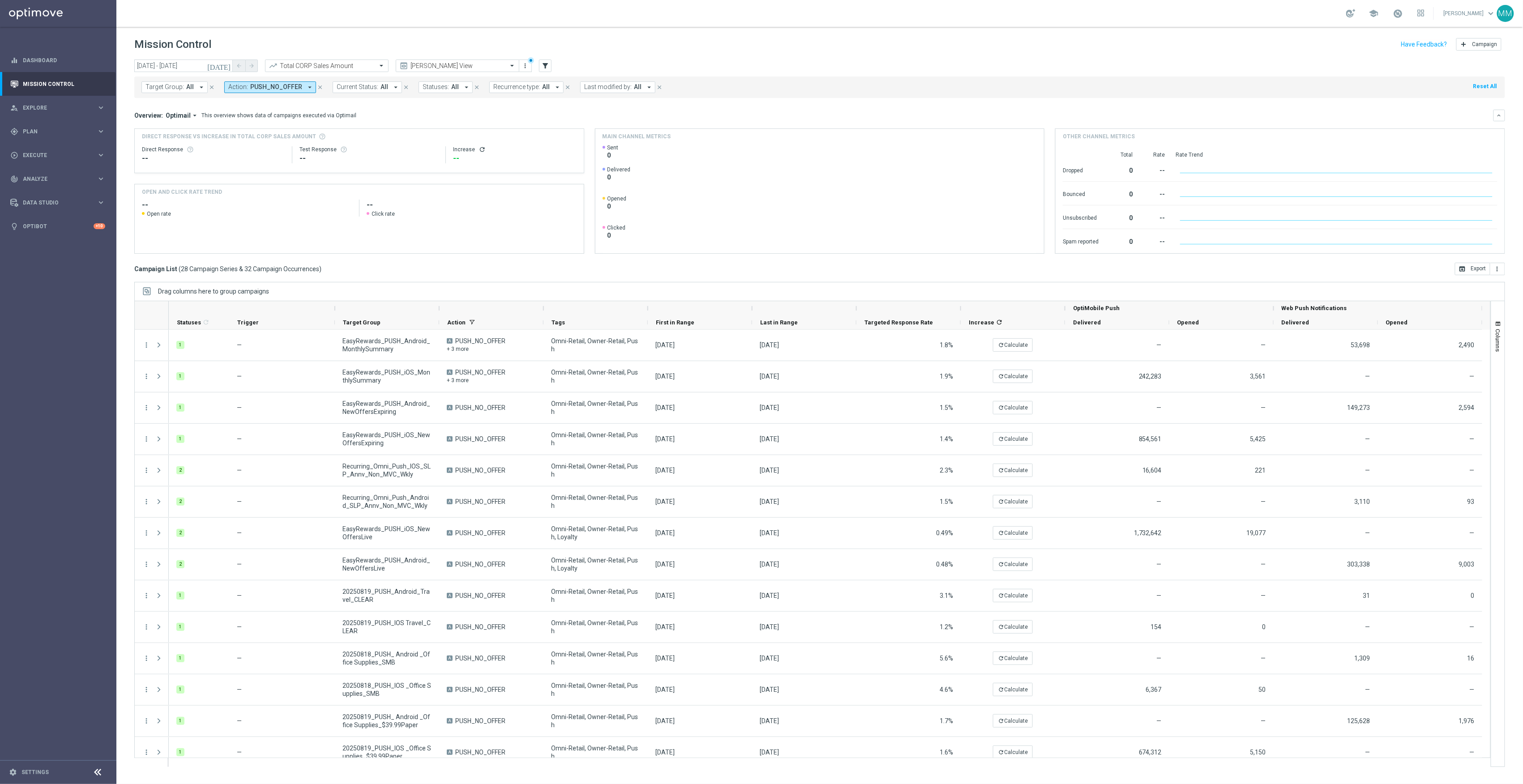
click at [1102, 78] on div "Target Group: All arrow_drop_down close Action: PUSH_NO_OFFER arrow_drop_down c…" at bounding box center [819, 88] width 1371 height 22
click at [1501, 268] on icon "more_vert" at bounding box center [1497, 269] width 7 height 7
click at [1480, 284] on span "Export with occurrences" at bounding box center [1468, 284] width 60 height 6
click at [317, 63] on input "text" at bounding box center [318, 66] width 96 height 8
click at [343, 126] on label "Total Mid Shipment Dotcom Transaction Amount" at bounding box center [328, 123] width 116 height 8
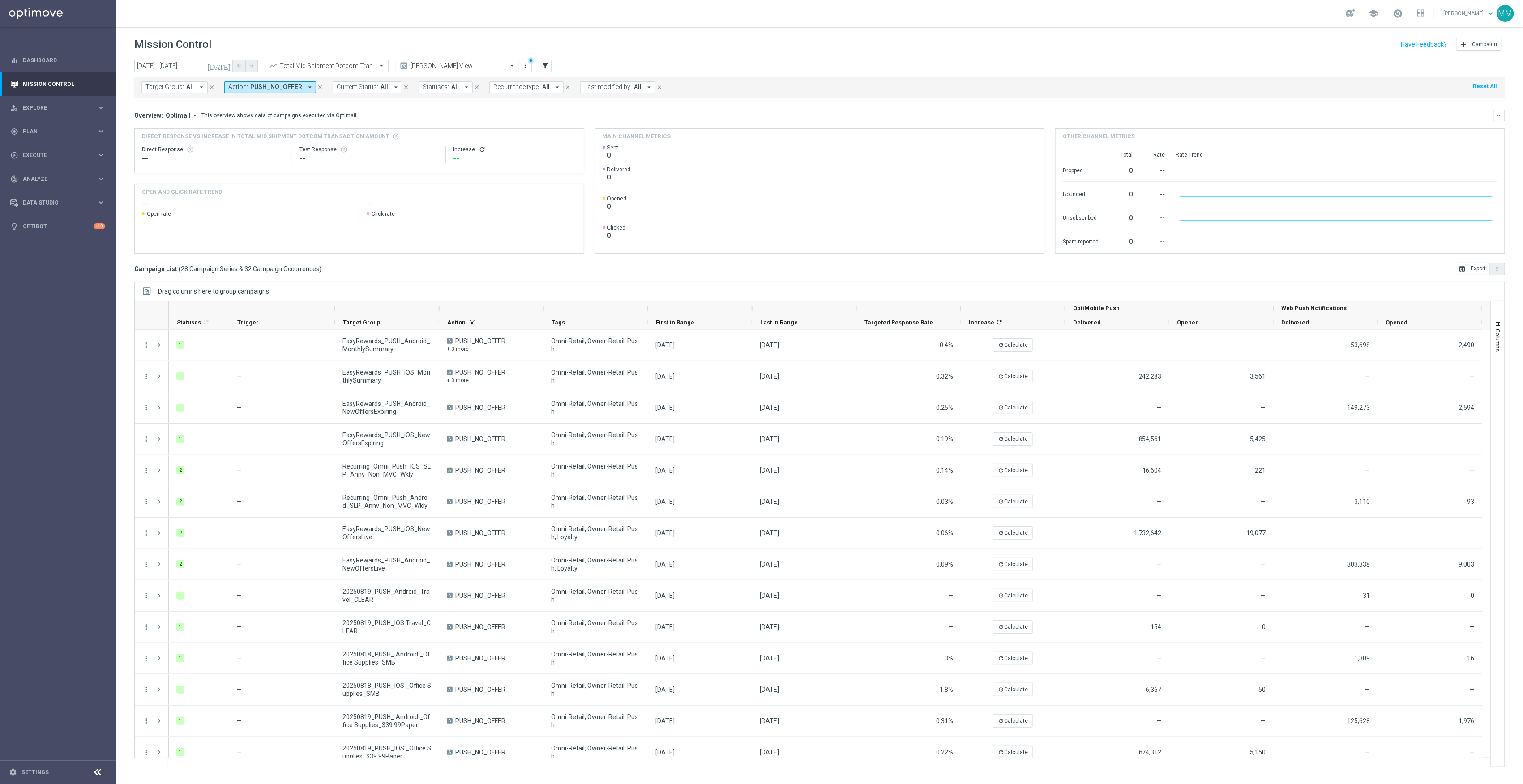
click at [1498, 267] on icon "more_vert" at bounding box center [1497, 269] width 7 height 7
click at [1491, 278] on li "Export with occurrences" at bounding box center [1468, 284] width 74 height 15
click at [304, 63] on input "text" at bounding box center [318, 66] width 96 height 8
click at [315, 139] on label "Total Mid Shipment Retail Transaction Amount" at bounding box center [325, 138] width 110 height 8
click at [1501, 267] on button "more_vert" at bounding box center [1498, 269] width 15 height 13
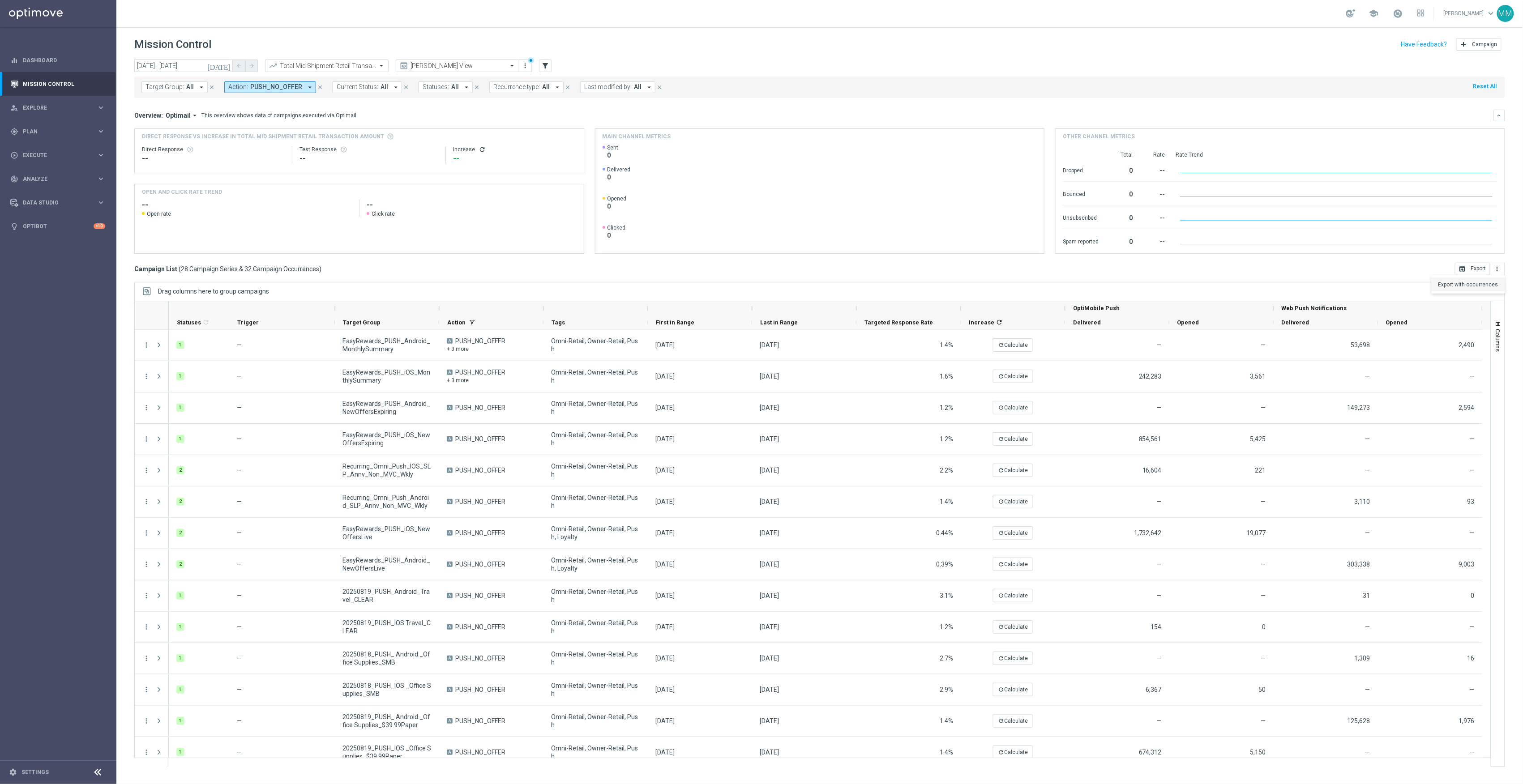
click at [1489, 280] on li "Export with occurrences" at bounding box center [1468, 284] width 74 height 15
click at [343, 68] on input "text" at bounding box center [318, 66] width 96 height 8
click at [324, 149] on label "Total Mrkdm Dotcom Product Margin Amount" at bounding box center [324, 153] width 109 height 8
click at [1494, 272] on button "more_vert" at bounding box center [1498, 269] width 15 height 13
click at [1442, 289] on li "Export with occurrences" at bounding box center [1468, 284] width 74 height 15
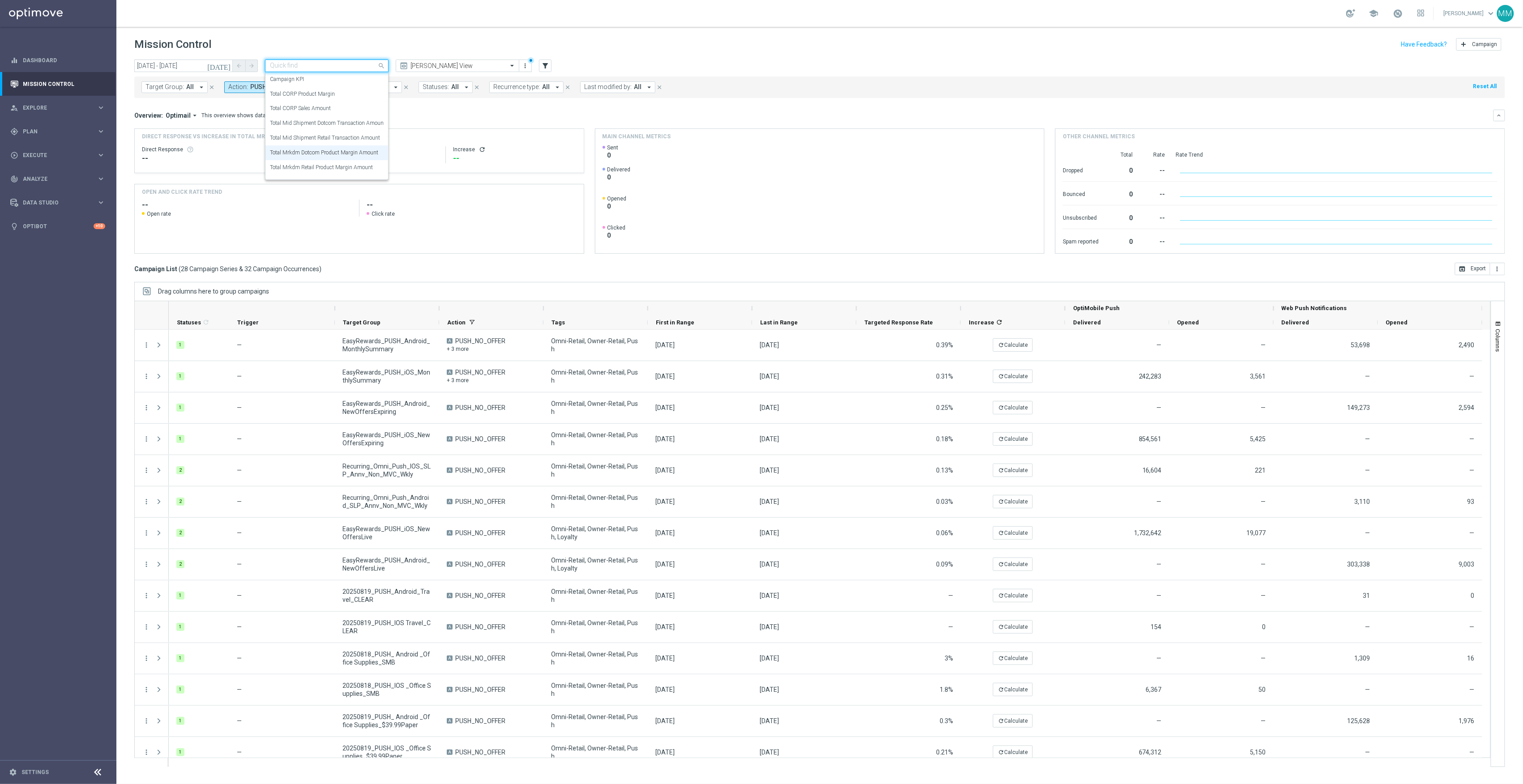
click at [319, 63] on input "text" at bounding box center [318, 66] width 96 height 8
click at [335, 172] on div "Total Mrkdm Retail Product Margin Amount" at bounding box center [326, 167] width 114 height 15
click at [1497, 273] on button "more_vert" at bounding box center [1498, 269] width 15 height 13
click at [1473, 286] on span "Export with occurrences" at bounding box center [1468, 284] width 60 height 6
click at [1066, 22] on div "school Mary Musialowski keyboard_arrow_down MM" at bounding box center [819, 13] width 1407 height 27
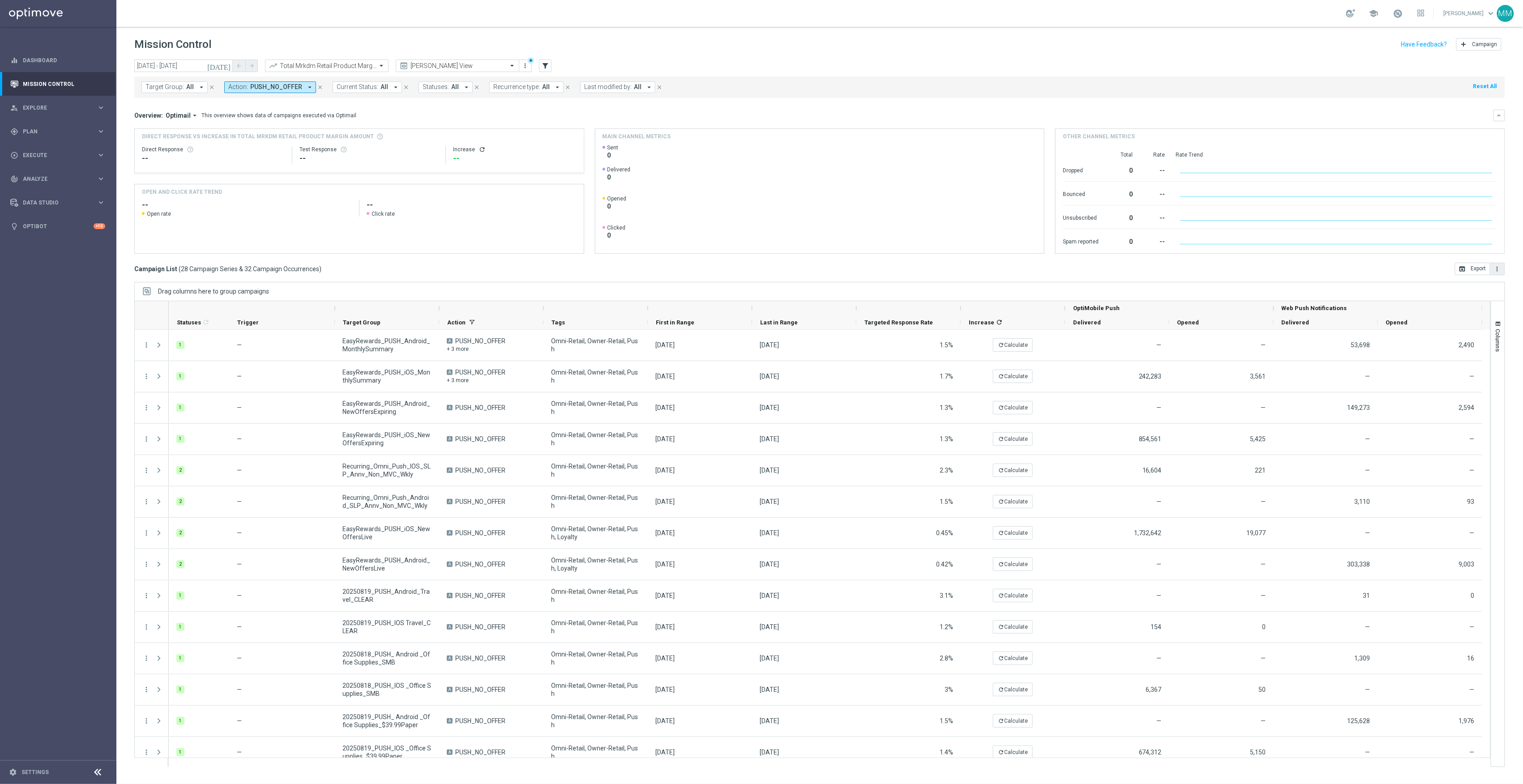
click at [1496, 274] on button "more_vert" at bounding box center [1498, 269] width 15 height 13
click at [1493, 289] on li "Export with occurrences" at bounding box center [1468, 284] width 74 height 15
click at [636, 57] on header "Mission Control add Campaign" at bounding box center [819, 43] width 1407 height 32
click at [68, 130] on span "Plan" at bounding box center [60, 131] width 74 height 5
click at [54, 176] on span "Templates" at bounding box center [55, 176] width 64 height 5
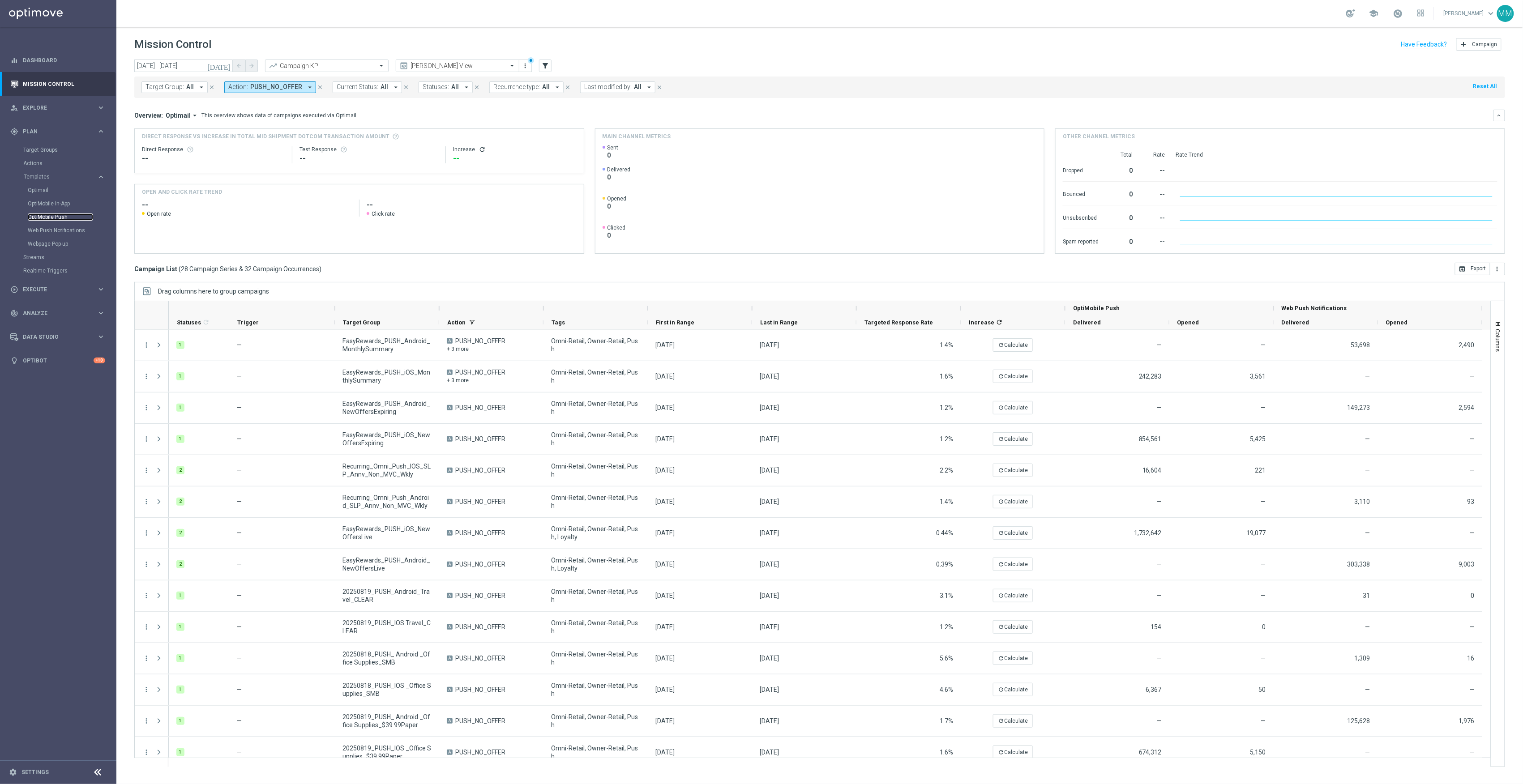
click at [61, 218] on link "OptiMobile Push" at bounding box center [60, 216] width 65 height 7
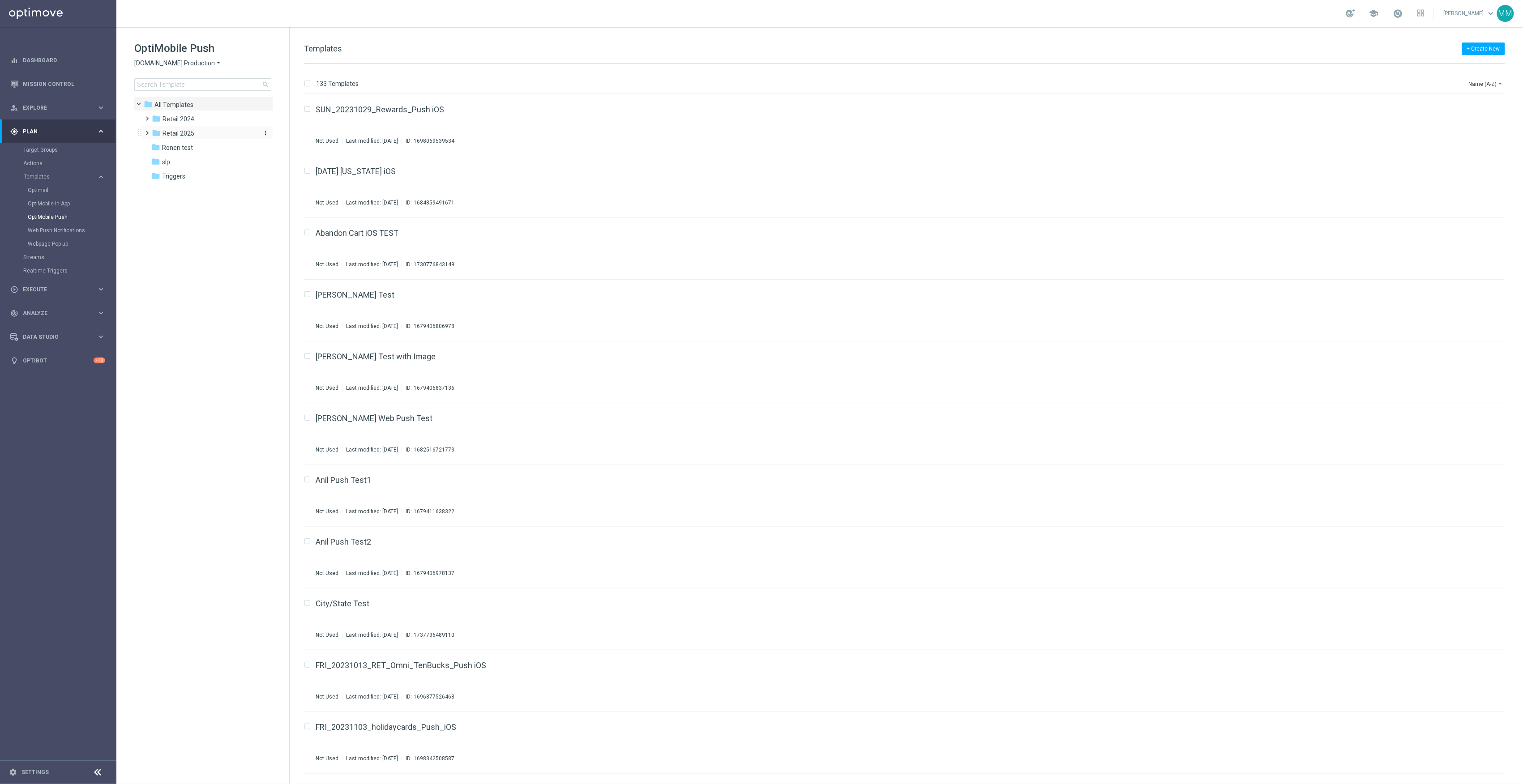
click at [187, 133] on span "Retail 2025" at bounding box center [178, 133] width 32 height 8
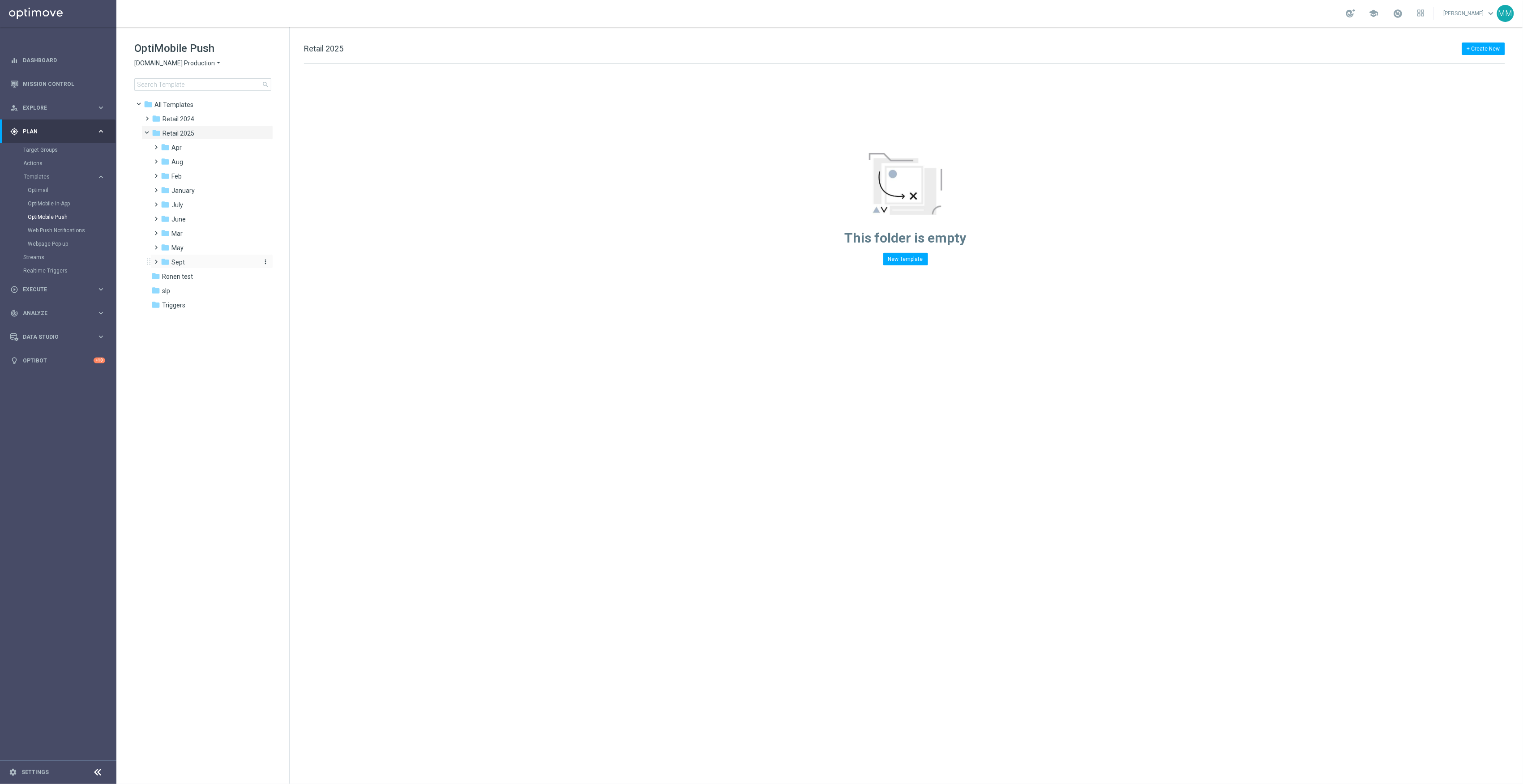
click at [192, 258] on div "folder Sept" at bounding box center [208, 262] width 95 height 10
click at [196, 166] on div "folder Aug" at bounding box center [208, 162] width 95 height 10
click at [208, 236] on div "folder WO 8.31" at bounding box center [213, 234] width 88 height 10
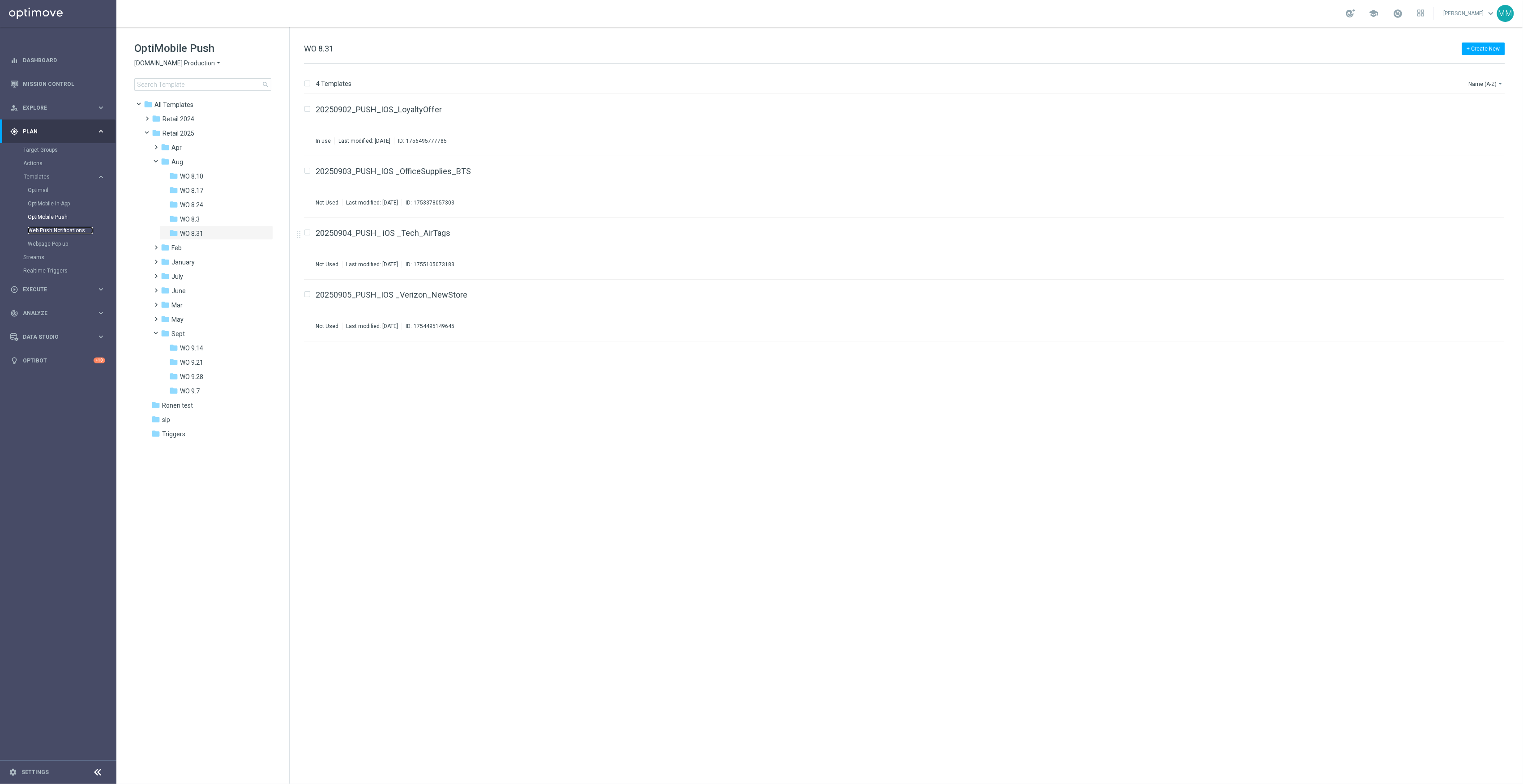
click at [63, 230] on link "Web Push Notifications" at bounding box center [60, 230] width 65 height 7
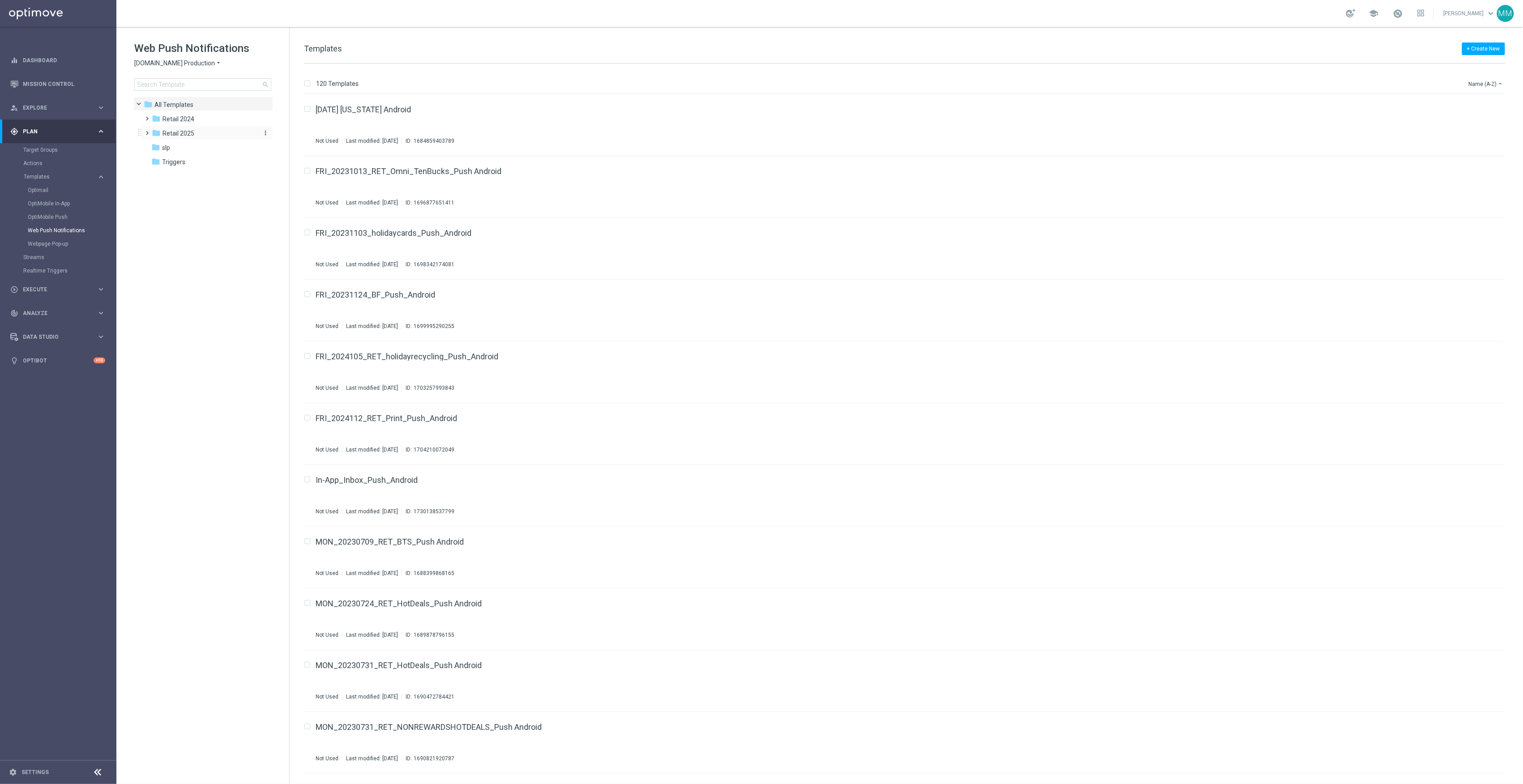
click at [185, 134] on span "Retail 2025" at bounding box center [178, 133] width 32 height 8
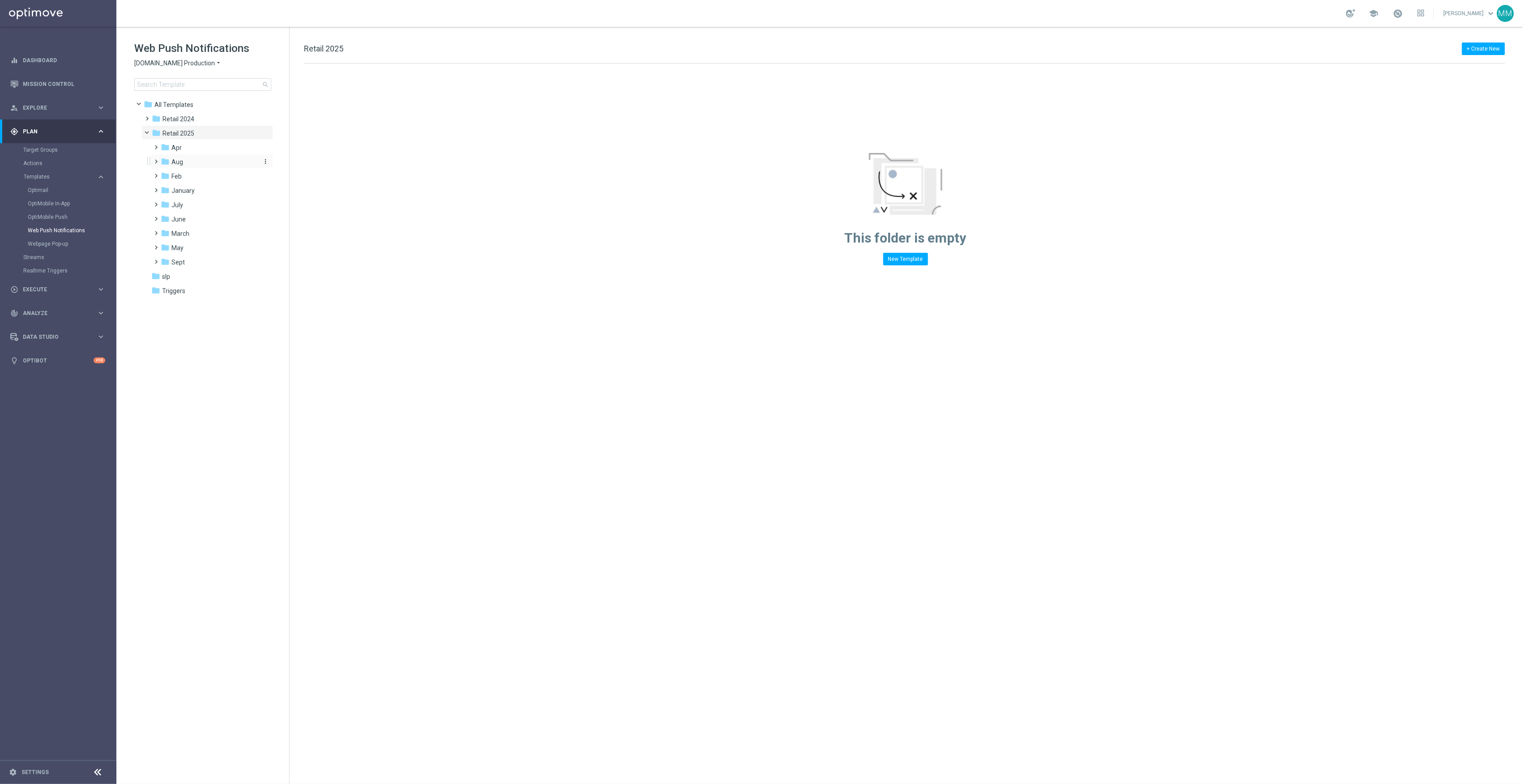
click at [185, 160] on div "folder Aug" at bounding box center [208, 162] width 95 height 10
click at [214, 234] on div "folder WO 8.31" at bounding box center [213, 234] width 88 height 10
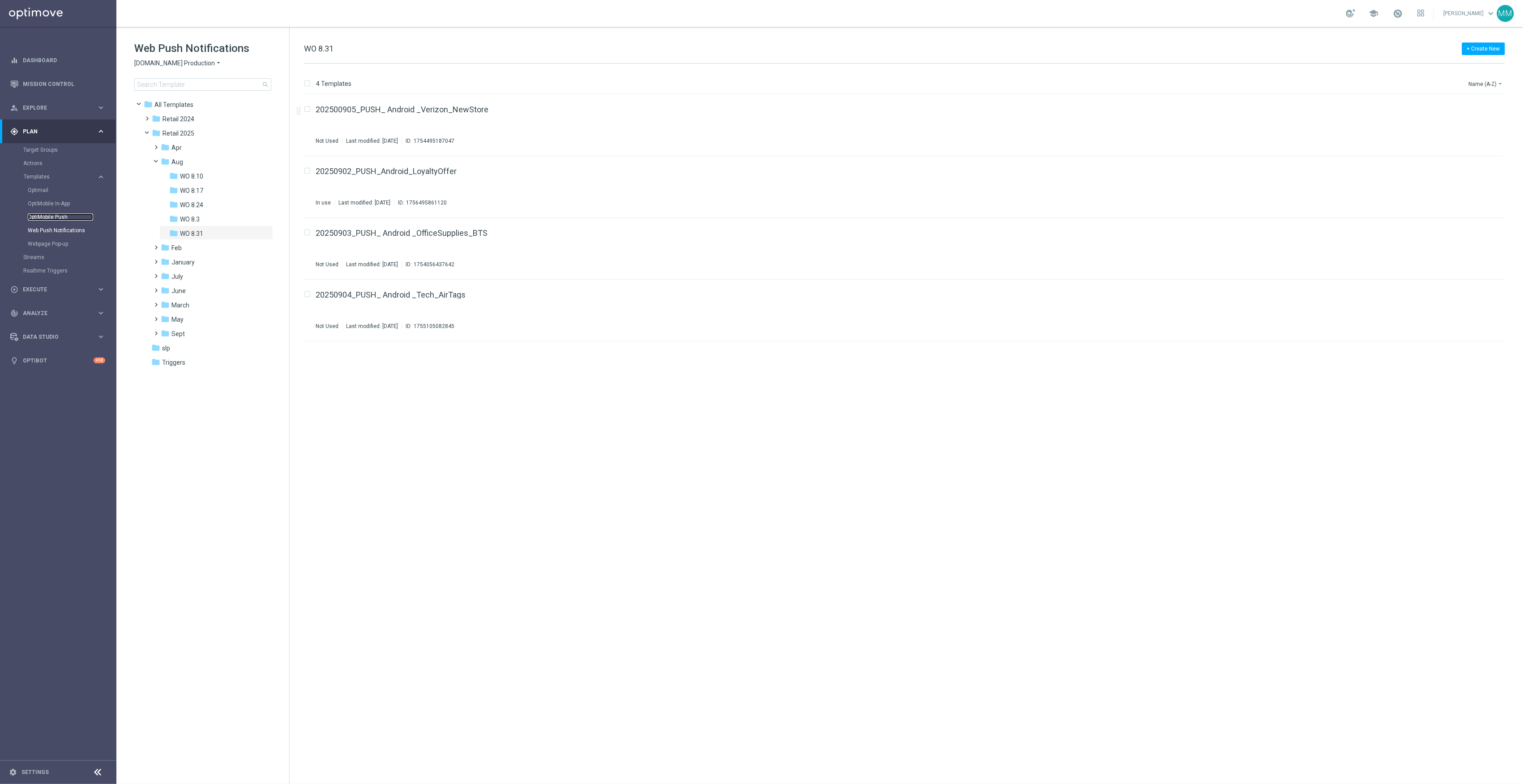
click at [74, 218] on link "OptiMobile Push" at bounding box center [60, 216] width 65 height 7
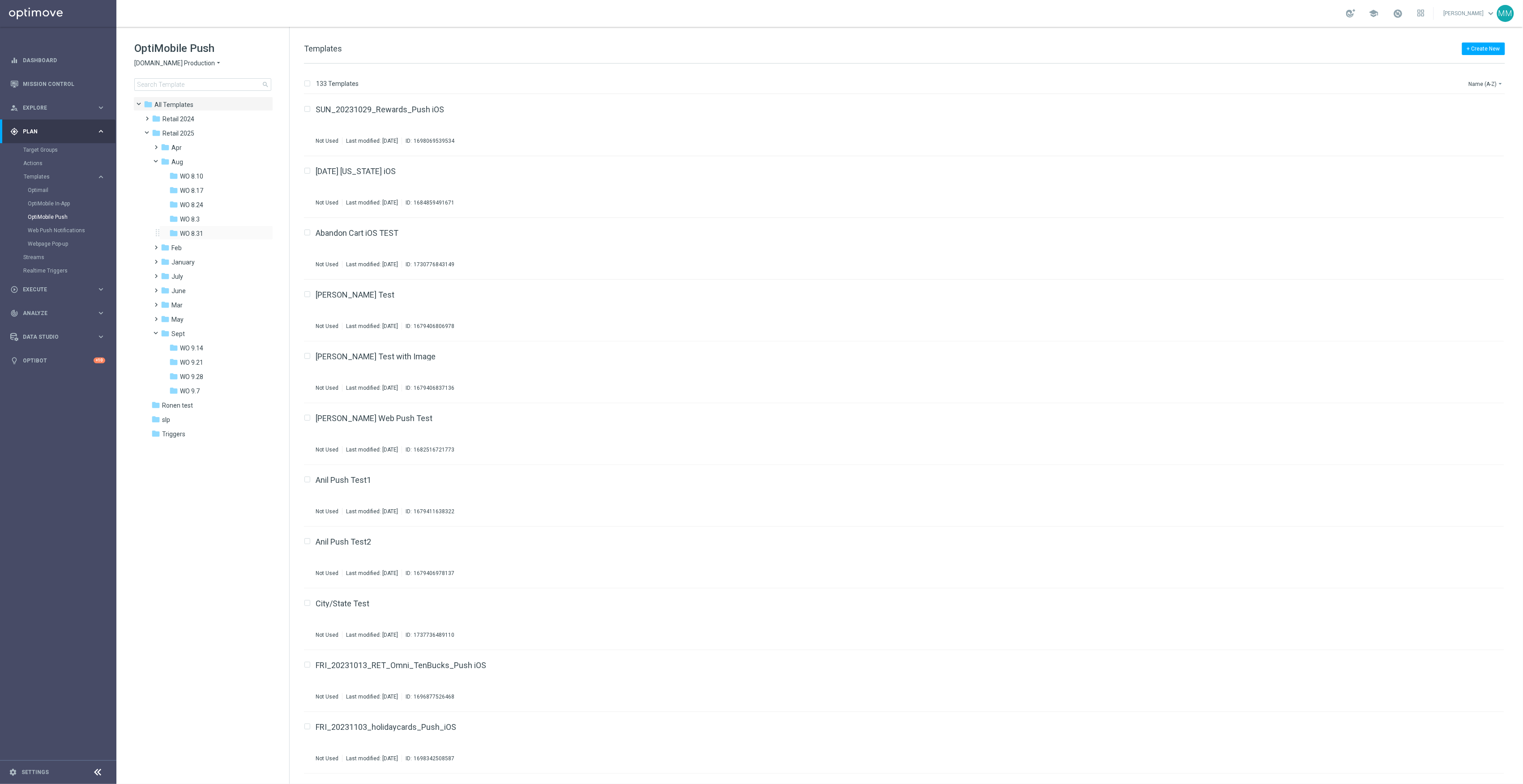
click at [210, 227] on div "folder WO 8.31 more_vert" at bounding box center [216, 232] width 114 height 15
click at [211, 233] on div "folder WO 8.31" at bounding box center [213, 234] width 88 height 10
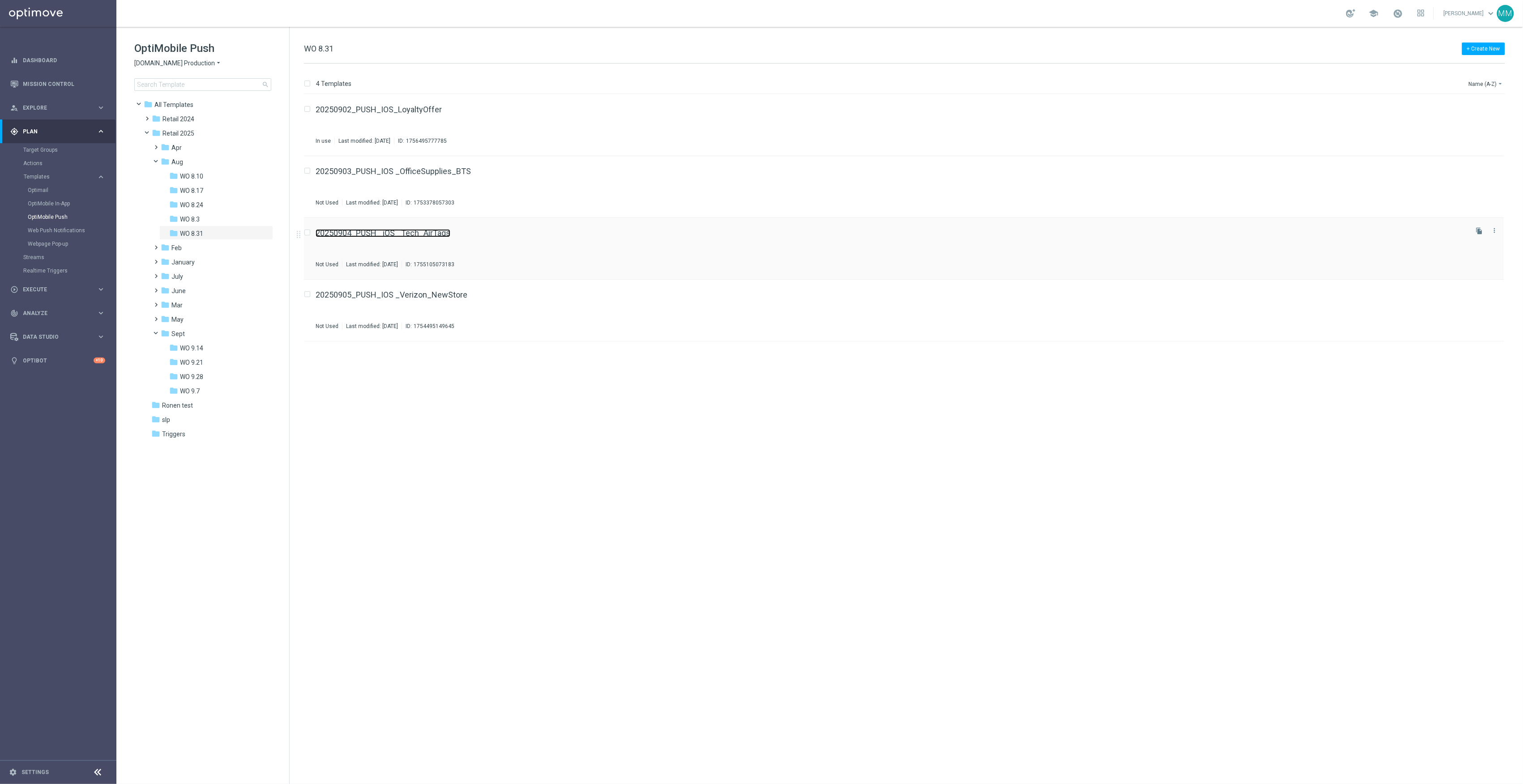
drag, startPoint x: 379, startPoint y: 228, endPoint x: 347, endPoint y: 236, distance: 33.0
click at [55, 149] on link "Target Groups" at bounding box center [58, 150] width 70 height 7
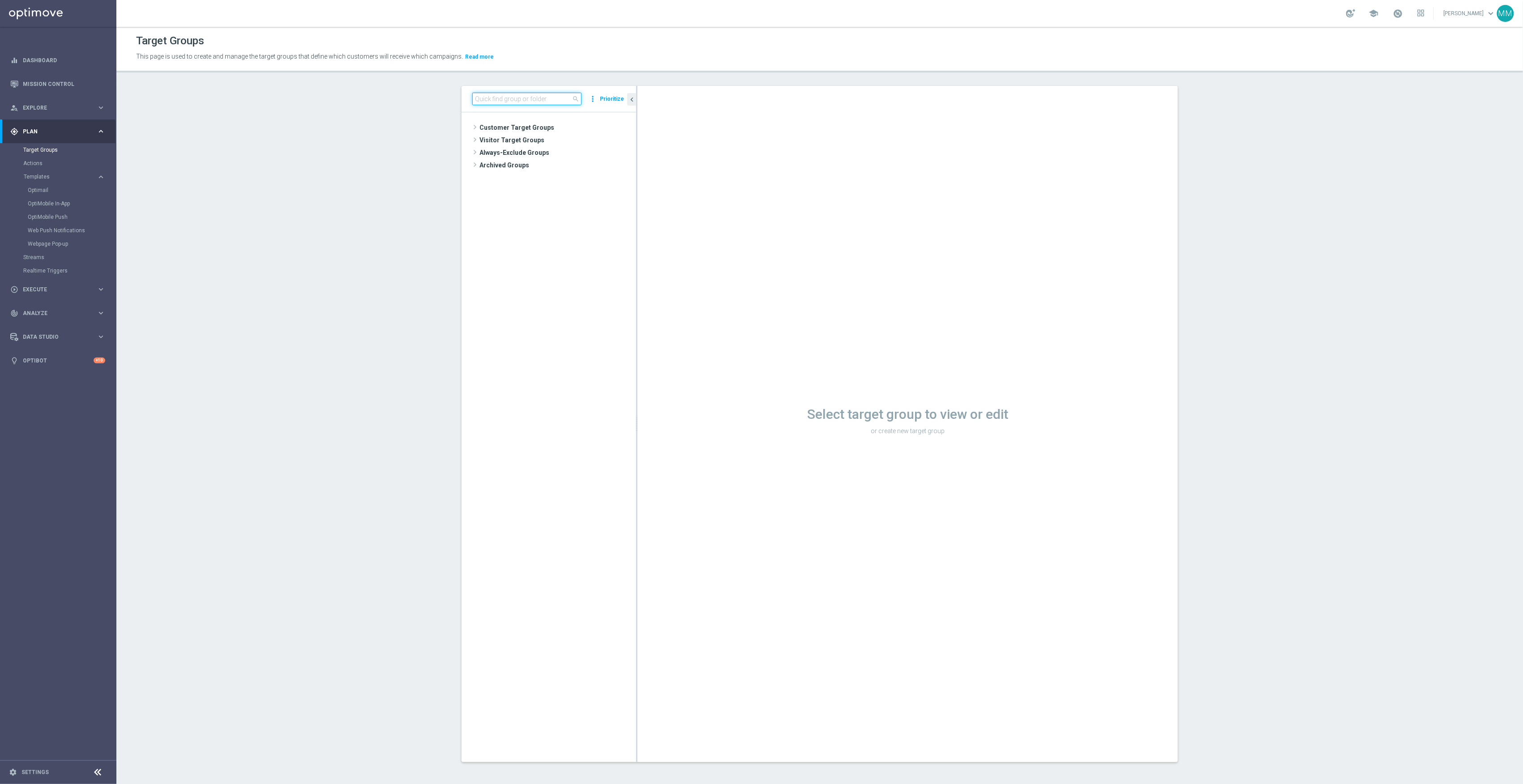
click at [489, 98] on input at bounding box center [527, 99] width 109 height 13
click at [543, 102] on input at bounding box center [527, 99] width 109 height 13
paste input "20250904_PUSH_ iOS _Tech_AirTags"
click at [495, 97] on input "20250904_PUSH_ iOS _Tech_AirTags" at bounding box center [527, 99] width 109 height 13
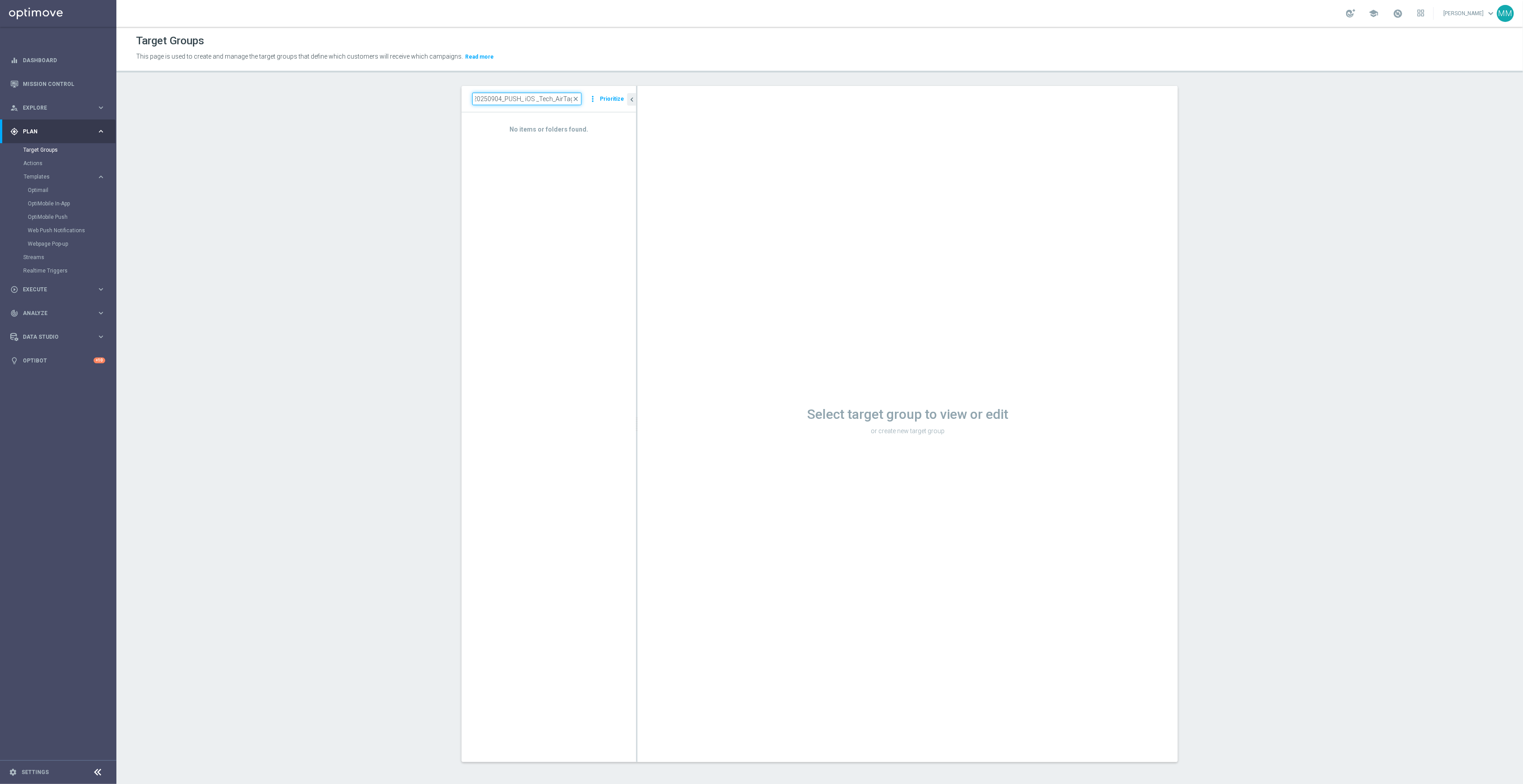
scroll to position [0, 0]
drag, startPoint x: 429, startPoint y: 100, endPoint x: 415, endPoint y: 100, distance: 14.0
click at [415, 100] on section "20250904_PUSH_ iOS _Tech_AirTags close more_vert Prioritize No items or folders…" at bounding box center [819, 430] width 1407 height 690
click at [506, 97] on input "20250904_PUSH_ iOS _Tech_AirTags" at bounding box center [527, 99] width 109 height 13
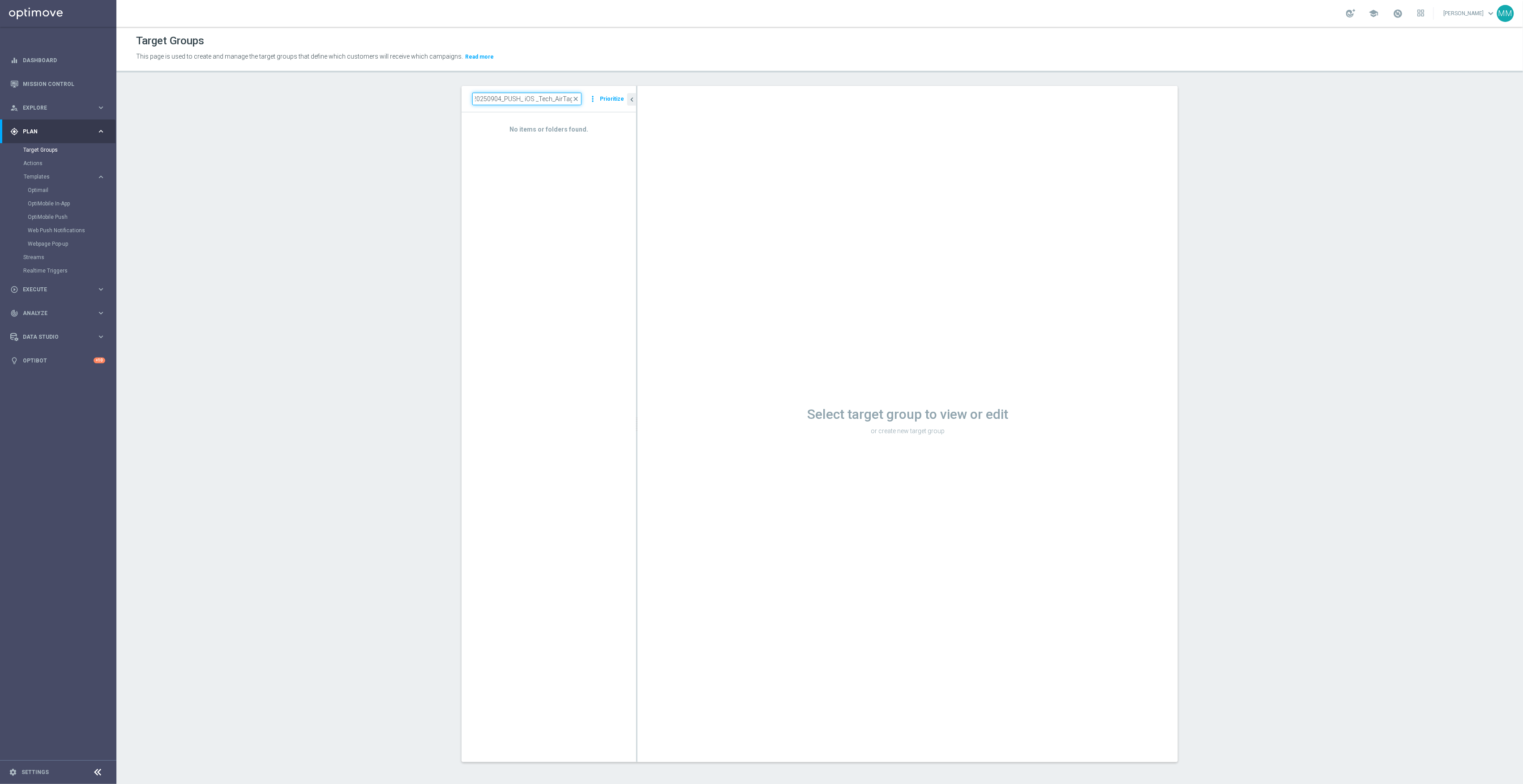
drag, startPoint x: 539, startPoint y: 98, endPoint x: 645, endPoint y: 111, distance: 106.8
click at [645, 111] on as-split "20250904_PUSH_ iOS _Tech_AirTags close more_vert Prioritize No items or folders…" at bounding box center [820, 423] width 716 height 676
click at [495, 99] on input "20250904_PUSH_ iOS _Tech_AirTags" at bounding box center [527, 99] width 109 height 13
drag, startPoint x: 497, startPoint y: 98, endPoint x: 659, endPoint y: 130, distance: 165.1
click at [659, 130] on as-split "20250904_PUSH_ iOS _Tech_AirTags close more_vert Prioritize No items or folders…" at bounding box center [820, 423] width 716 height 676
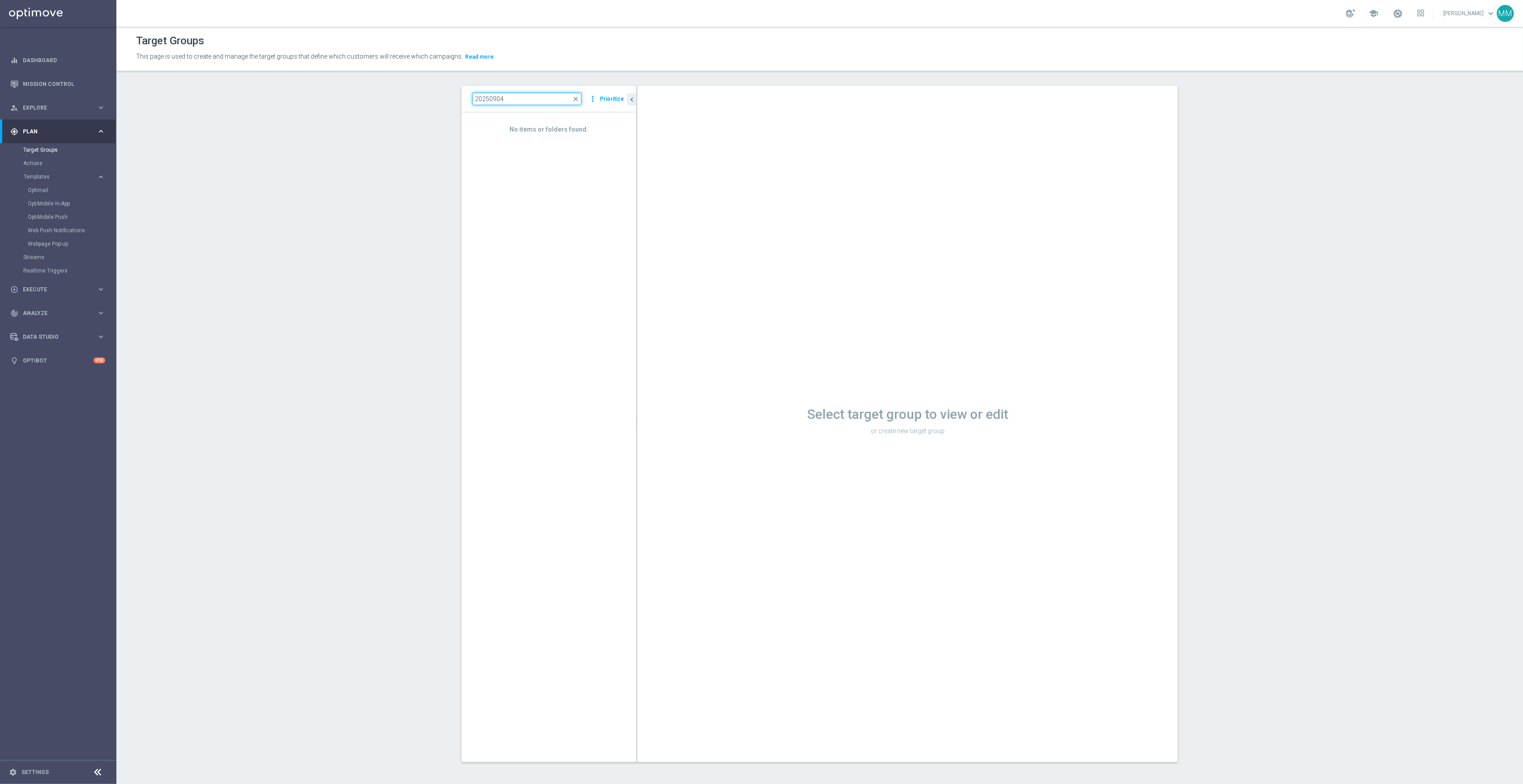
scroll to position [0, 0]
type input "20250904"
click at [566, 206] on span "20250904_PUSH_Android_Tech_AirTag" at bounding box center [566, 203] width 100 height 8
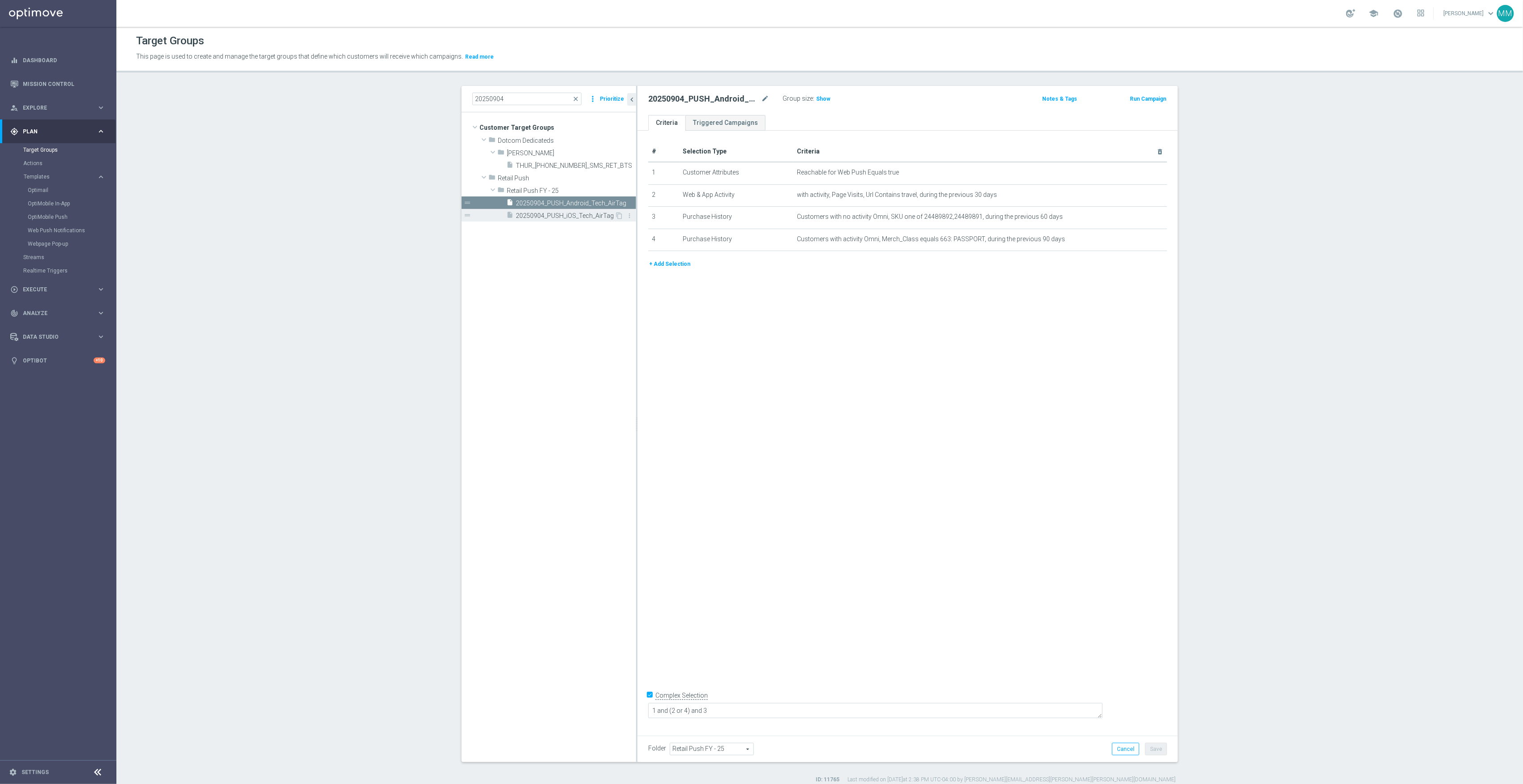
click at [591, 215] on span "20250904_PUSH_iOS_Tech_AirTag" at bounding box center [565, 216] width 99 height 8
